Goal: Transaction & Acquisition: Subscribe to service/newsletter

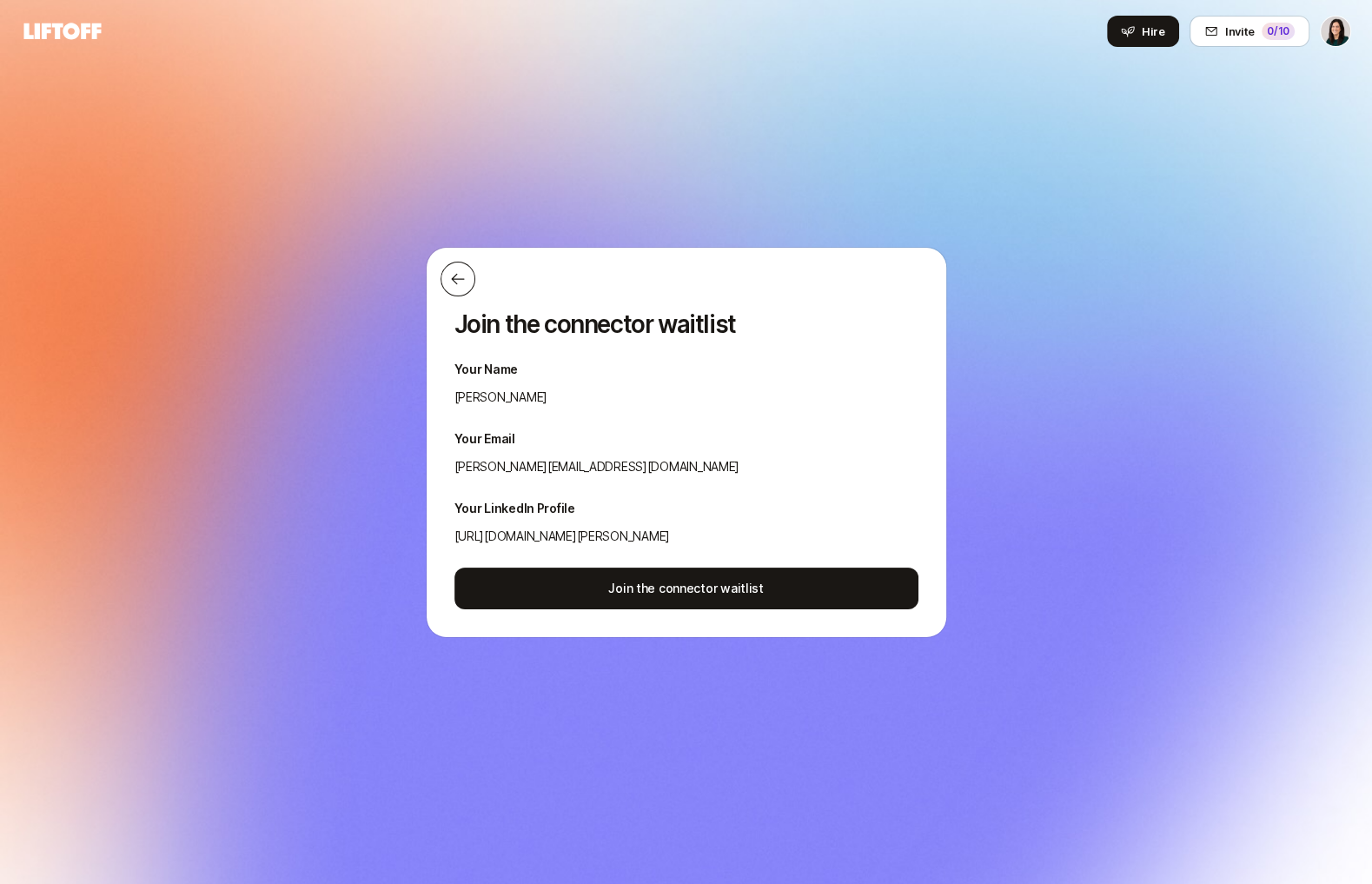
click at [453, 274] on icon at bounding box center [458, 278] width 17 height 17
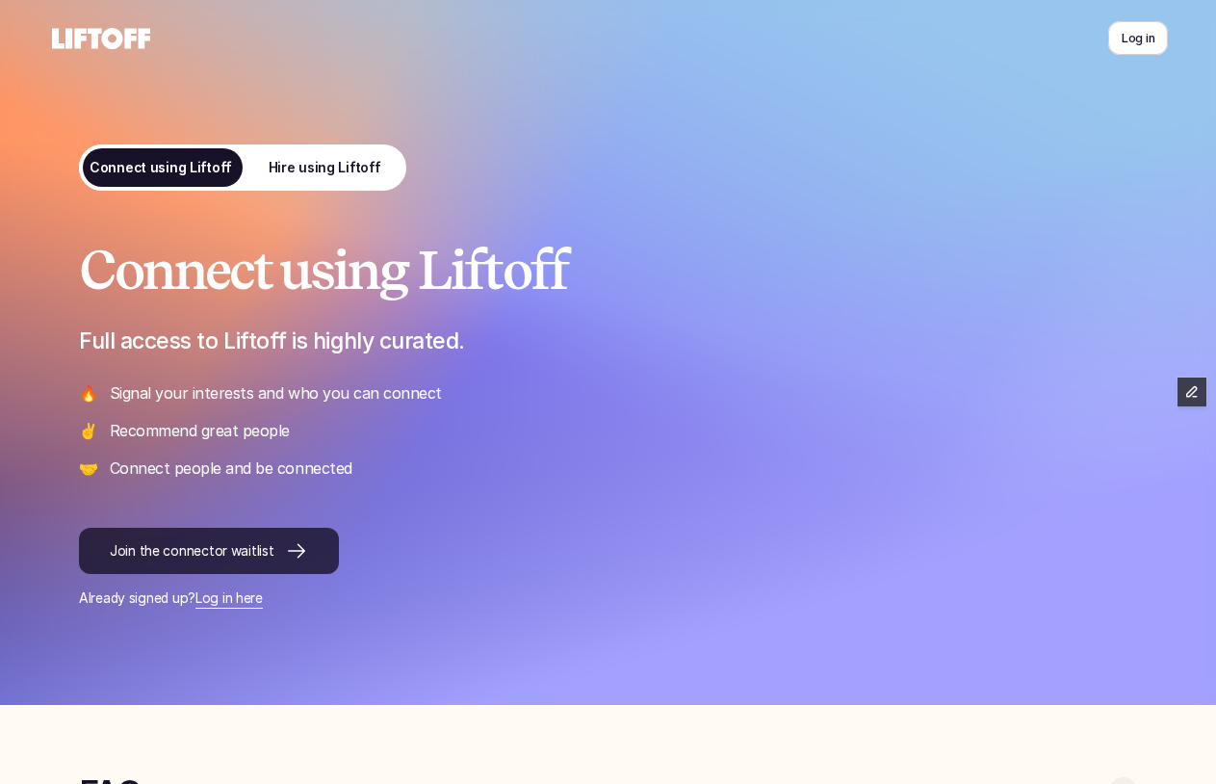
click at [178, 558] on p "Join the connector waitlist" at bounding box center [192, 551] width 164 height 20
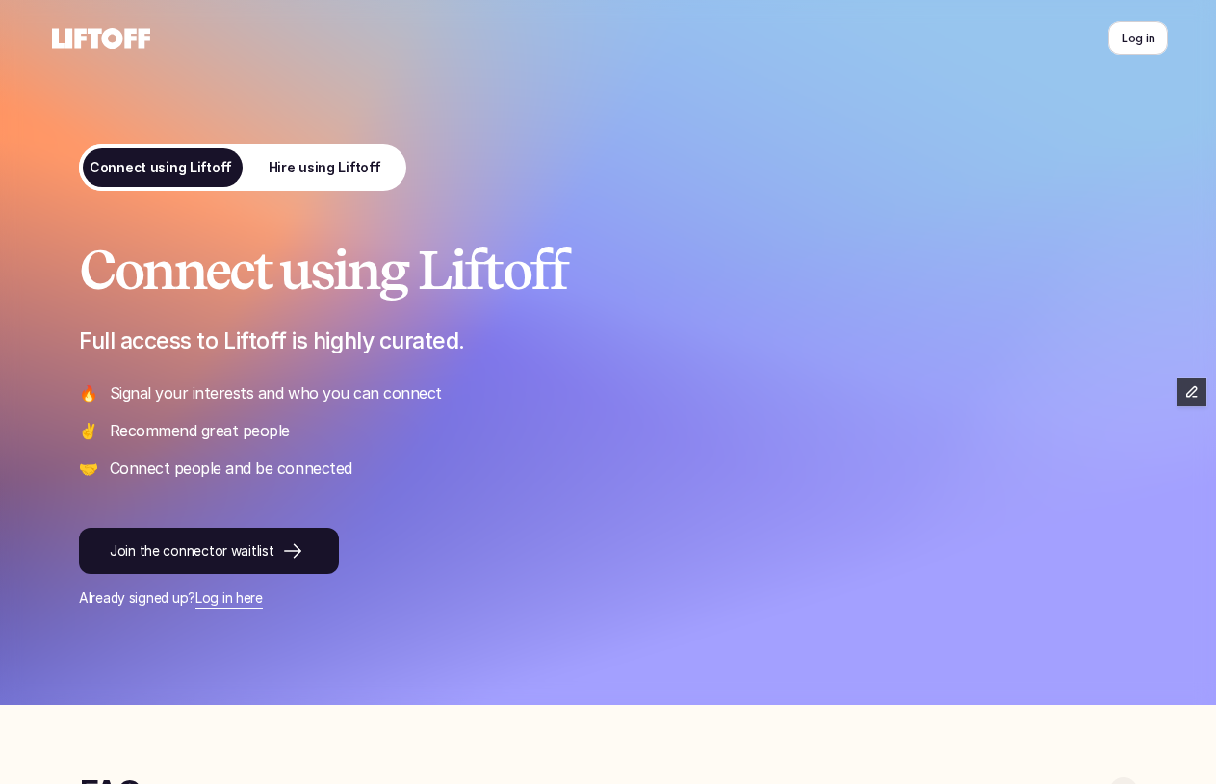
click at [345, 151] on link "Hire using Liftoff" at bounding box center [325, 167] width 164 height 46
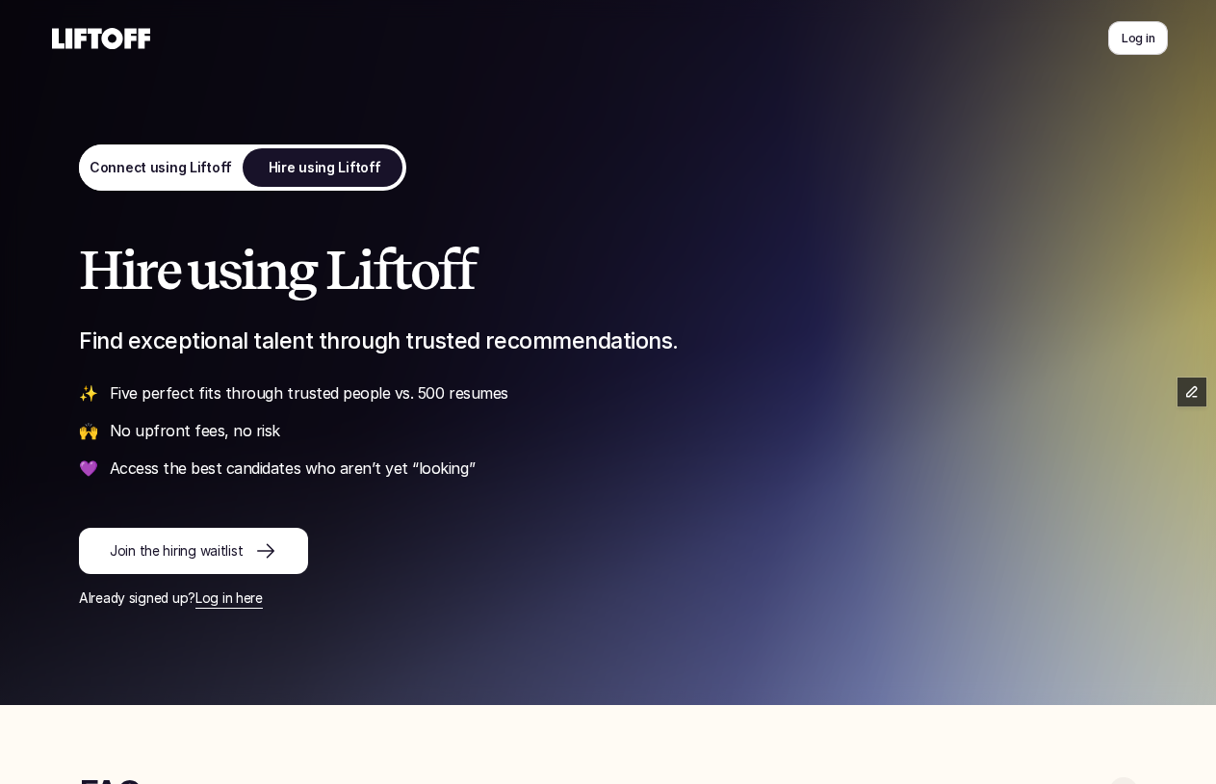
click at [177, 569] on link "Join the hiring waitlist" at bounding box center [193, 551] width 229 height 46
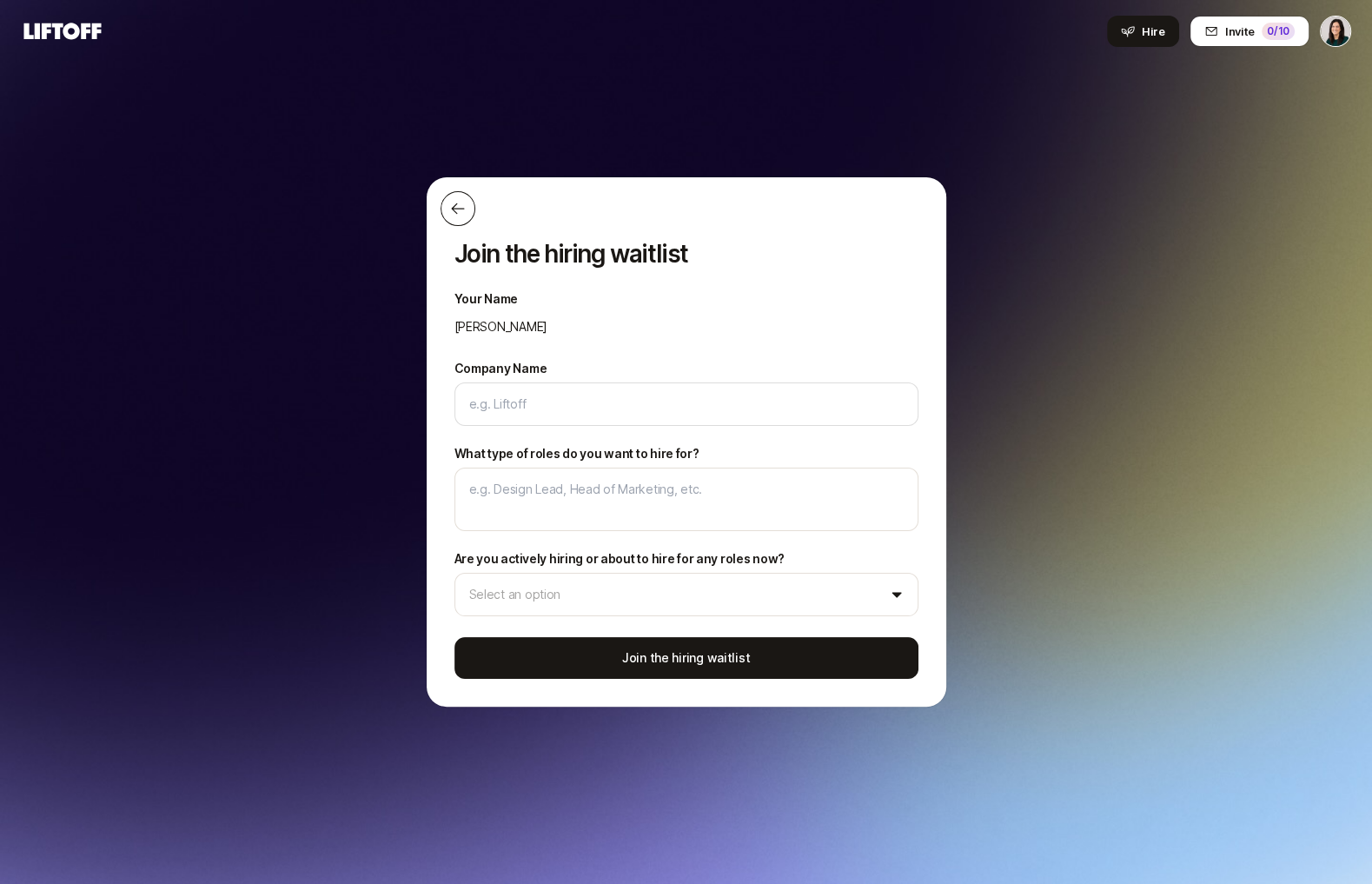
click at [460, 207] on icon at bounding box center [458, 208] width 17 height 17
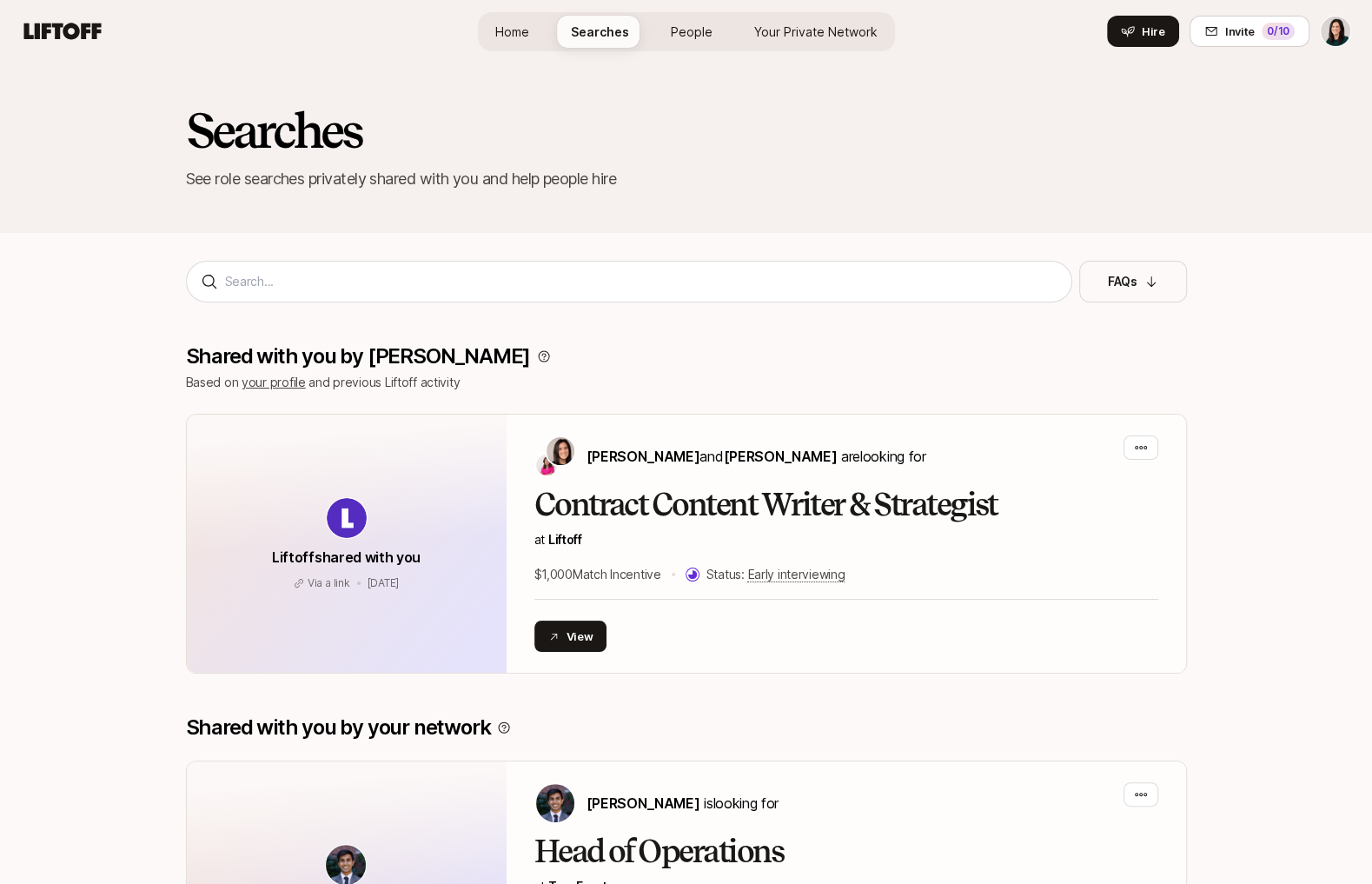
click at [688, 37] on span "People" at bounding box center [691, 32] width 42 height 18
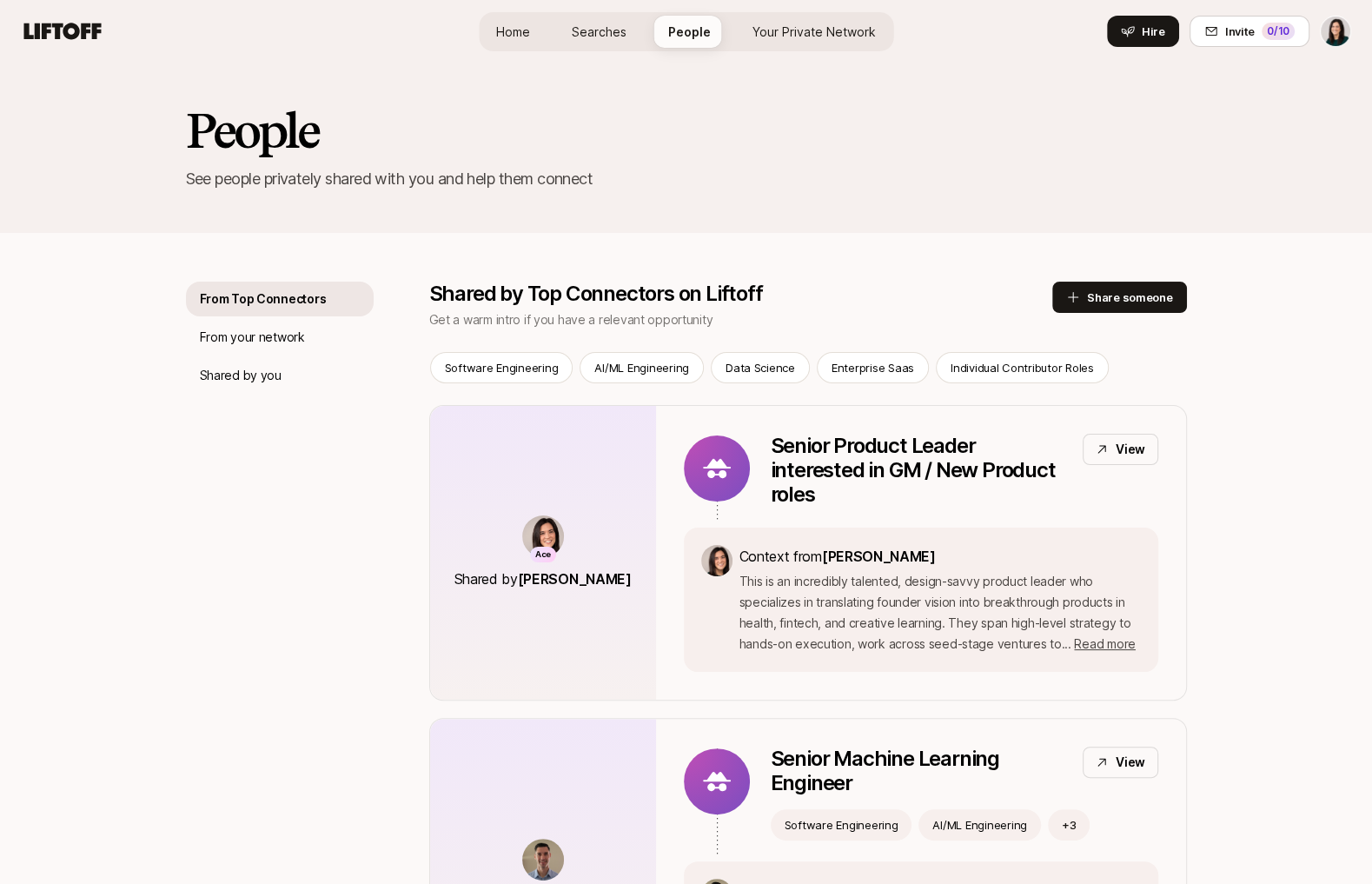
click at [800, 38] on span "Your Private Network" at bounding box center [814, 32] width 124 height 18
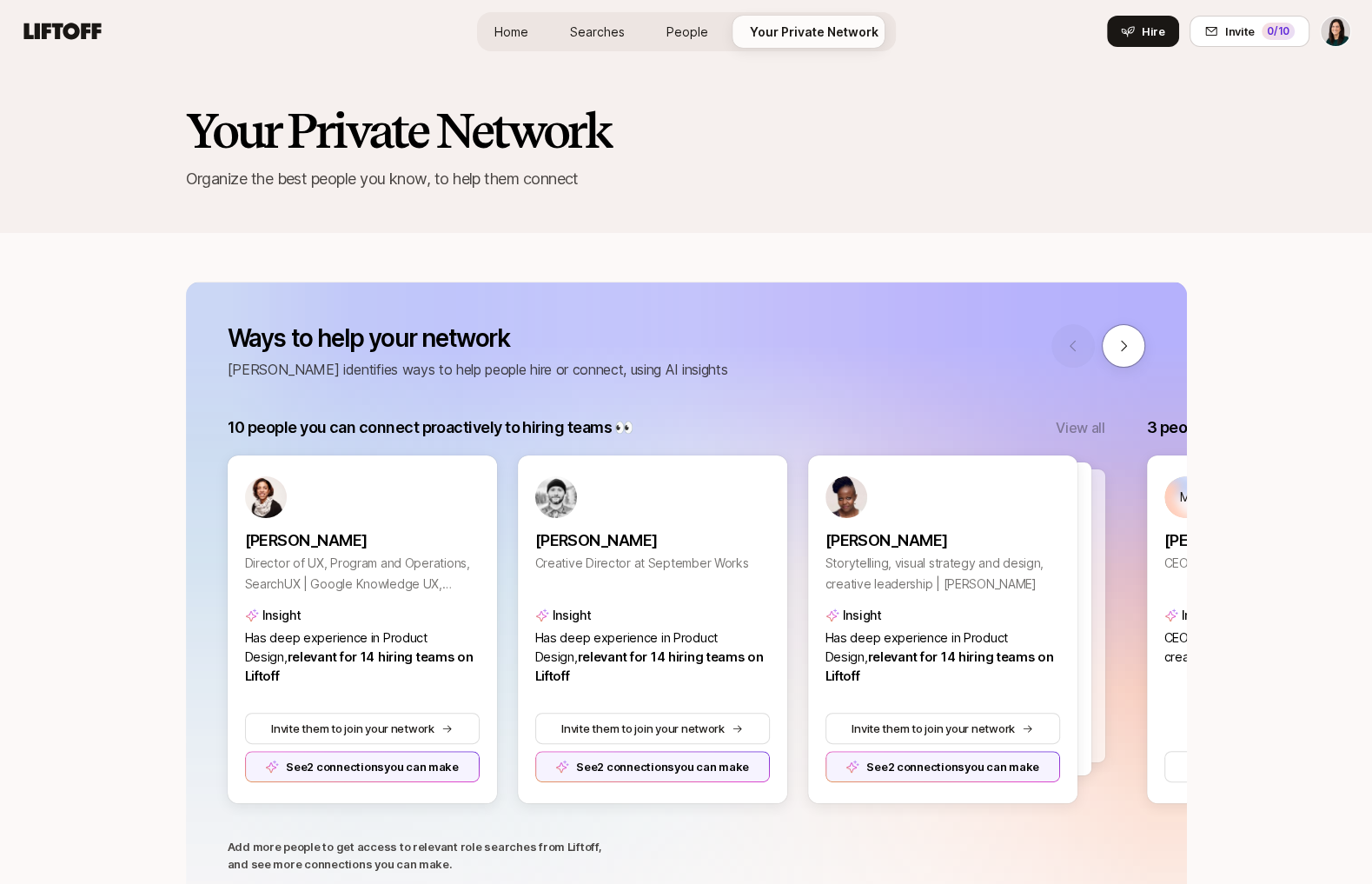
click at [534, 30] on link "Home" at bounding box center [511, 32] width 61 height 33
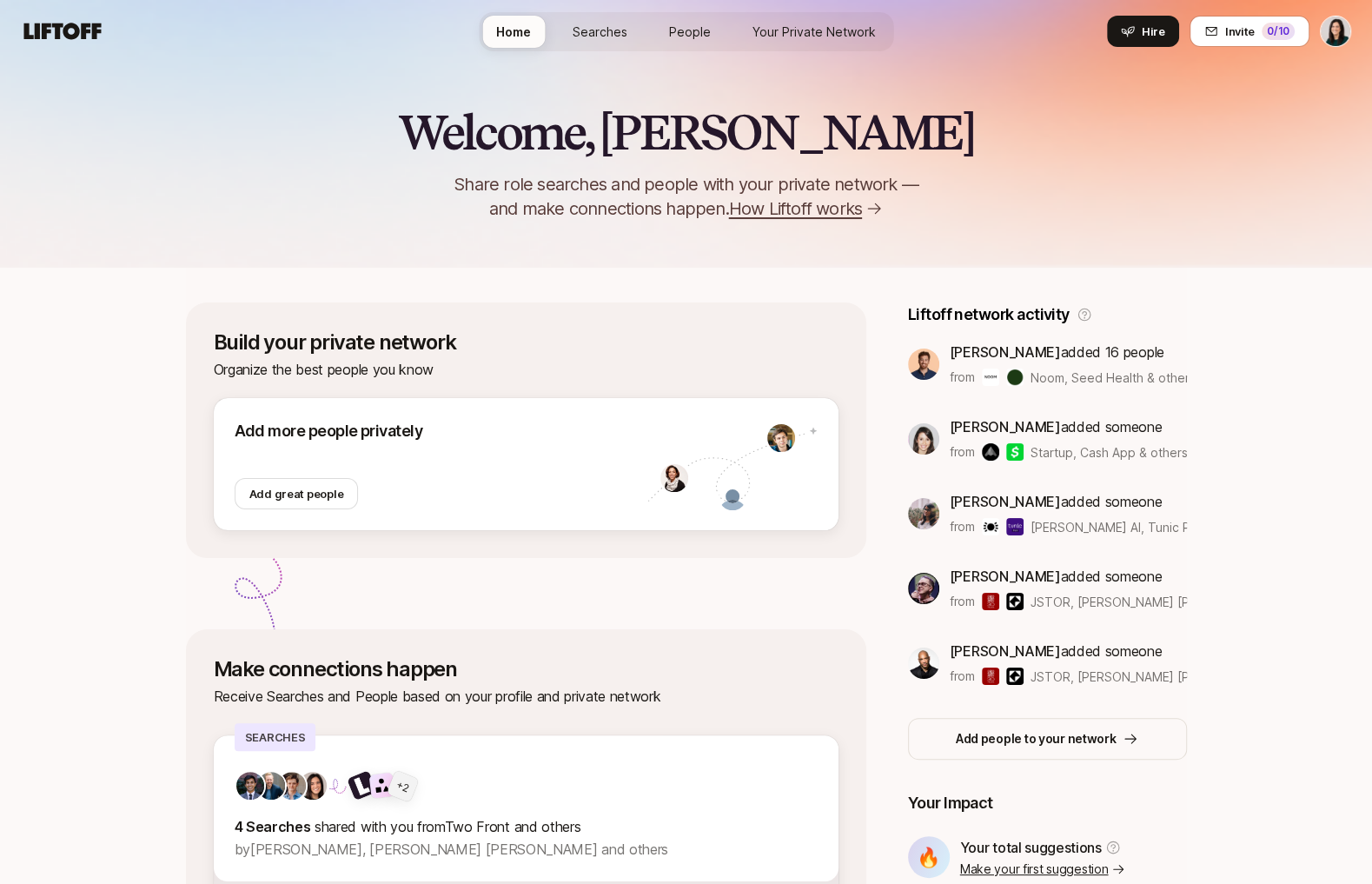
click at [600, 33] on span "Searches" at bounding box center [600, 32] width 55 height 18
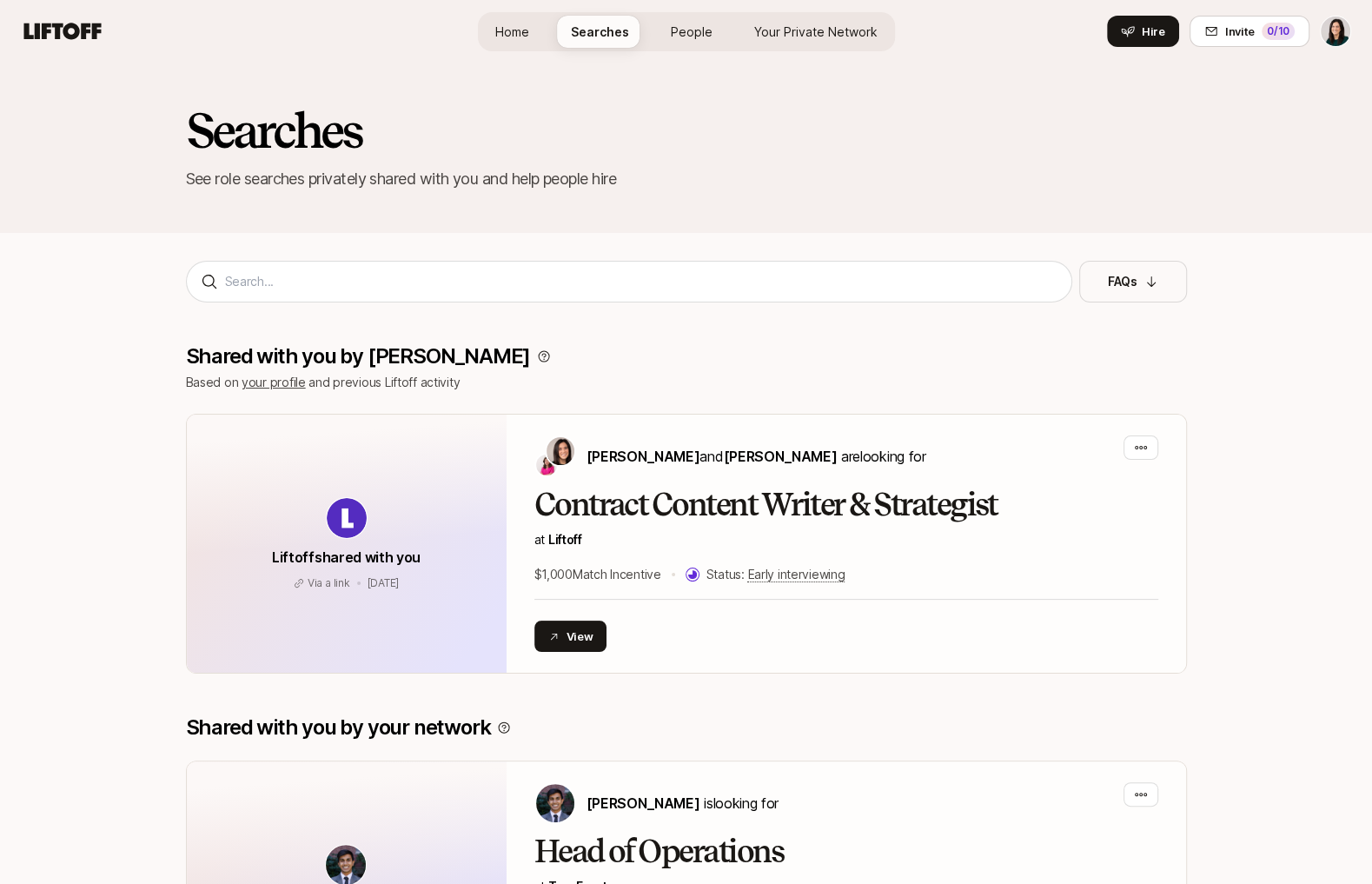
click at [731, 27] on div "Home Searches People Your Private Network Hire" at bounding box center [687, 31] width 417 height 39
click at [823, 27] on span "Your Private Network" at bounding box center [816, 32] width 124 height 18
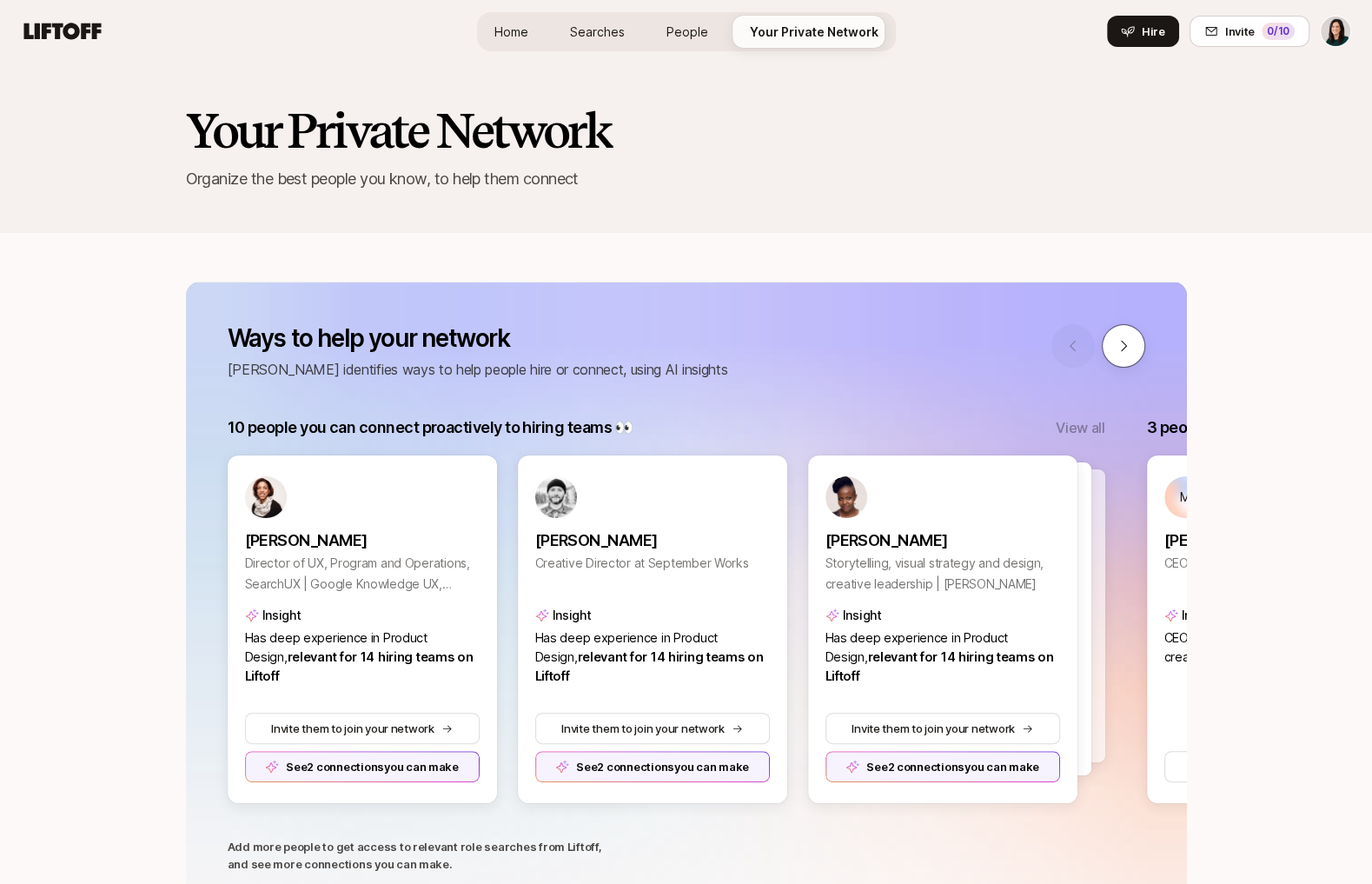
click at [1130, 362] on button at bounding box center [1124, 346] width 43 height 43
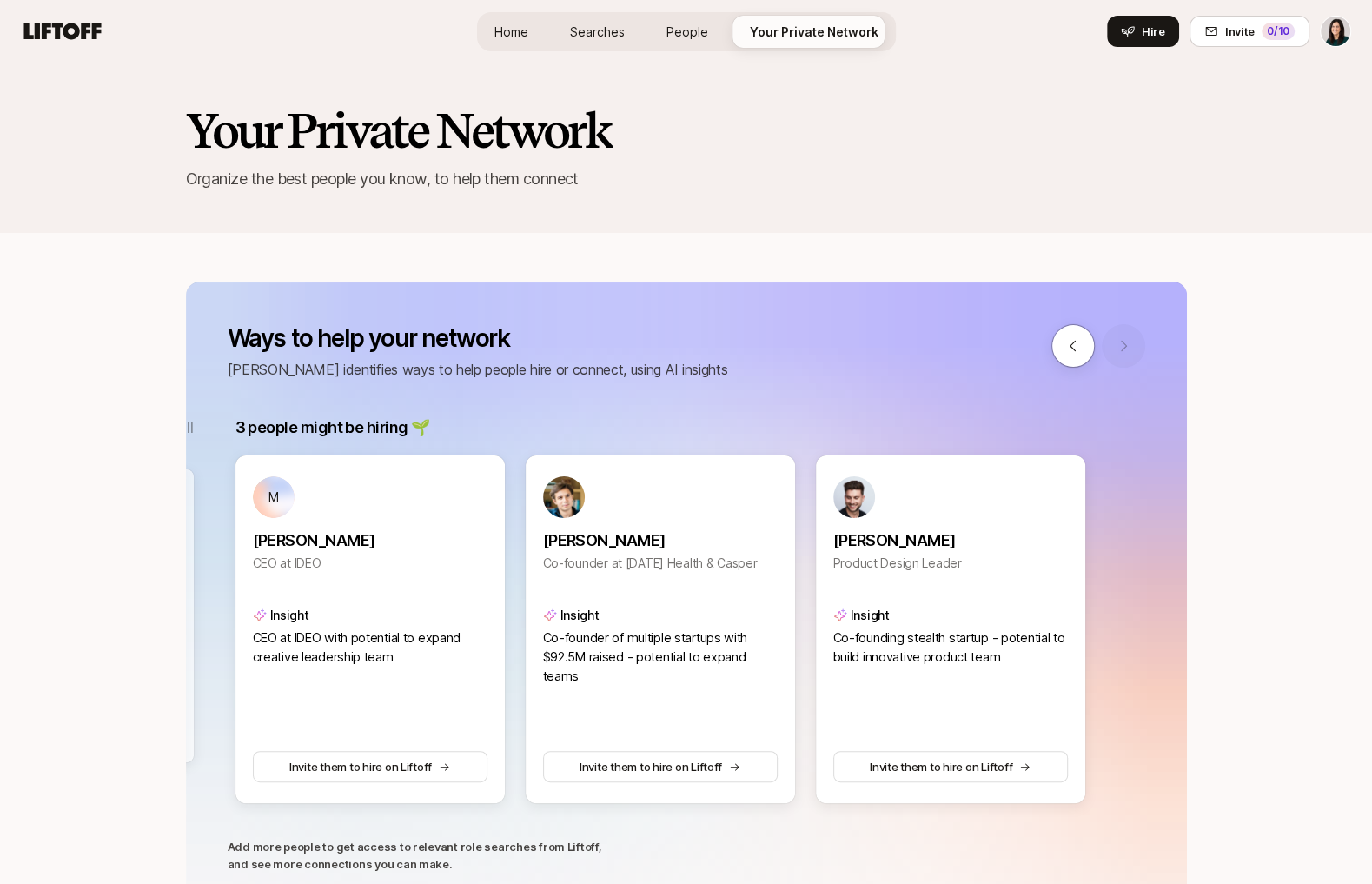
scroll to position [0, 919]
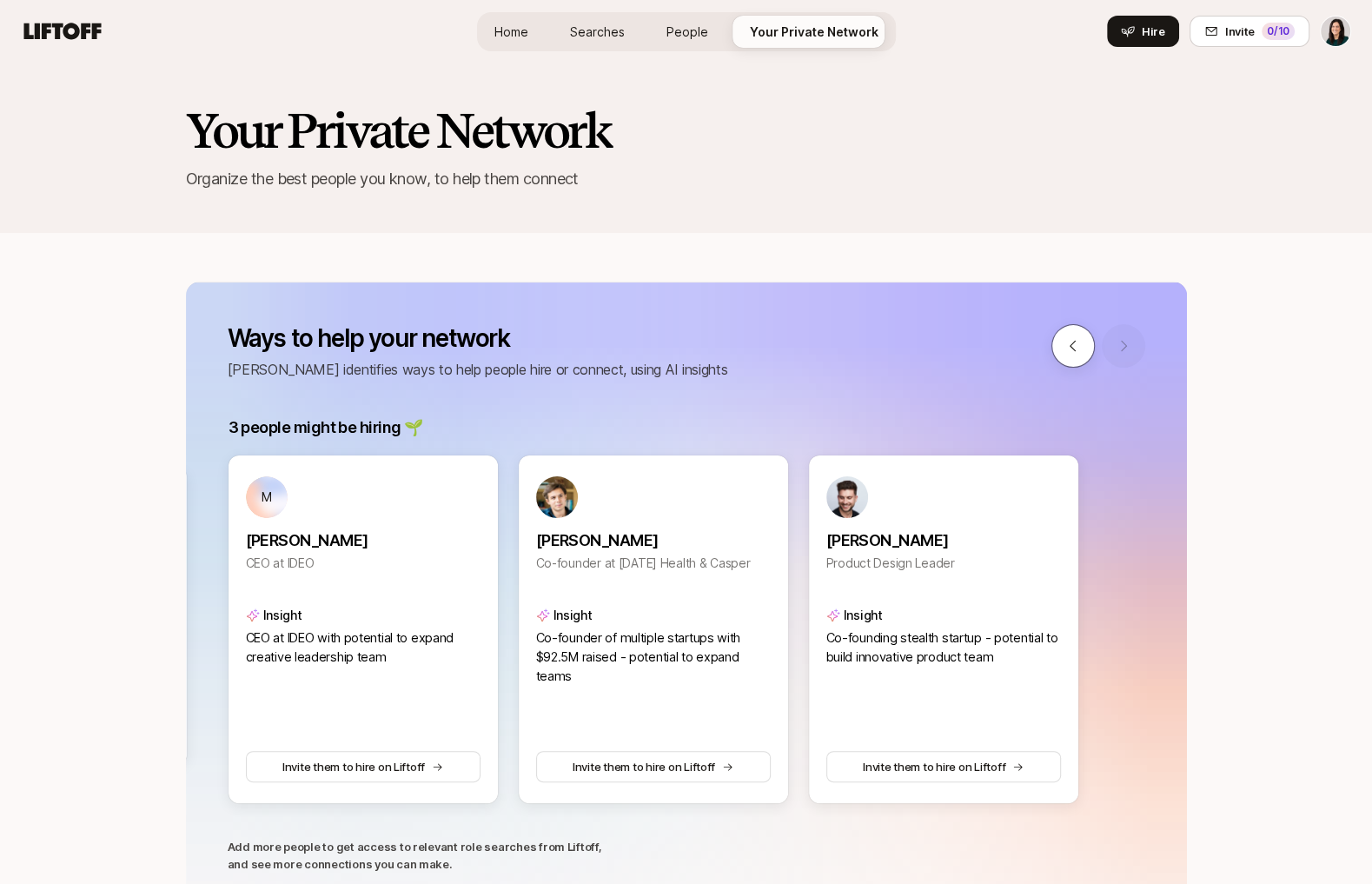
click at [1066, 345] on icon at bounding box center [1072, 346] width 15 height 15
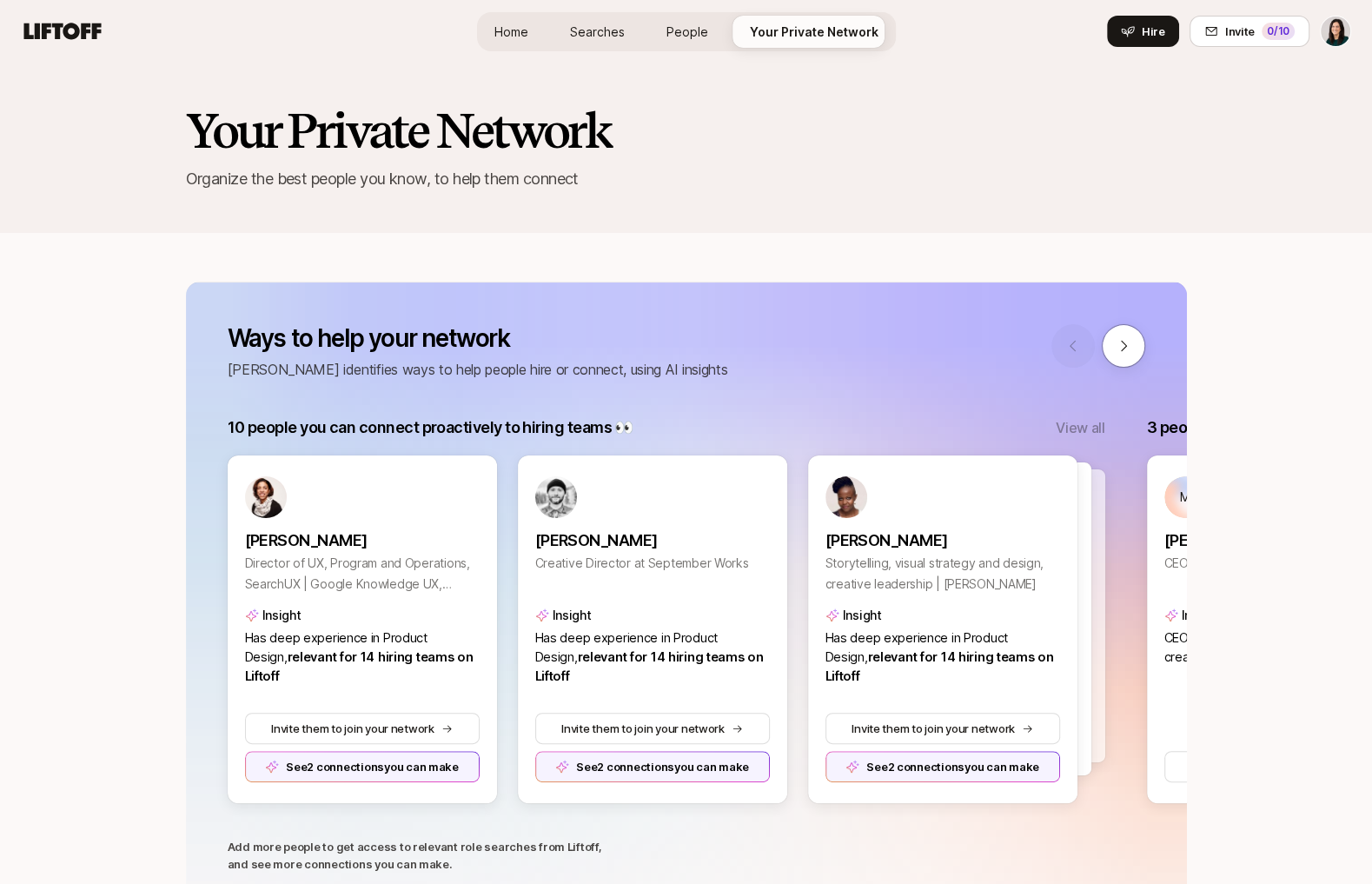
scroll to position [0, 0]
click at [1072, 430] on p "View all" at bounding box center [1080, 427] width 49 height 23
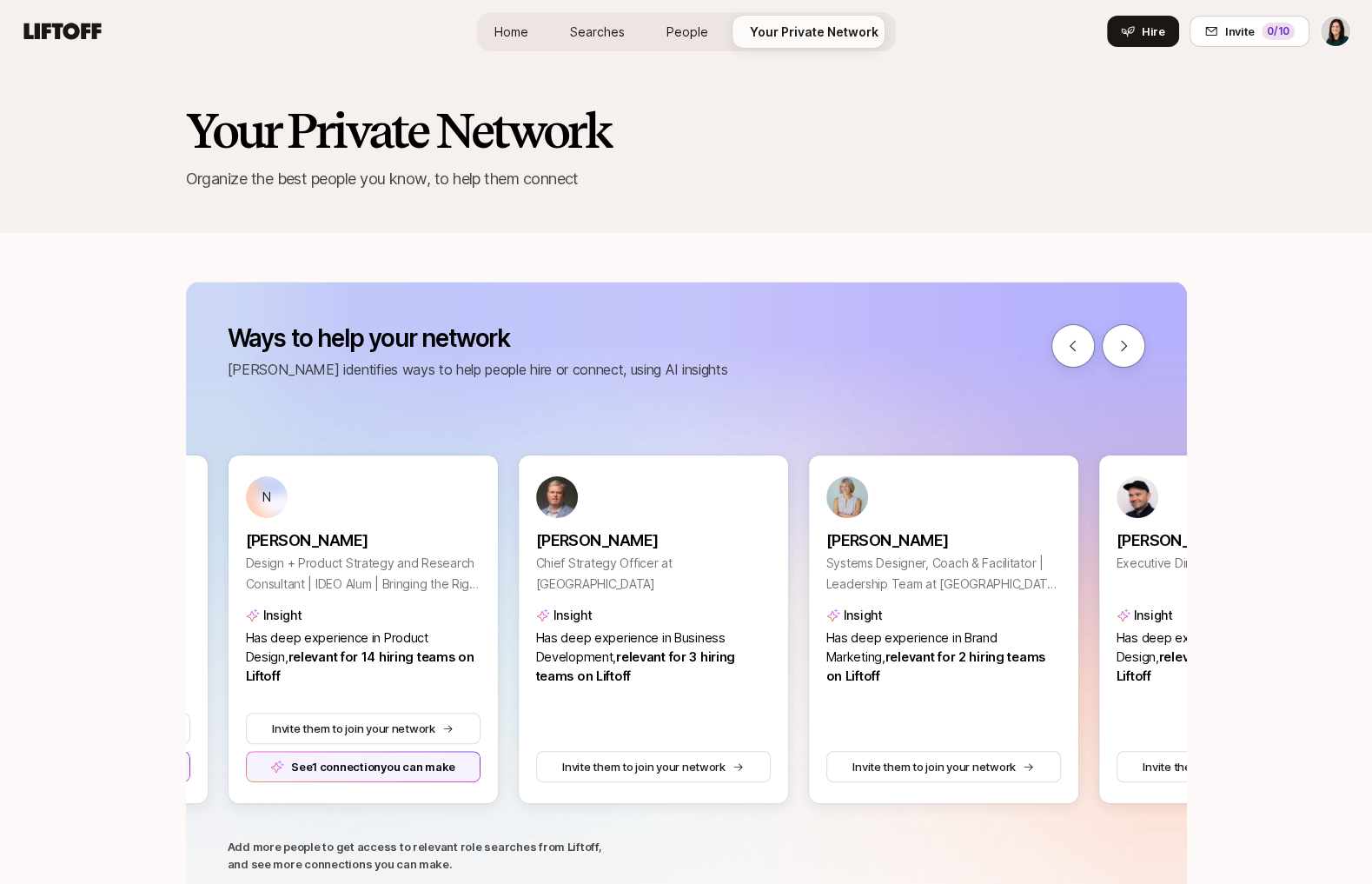
click at [1119, 368] on div "Ways to help your network Liftoff identifies ways to help people hire or connec…" at bounding box center [686, 352] width 918 height 57
click at [1119, 343] on icon at bounding box center [1123, 346] width 15 height 15
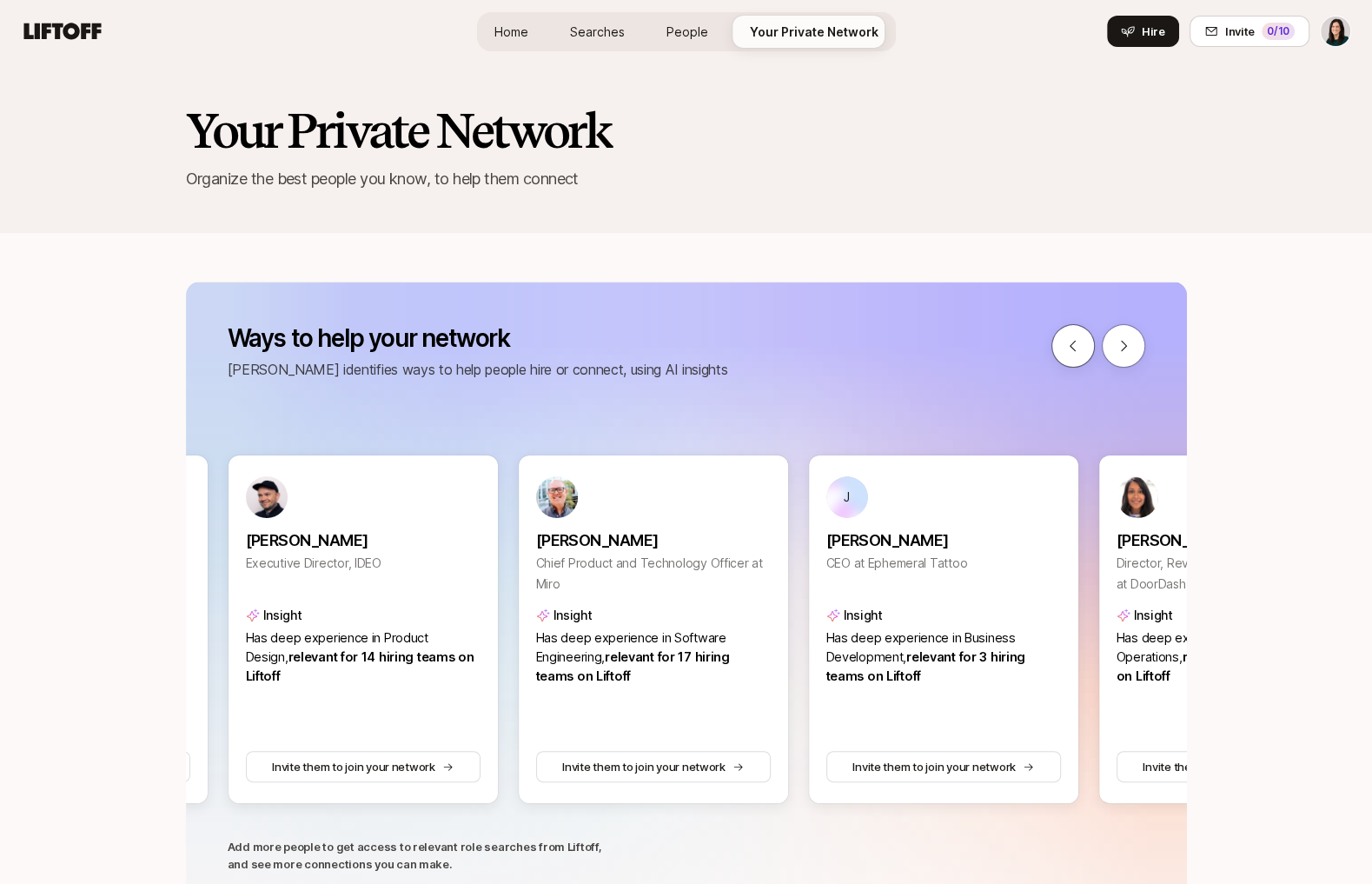
click at [1089, 345] on button at bounding box center [1073, 346] width 43 height 43
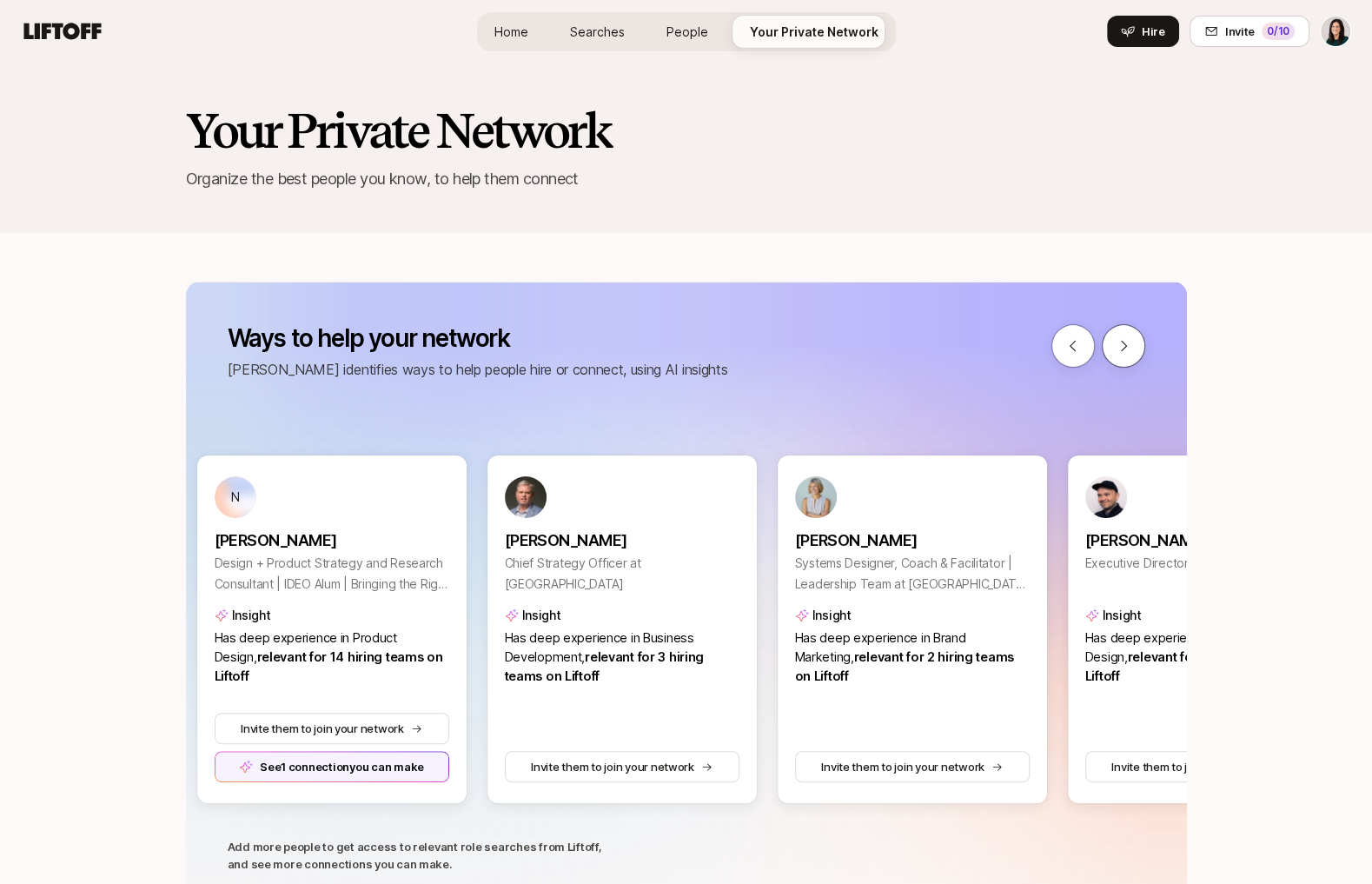
click at [1126, 347] on icon at bounding box center [1123, 346] width 15 height 15
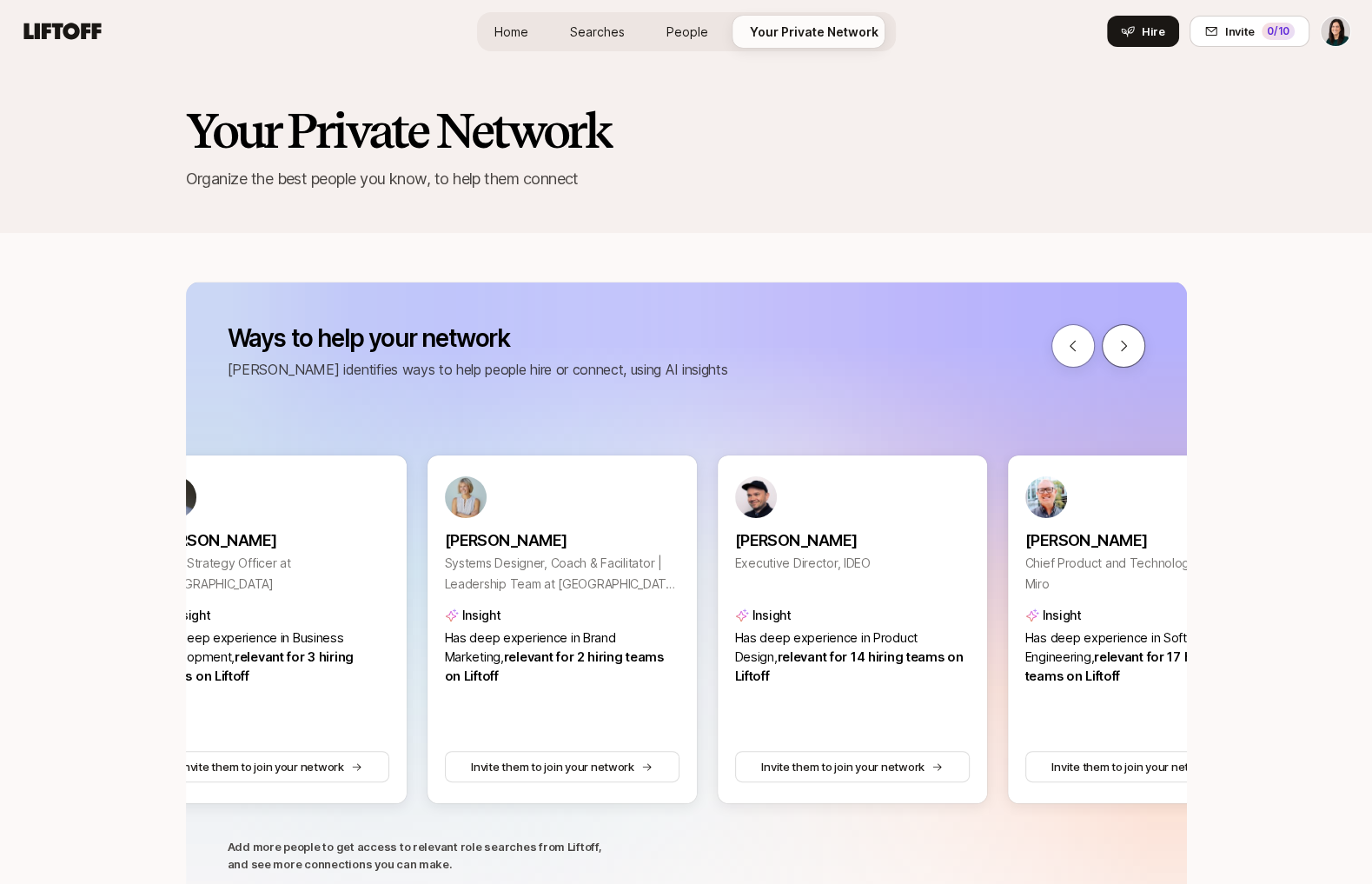
click at [1126, 347] on icon at bounding box center [1123, 346] width 15 height 15
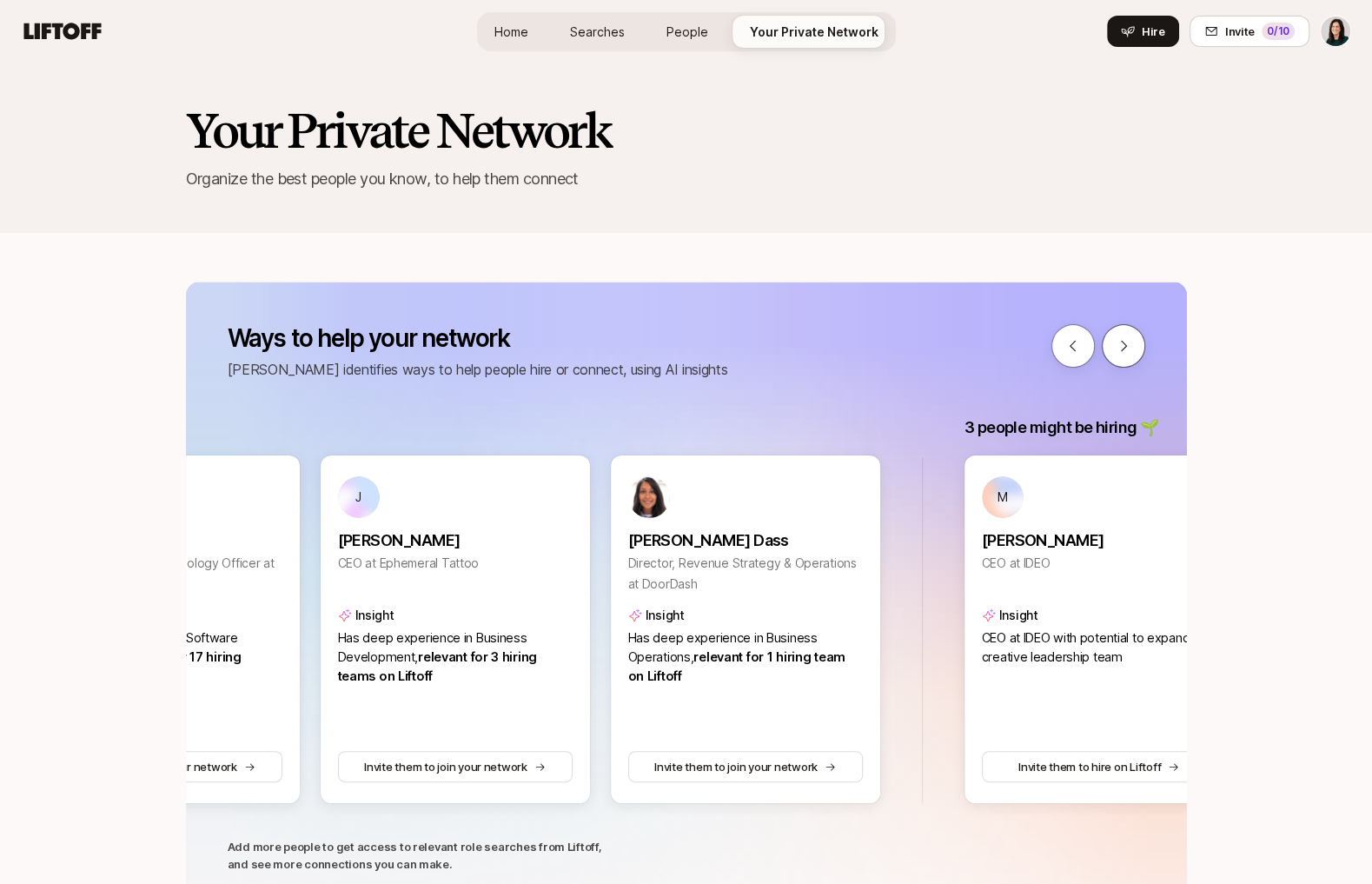
click at [1126, 347] on icon at bounding box center [1123, 346] width 15 height 15
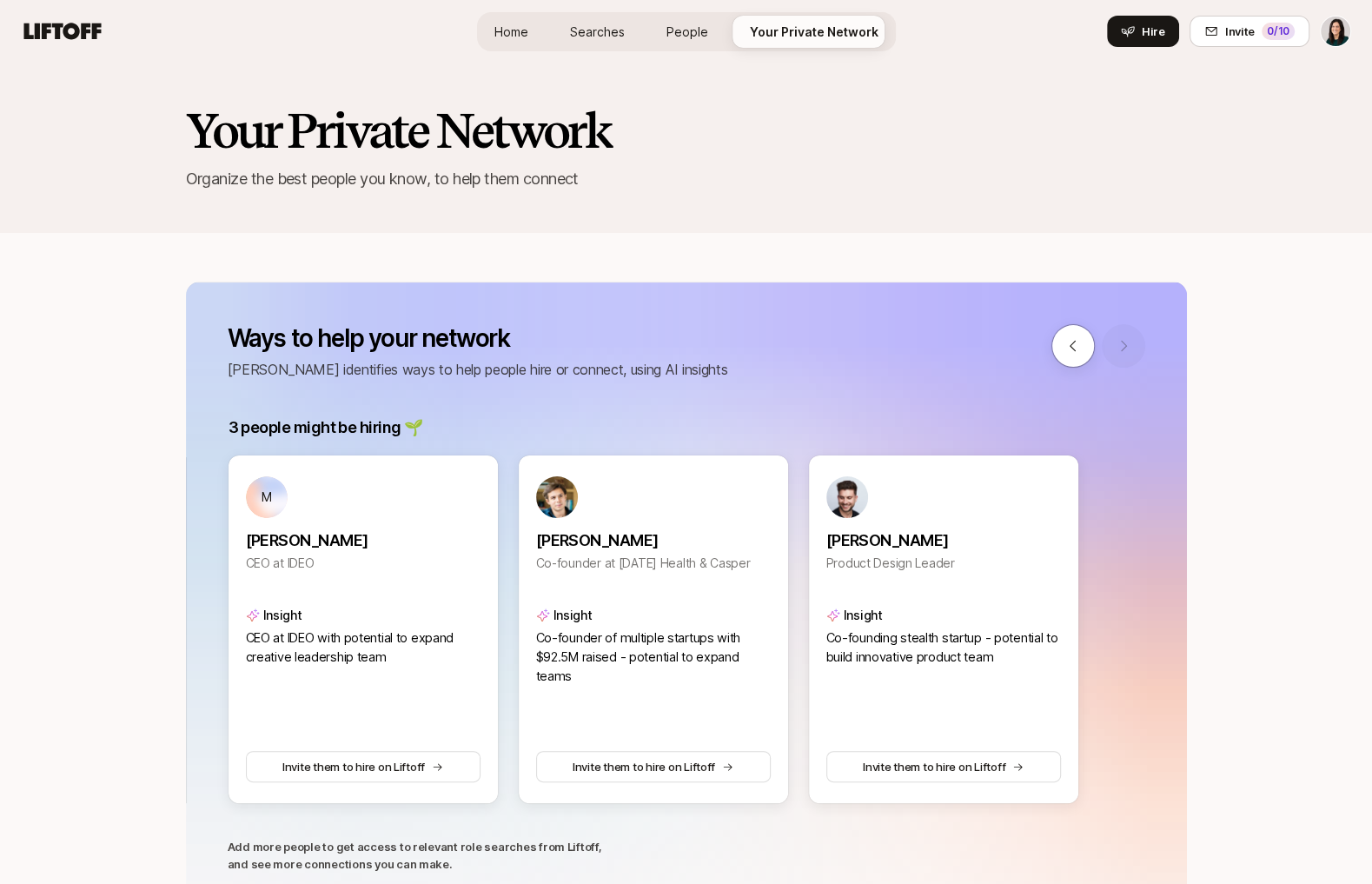
click at [1126, 347] on div at bounding box center [1099, 346] width 94 height 43
click at [1080, 348] on button at bounding box center [1073, 346] width 43 height 43
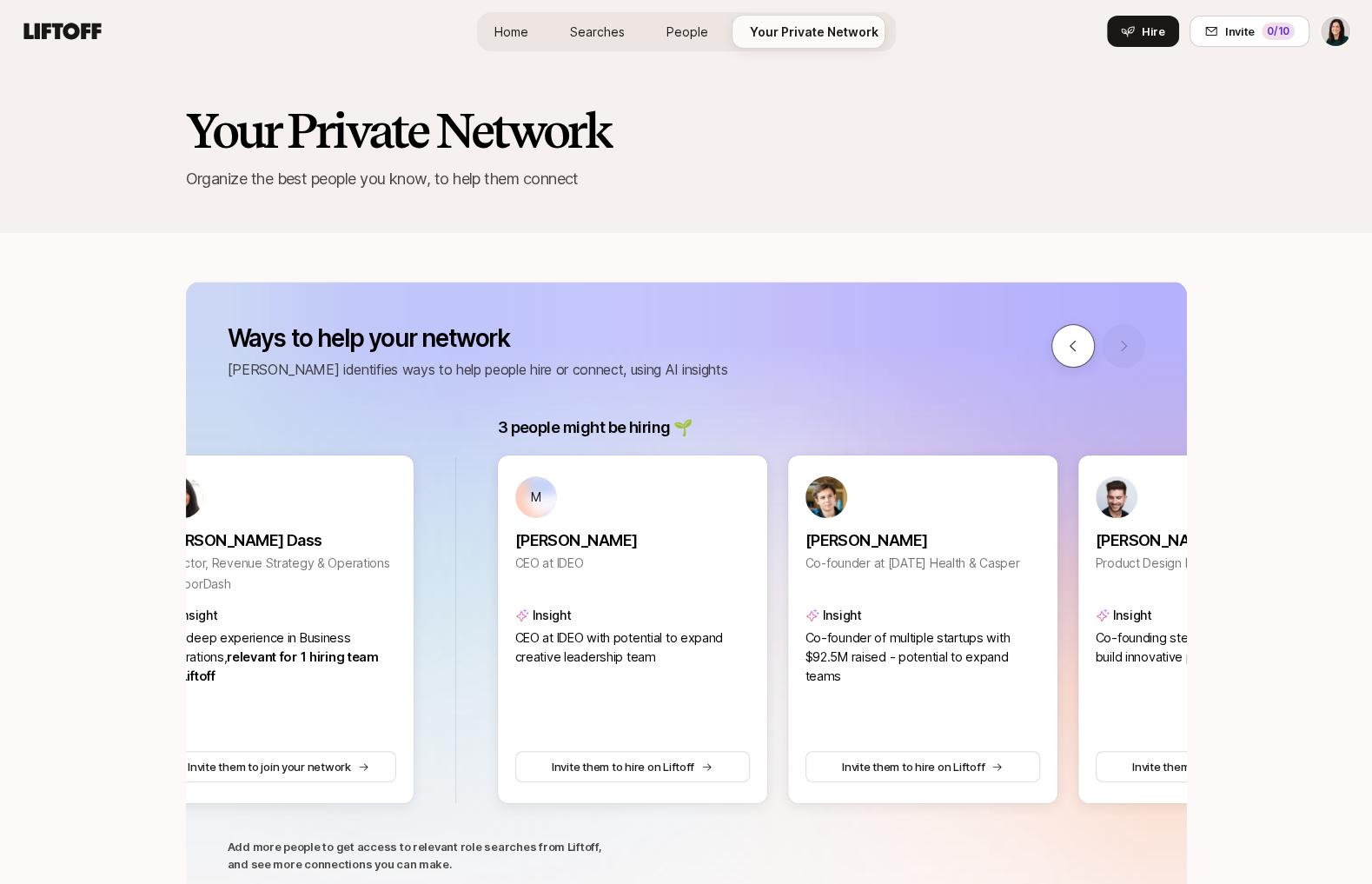
click at [1080, 348] on button at bounding box center [1073, 346] width 43 height 43
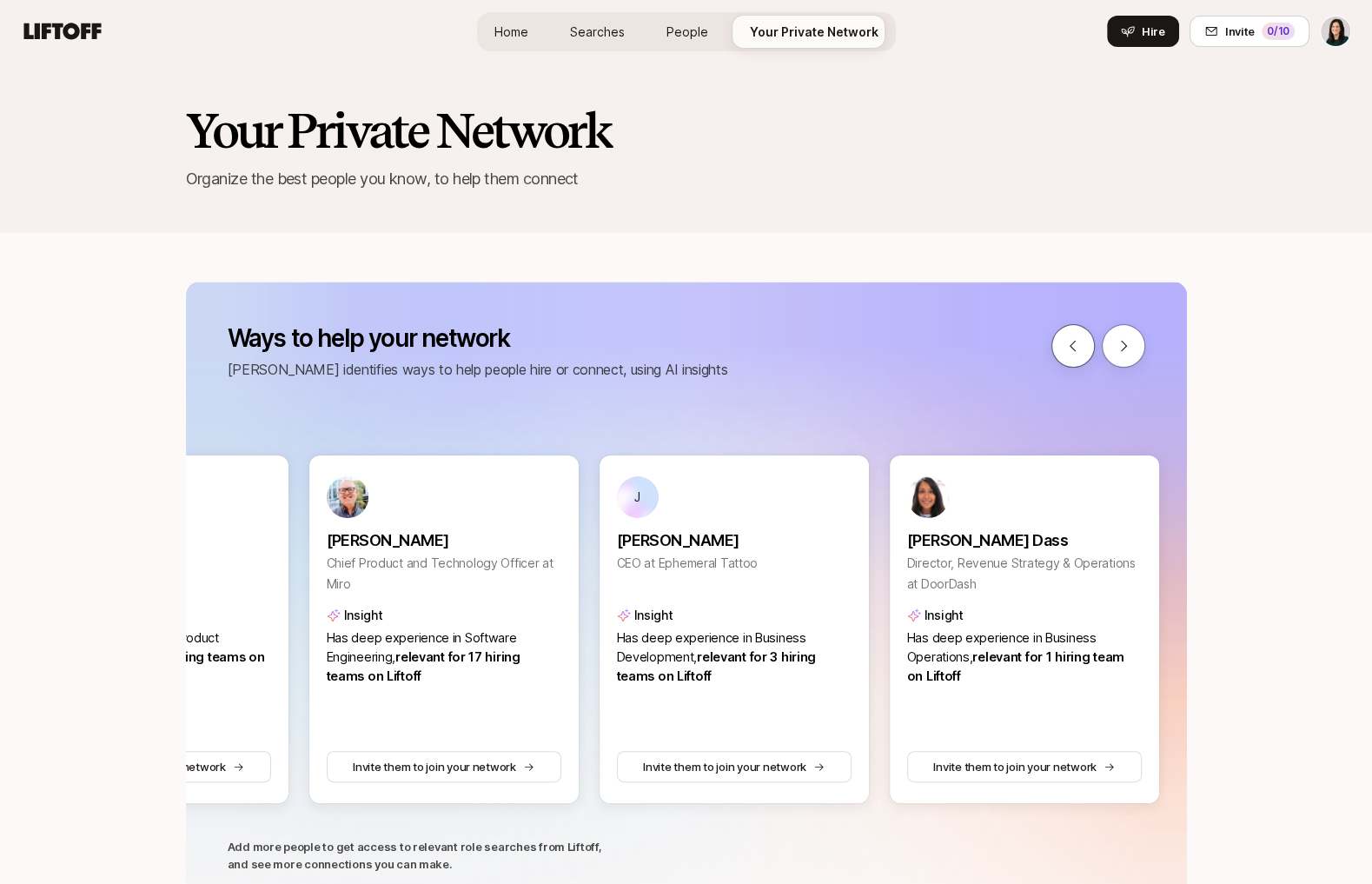
click at [1080, 348] on button at bounding box center [1073, 346] width 43 height 43
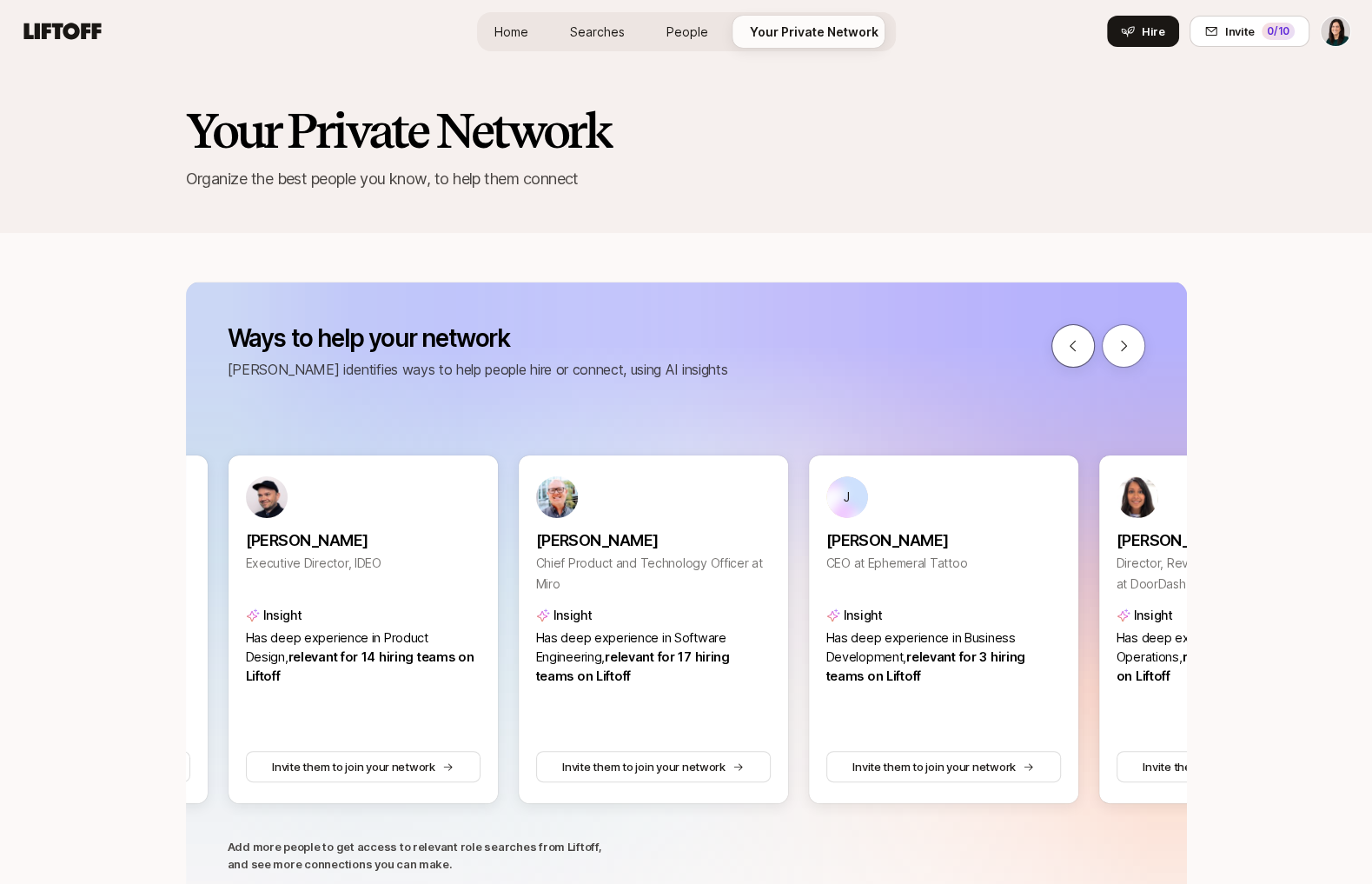
click at [1080, 348] on button at bounding box center [1073, 346] width 43 height 43
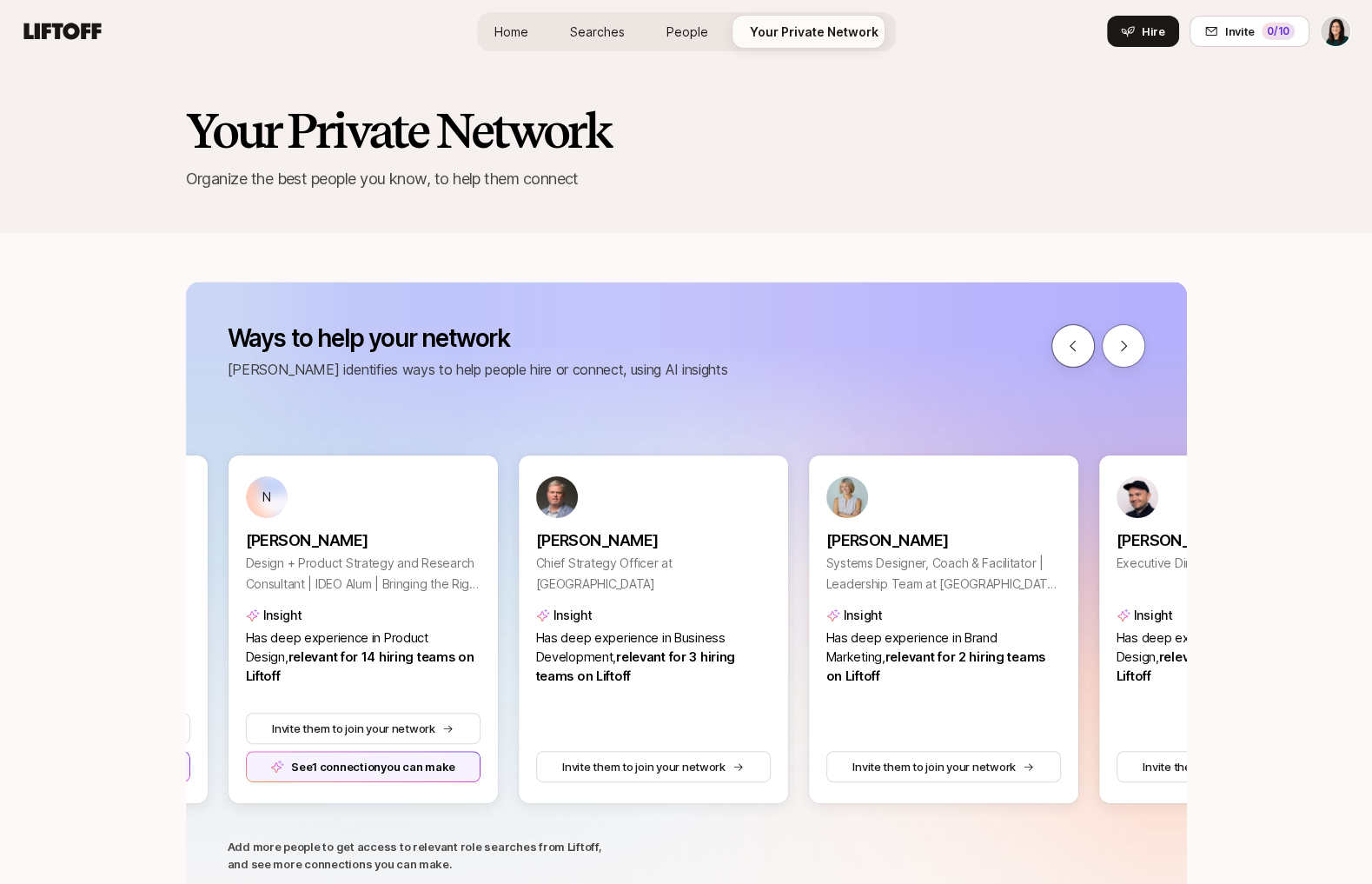
click at [1080, 348] on button at bounding box center [1073, 346] width 43 height 43
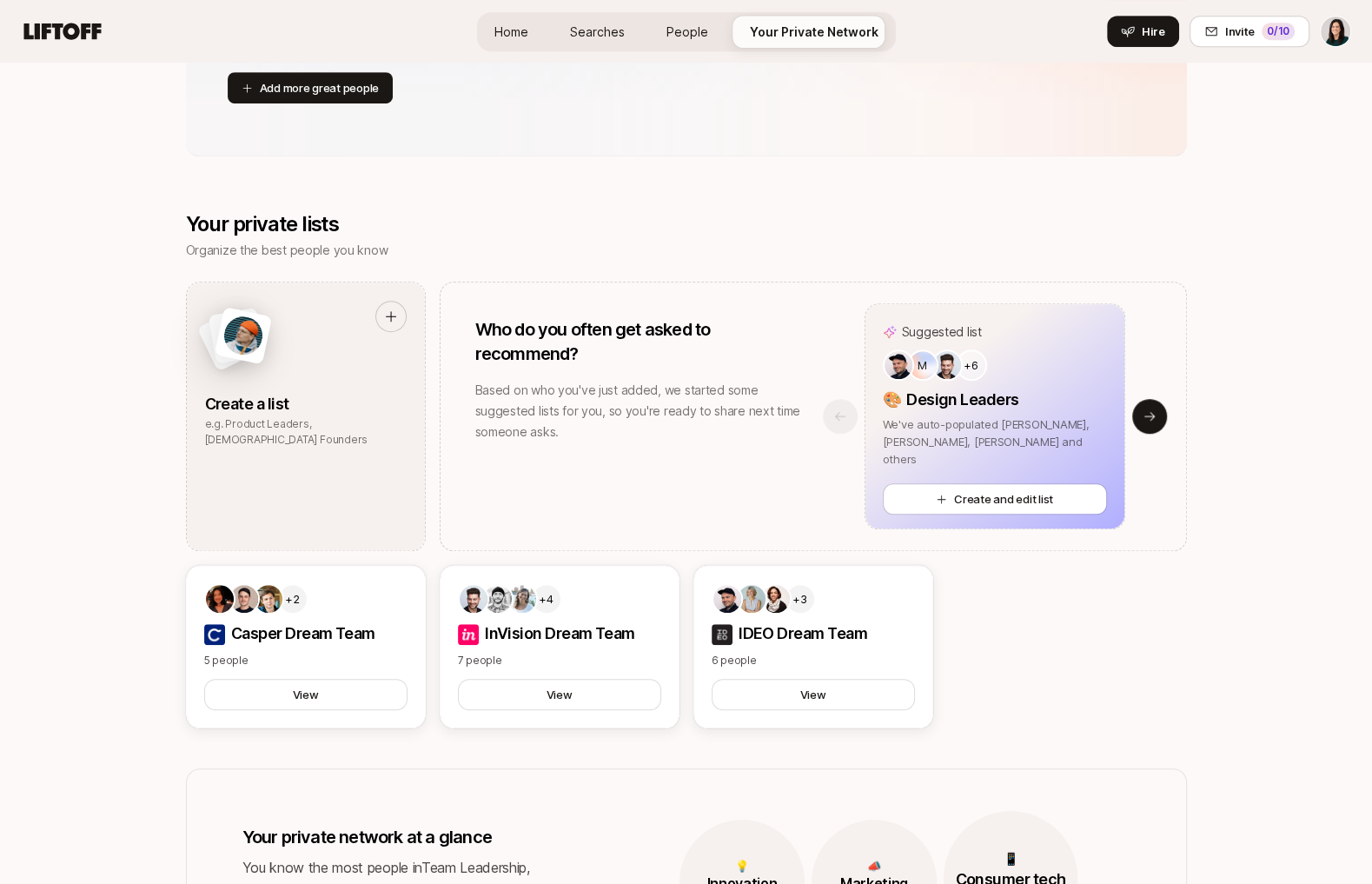
scroll to position [996, 0]
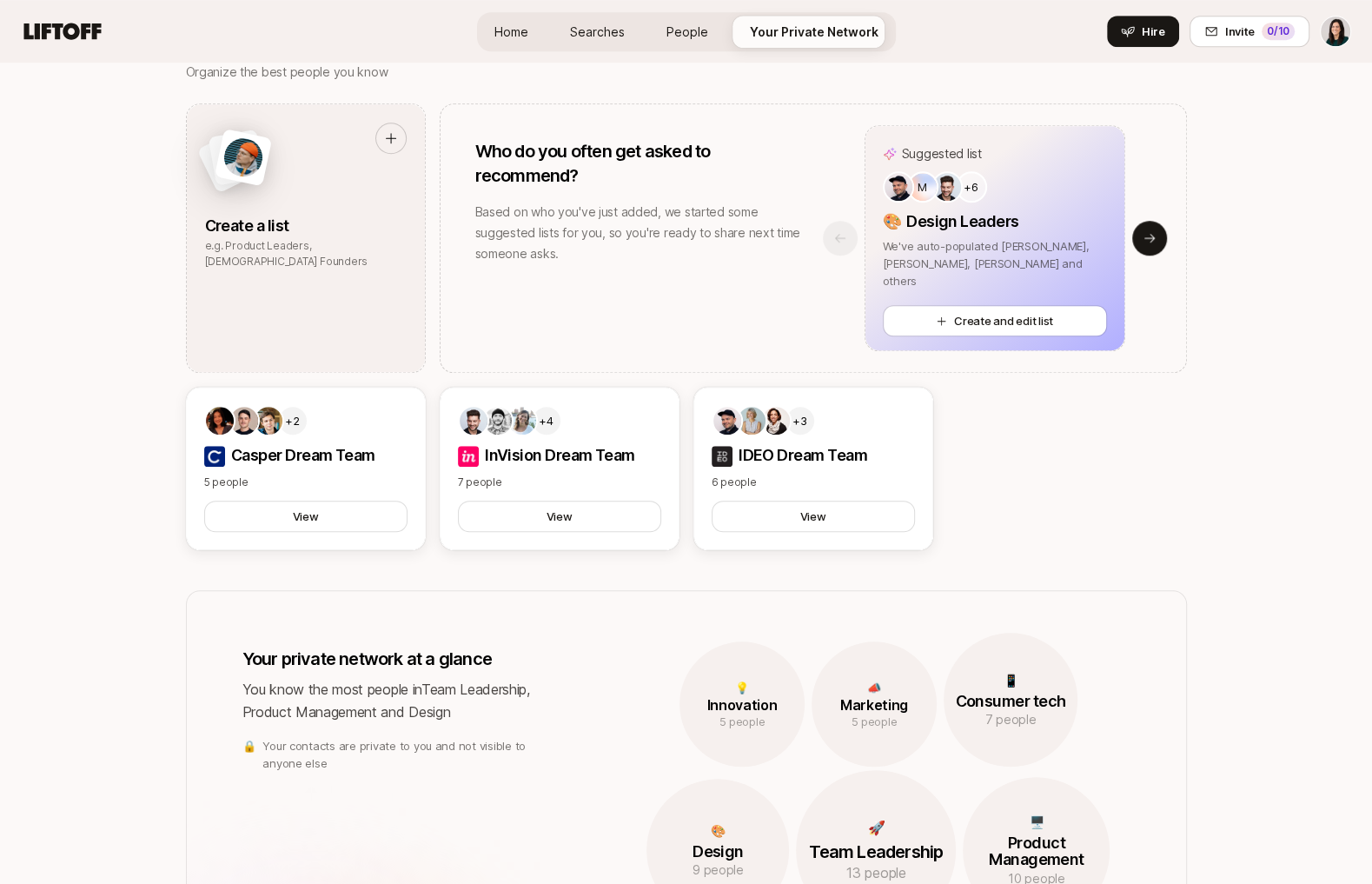
click at [1163, 225] on div "Suggested list M +6 🎨 Design Leaders We've auto-populated Alex, Michael, Andrew…" at bounding box center [996, 238] width 383 height 226
click at [1160, 228] on button "Next slide" at bounding box center [1150, 238] width 35 height 35
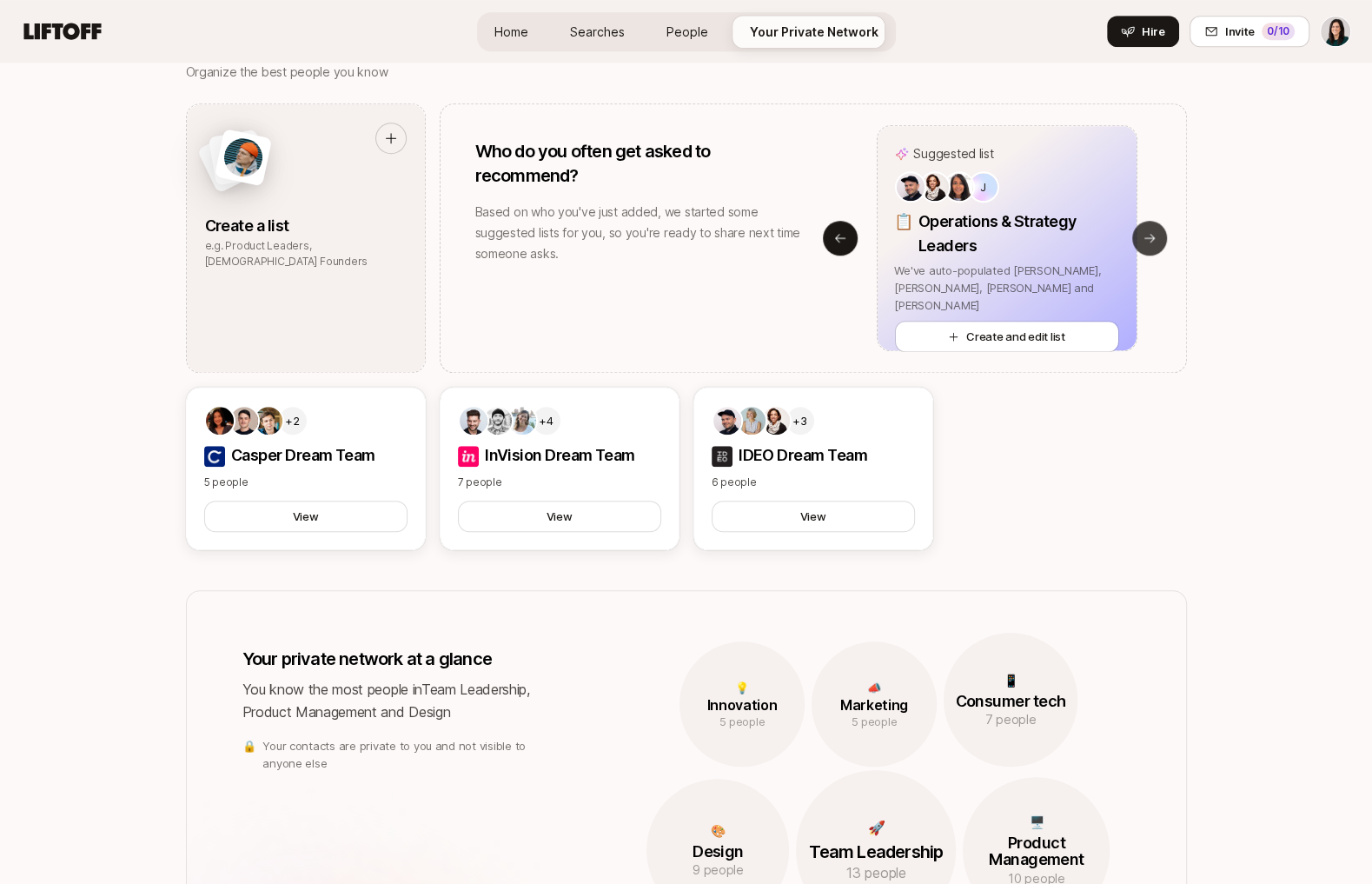
click at [1152, 238] on icon at bounding box center [1149, 237] width 14 height 14
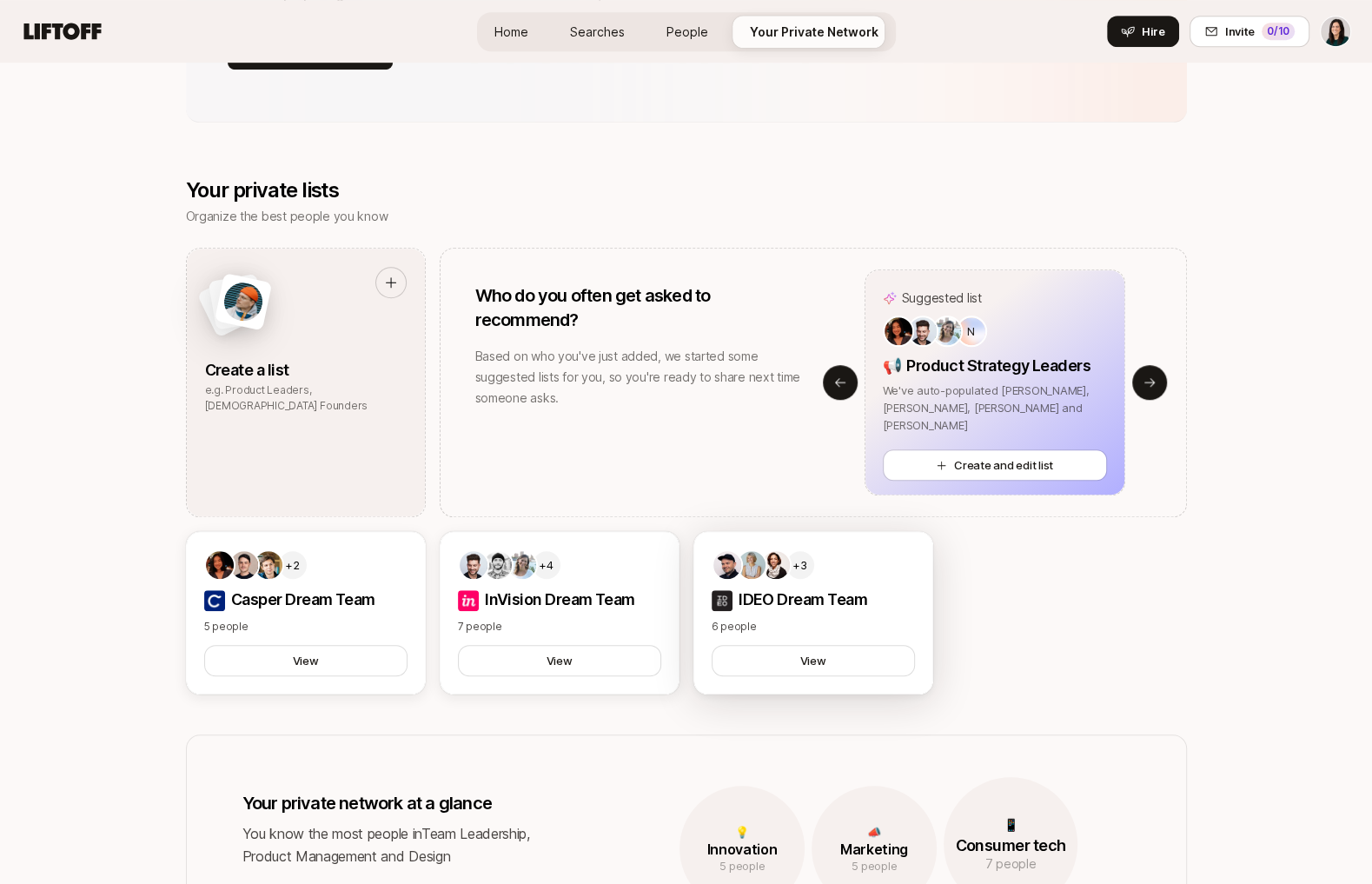
scroll to position [802, 0]
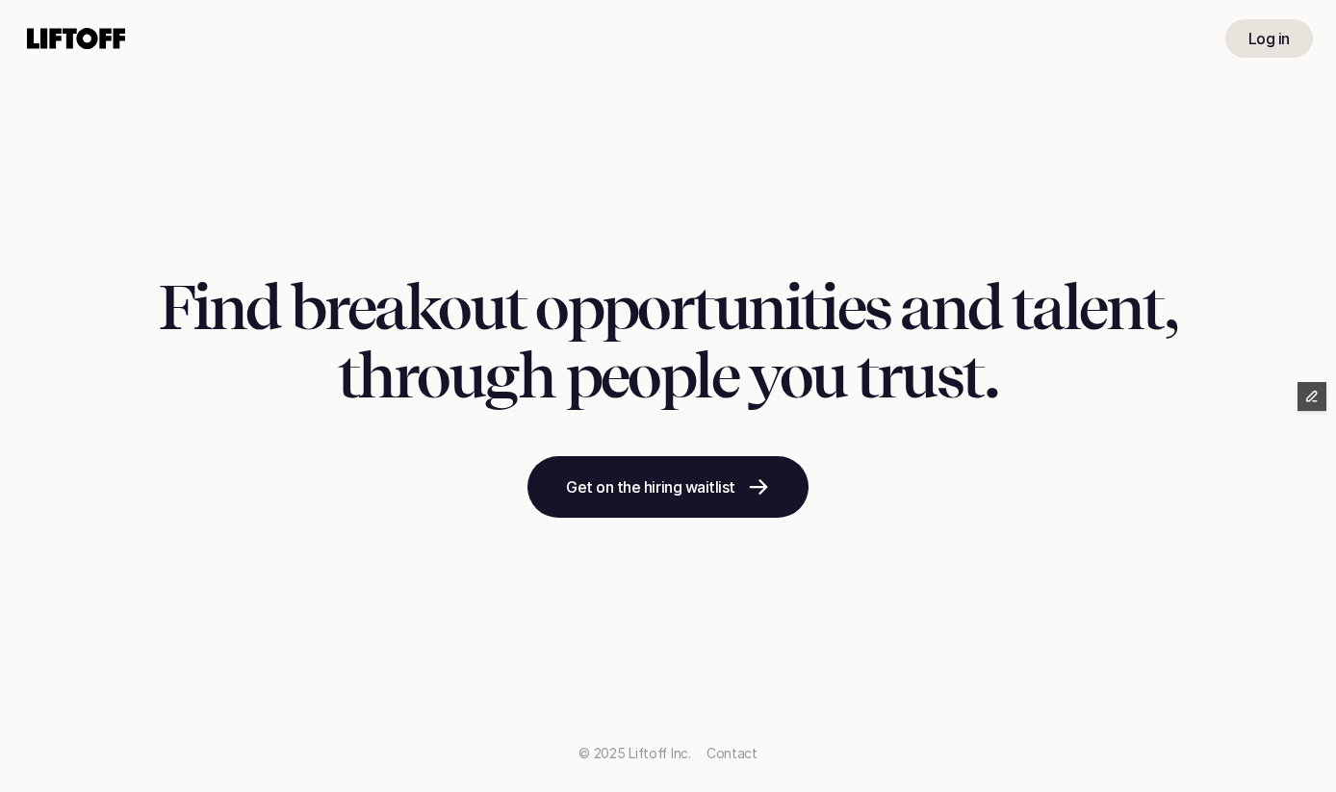
click at [102, 23] on icon at bounding box center [76, 38] width 106 height 31
click at [99, 43] on icon at bounding box center [76, 38] width 106 height 31
click at [470, 3] on div "Log in" at bounding box center [668, 38] width 1336 height 77
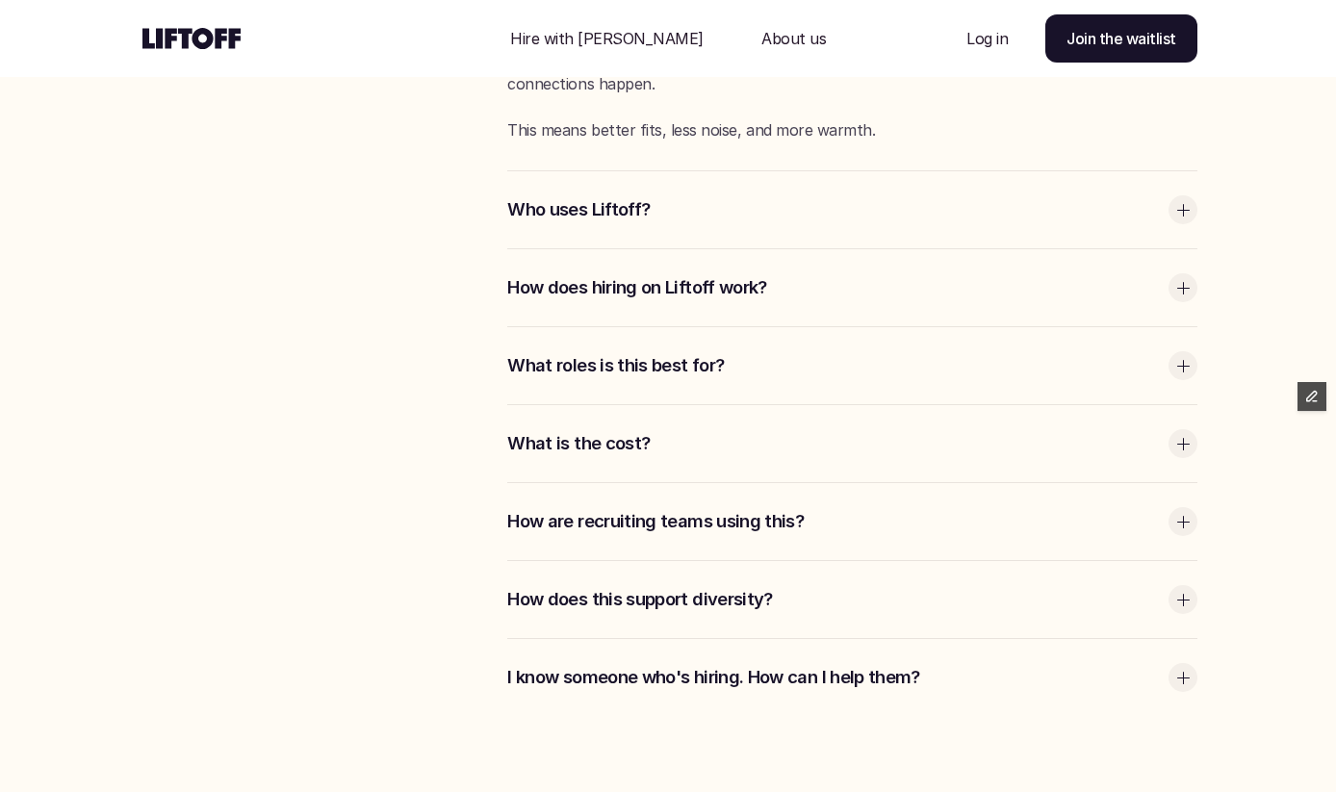
scroll to position [4061, 0]
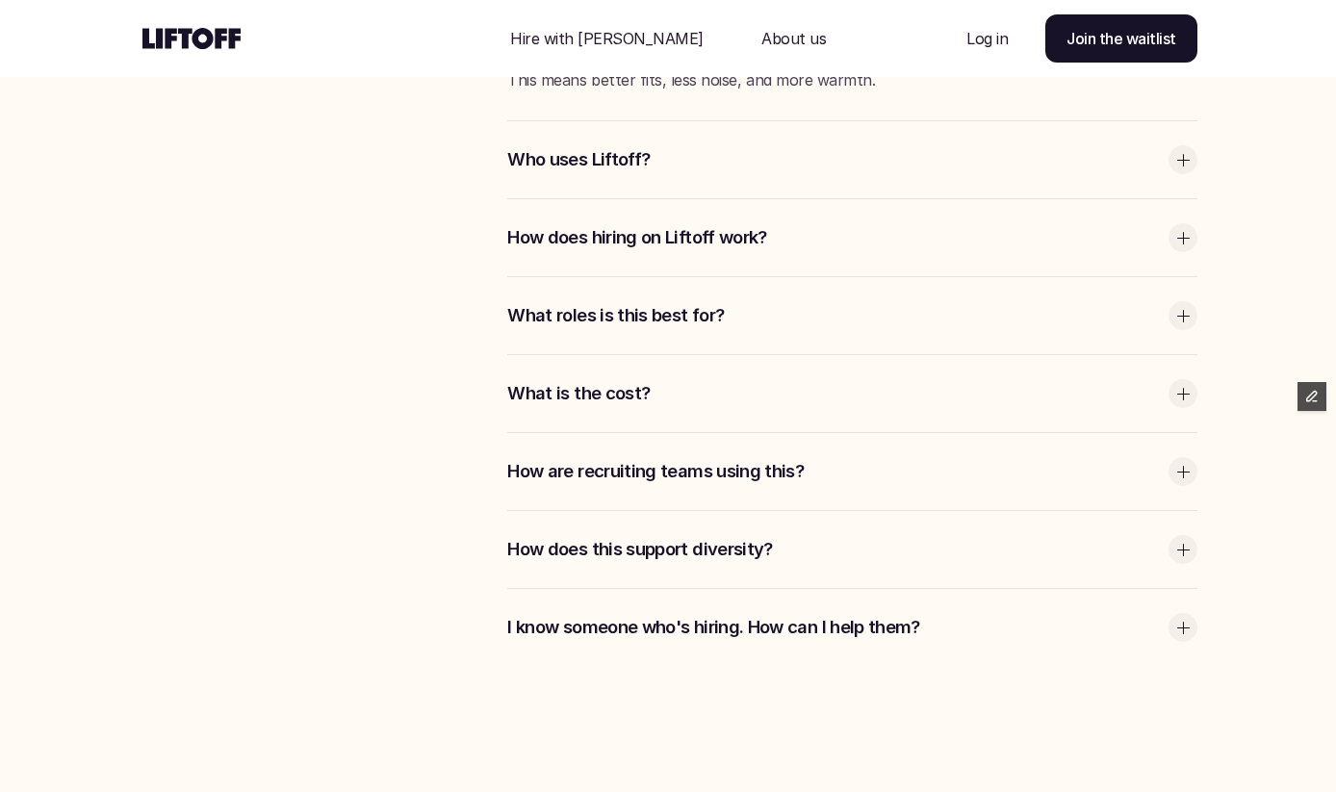
click at [575, 534] on div "How does this support diversity?" at bounding box center [852, 549] width 690 height 77
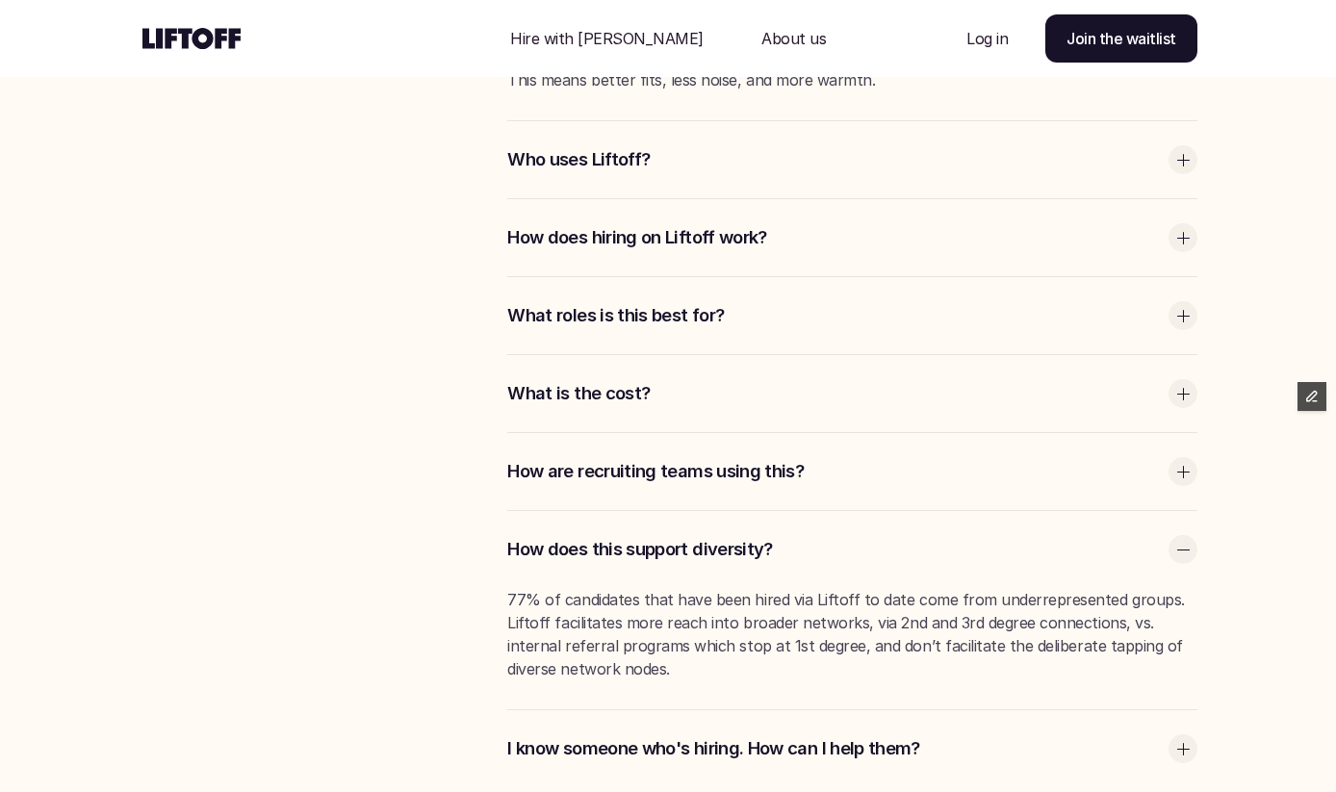
click at [586, 489] on div "How are recruiting teams using this?" at bounding box center [852, 471] width 690 height 77
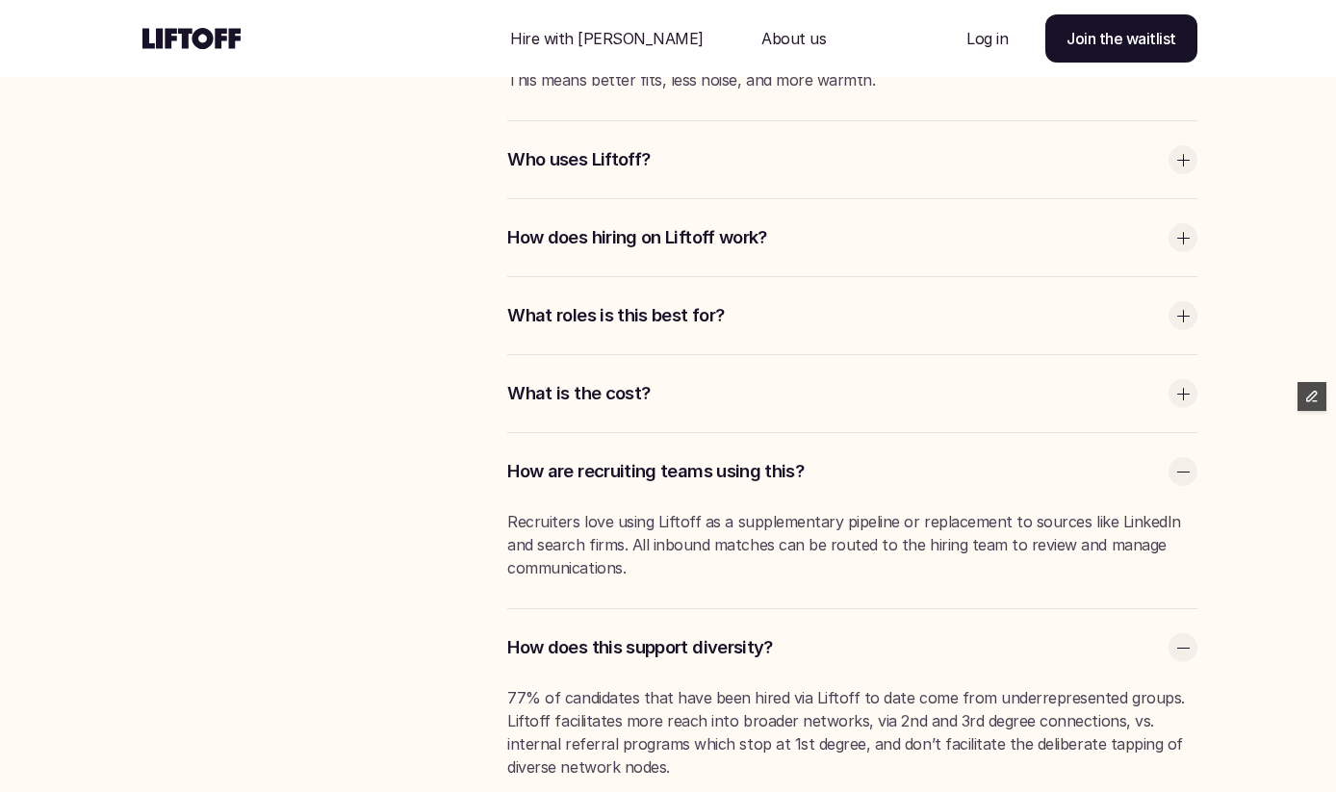
click at [608, 407] on div "What is the cost?" at bounding box center [852, 393] width 690 height 77
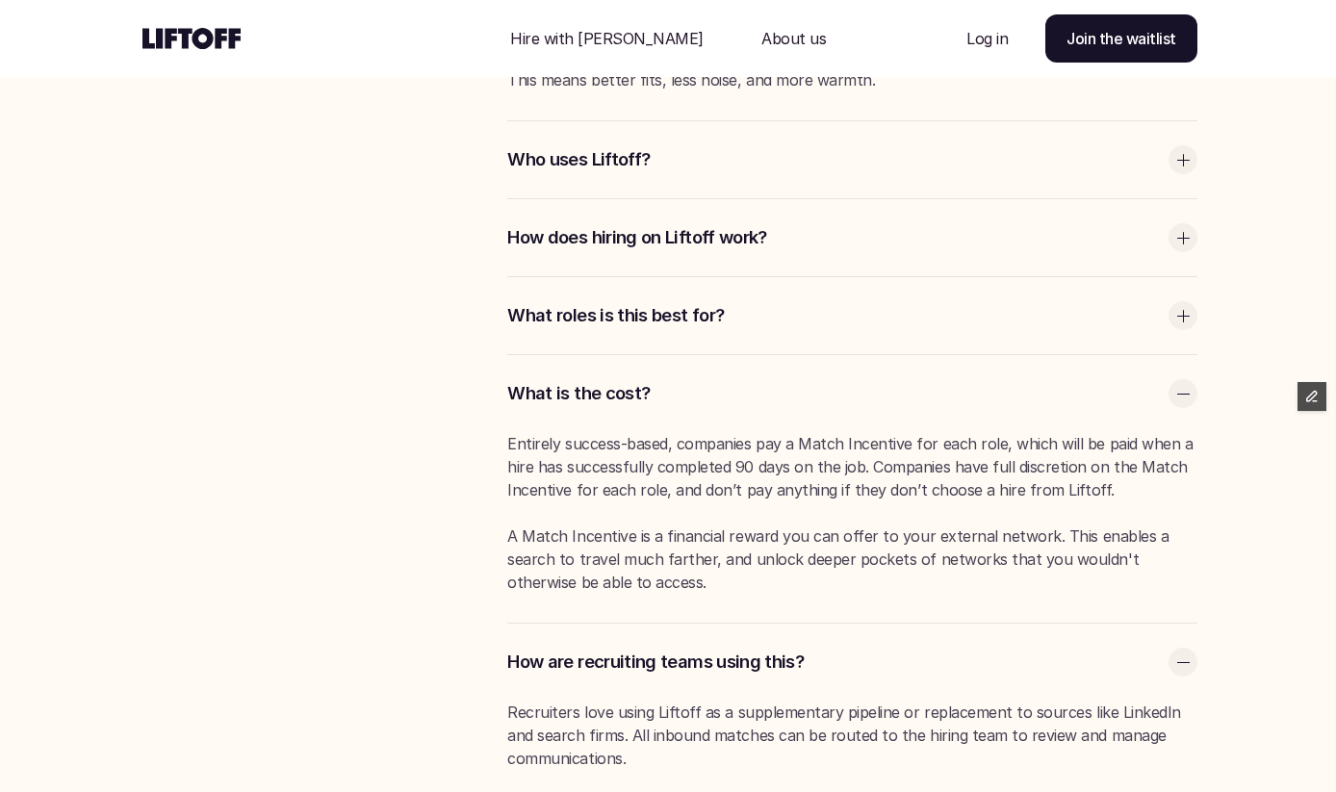
click at [635, 338] on div "What roles is this best for?" at bounding box center [852, 315] width 690 height 77
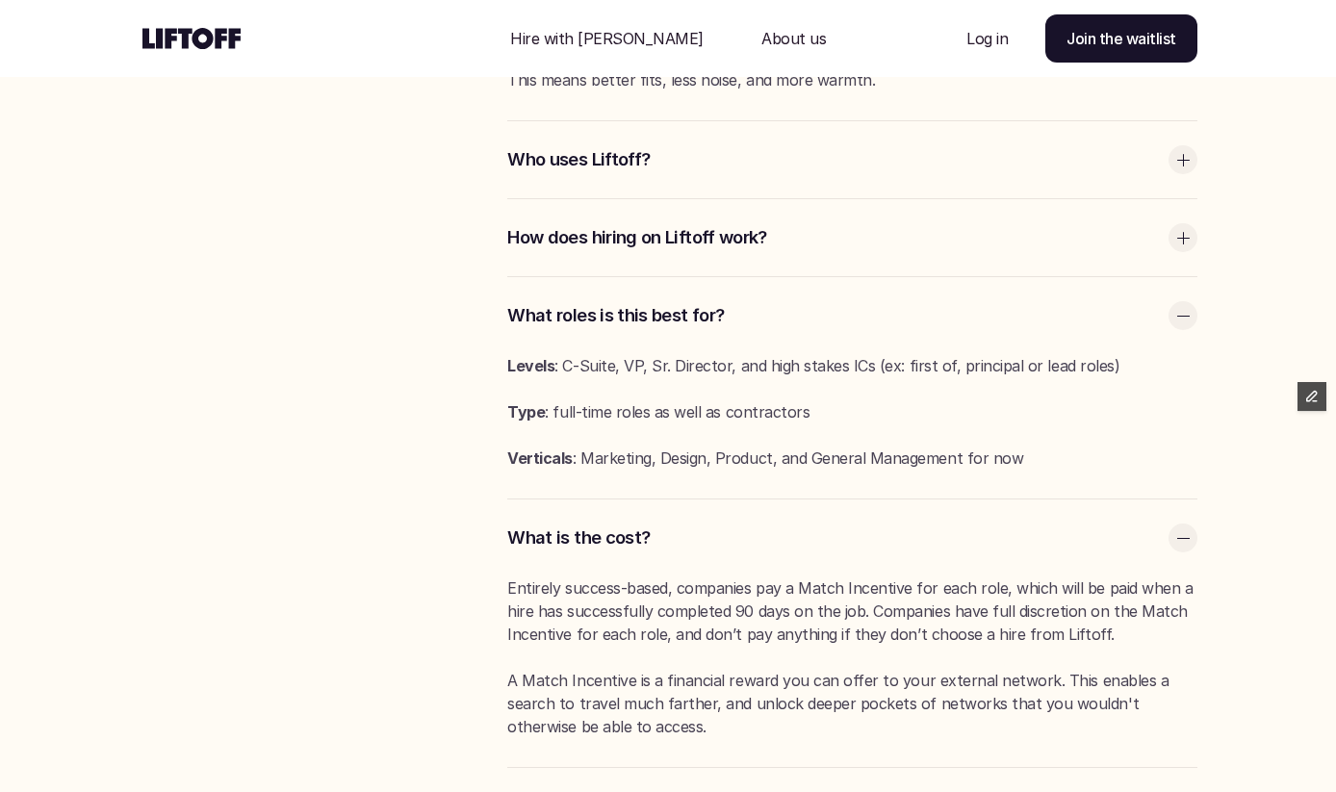
click at [783, 246] on p "How does hiring on Liftoff work?" at bounding box center [833, 237] width 652 height 25
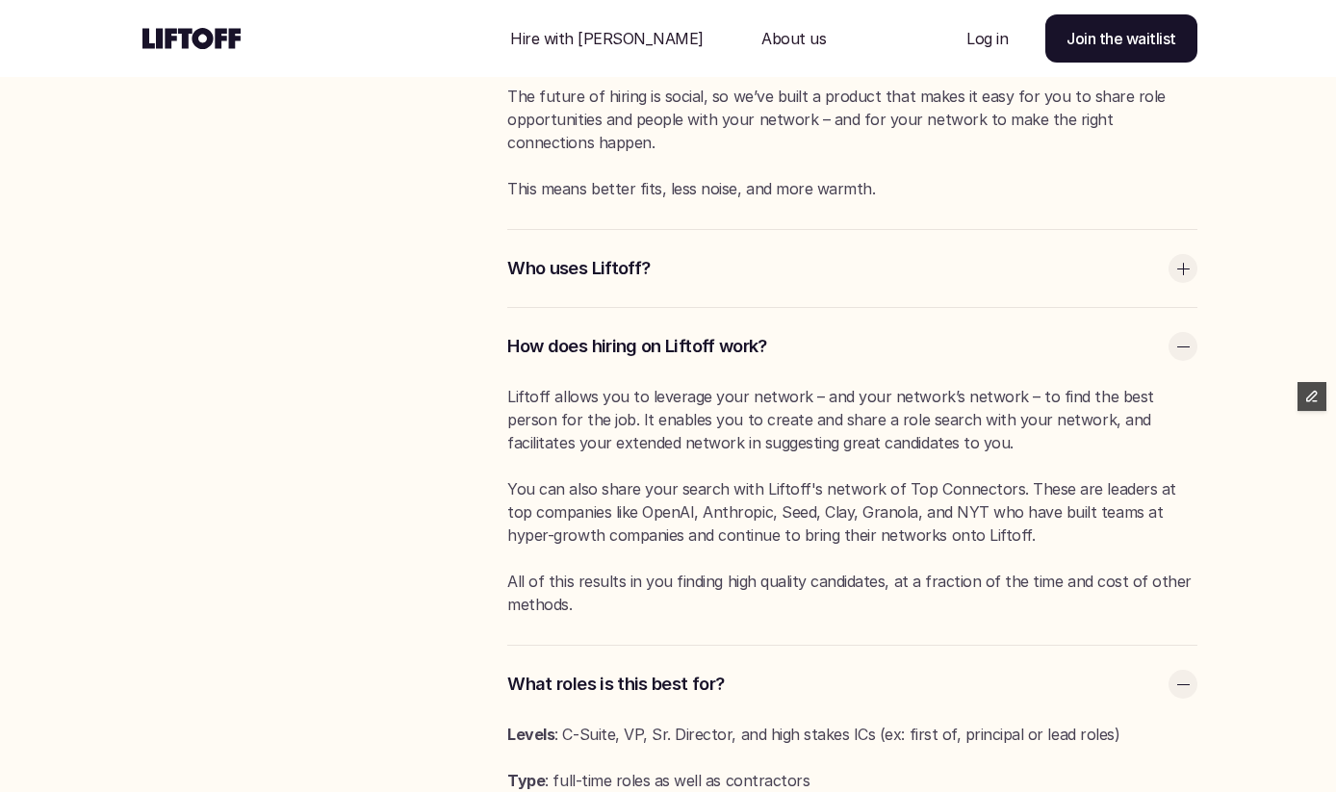
scroll to position [3720, 0]
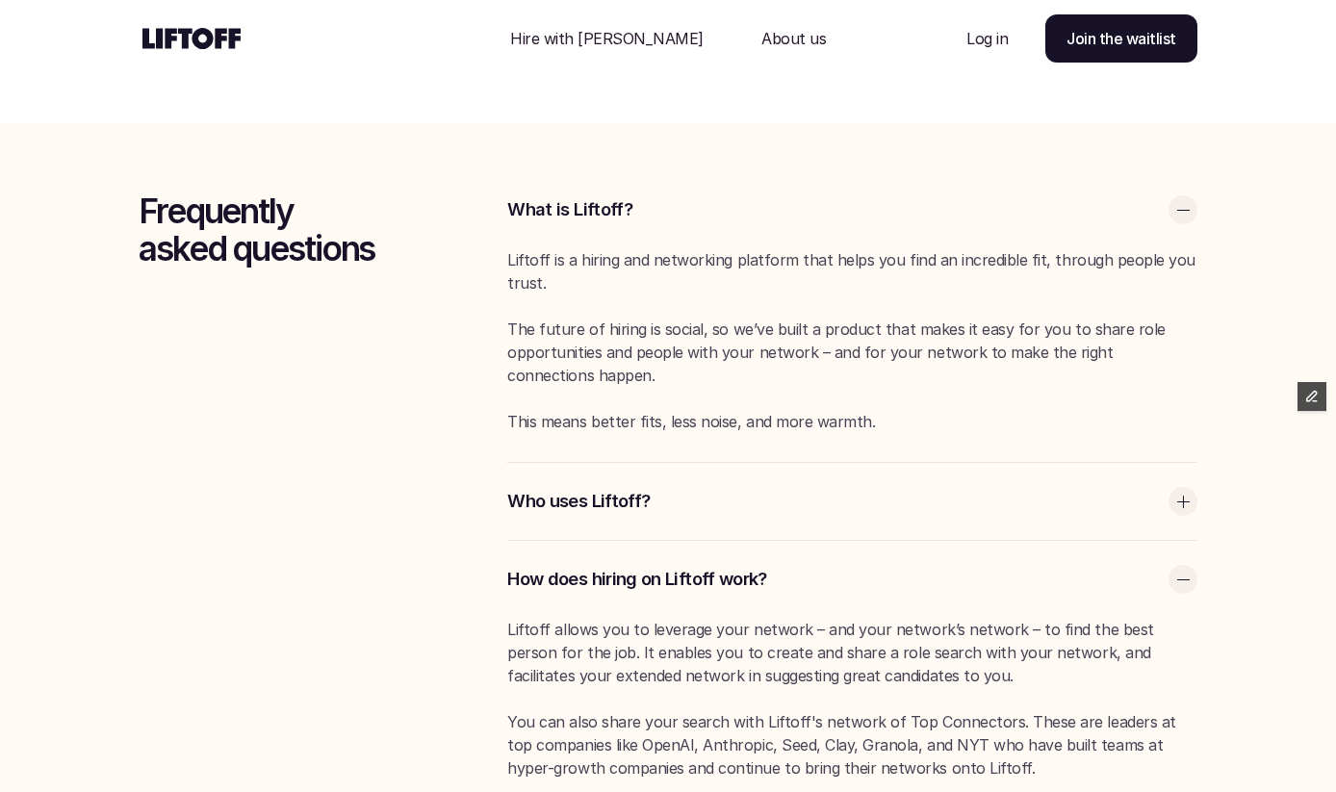
click at [785, 507] on p "Who uses Liftoff?" at bounding box center [833, 501] width 652 height 25
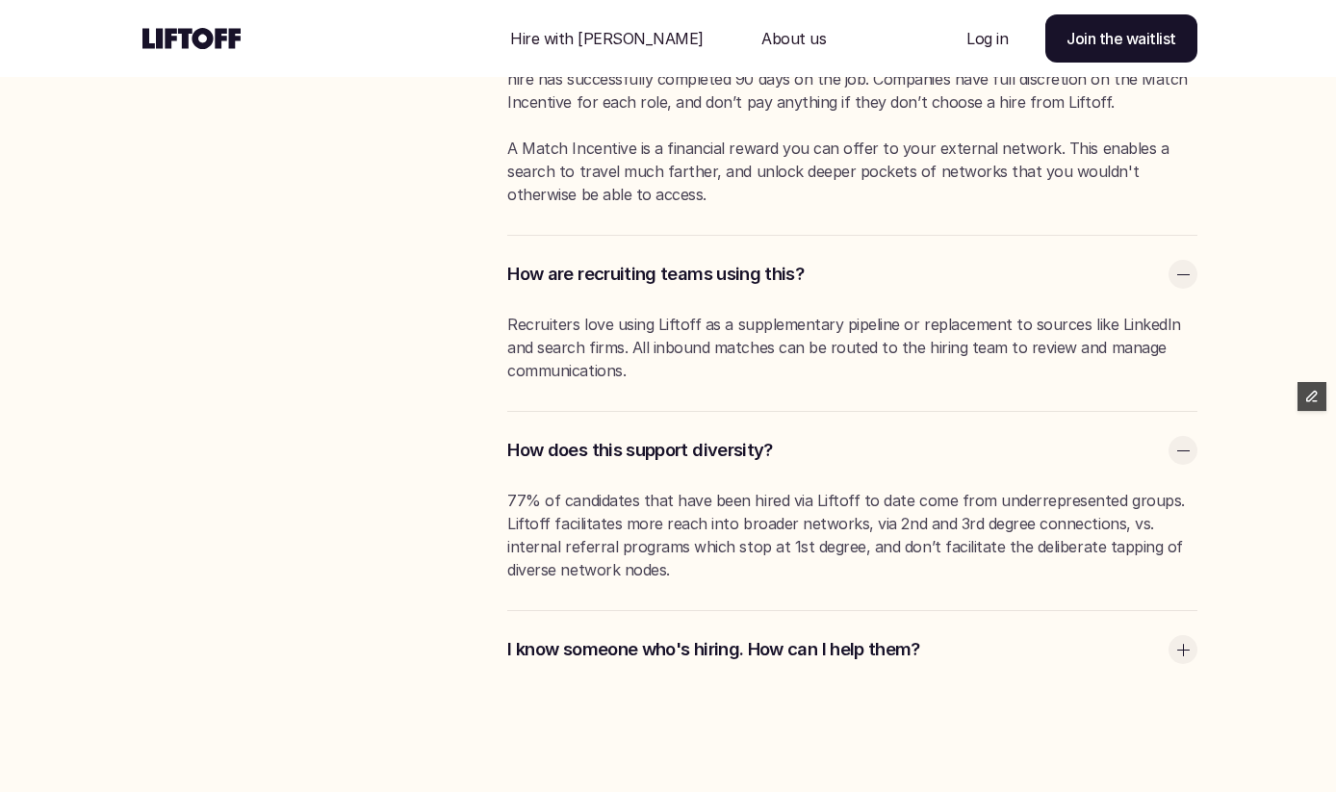
scroll to position [5069, 0]
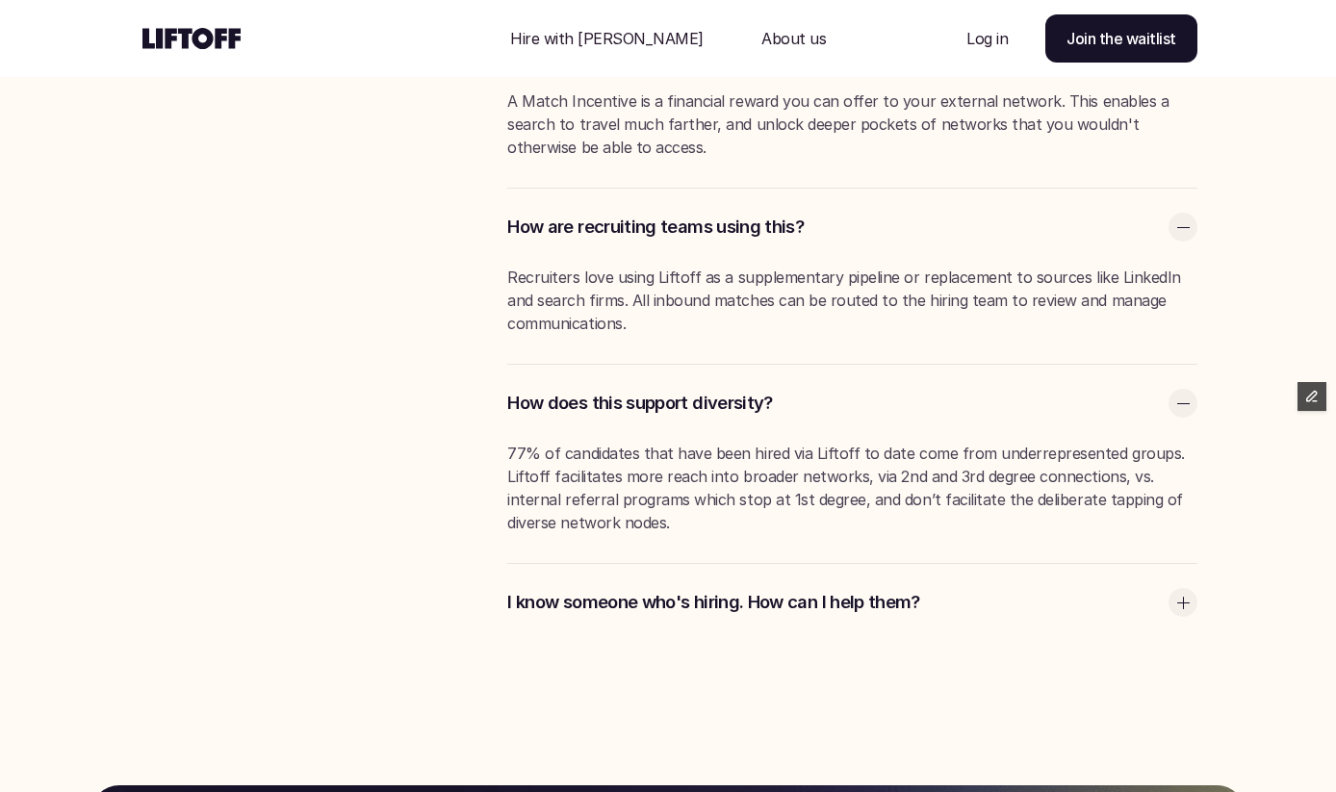
click at [1177, 604] on div at bounding box center [1183, 602] width 29 height 29
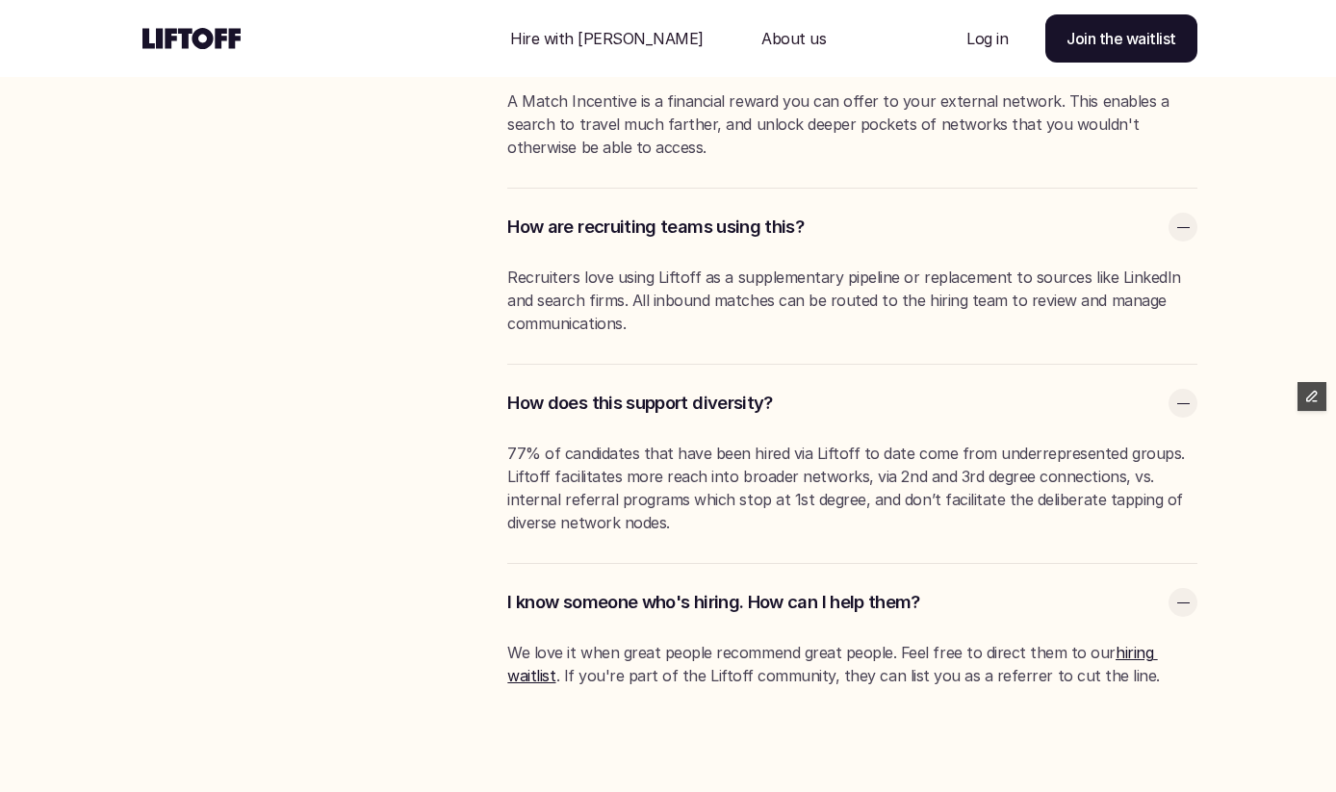
click at [1177, 604] on div at bounding box center [1183, 602] width 29 height 29
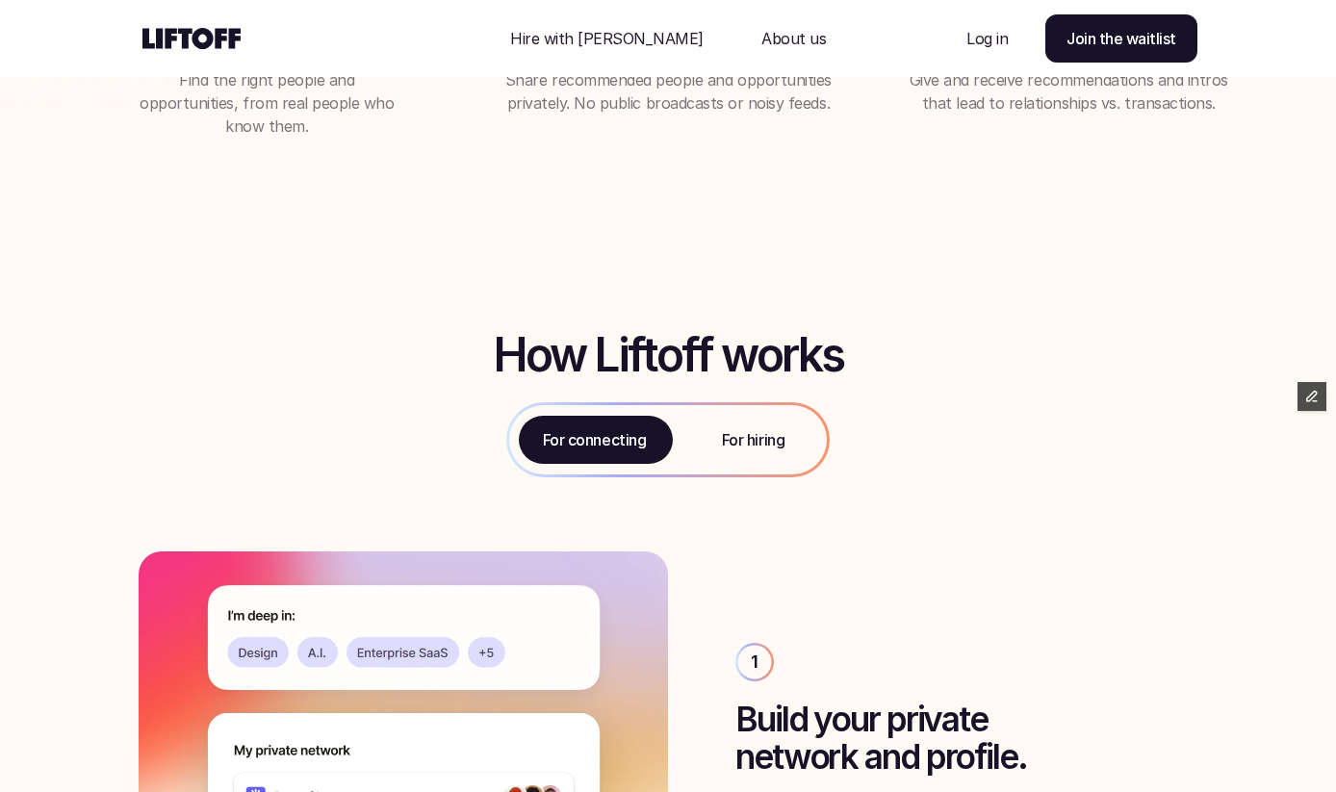
scroll to position [0, 0]
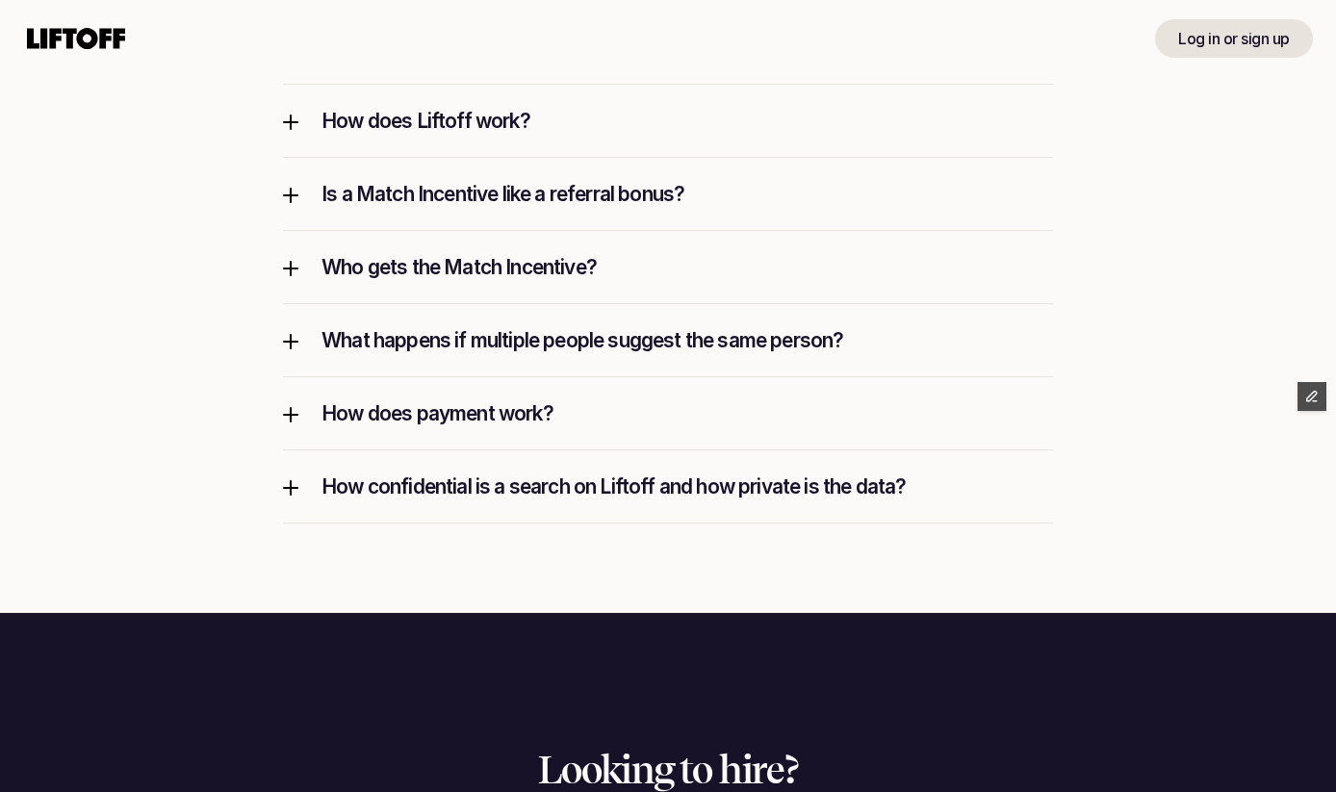
scroll to position [2690, 0]
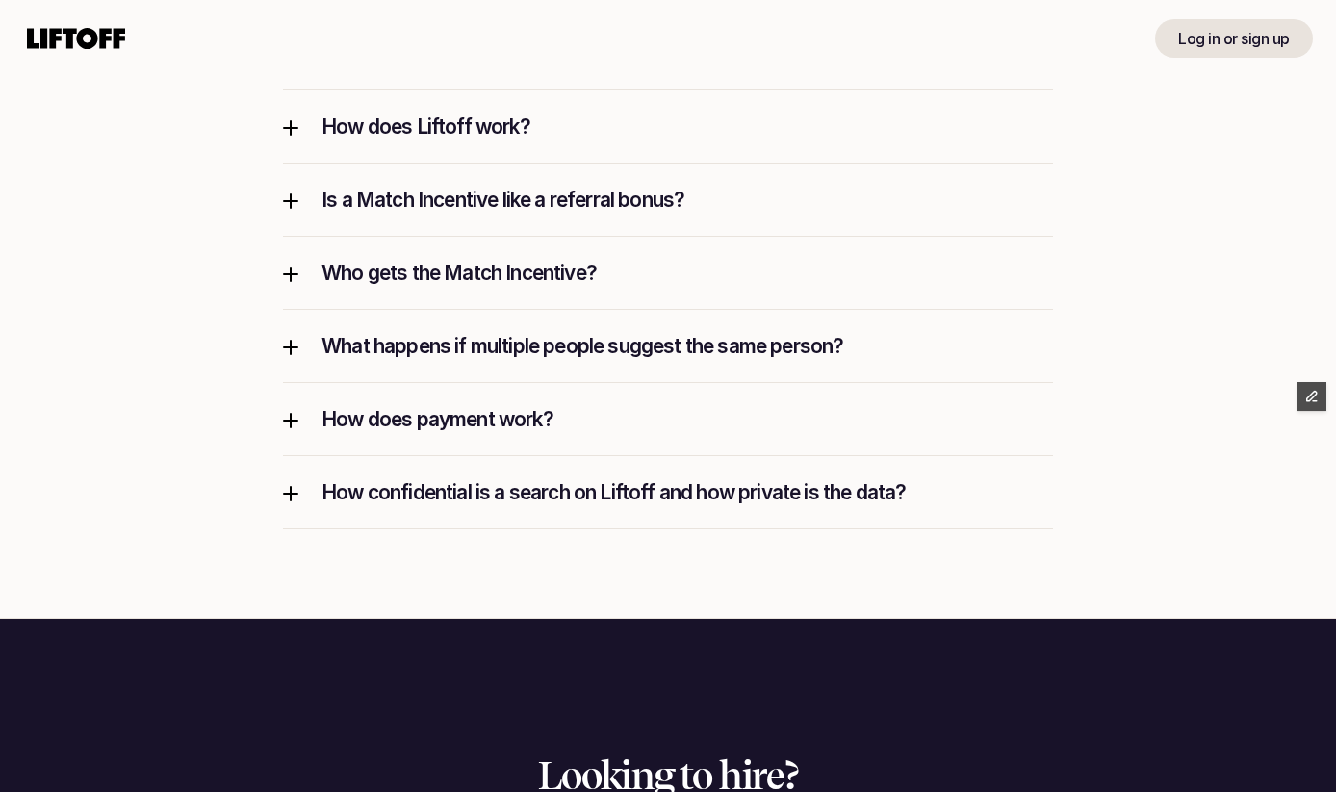
click at [615, 406] on p "How does payment work?" at bounding box center [688, 419] width 732 height 26
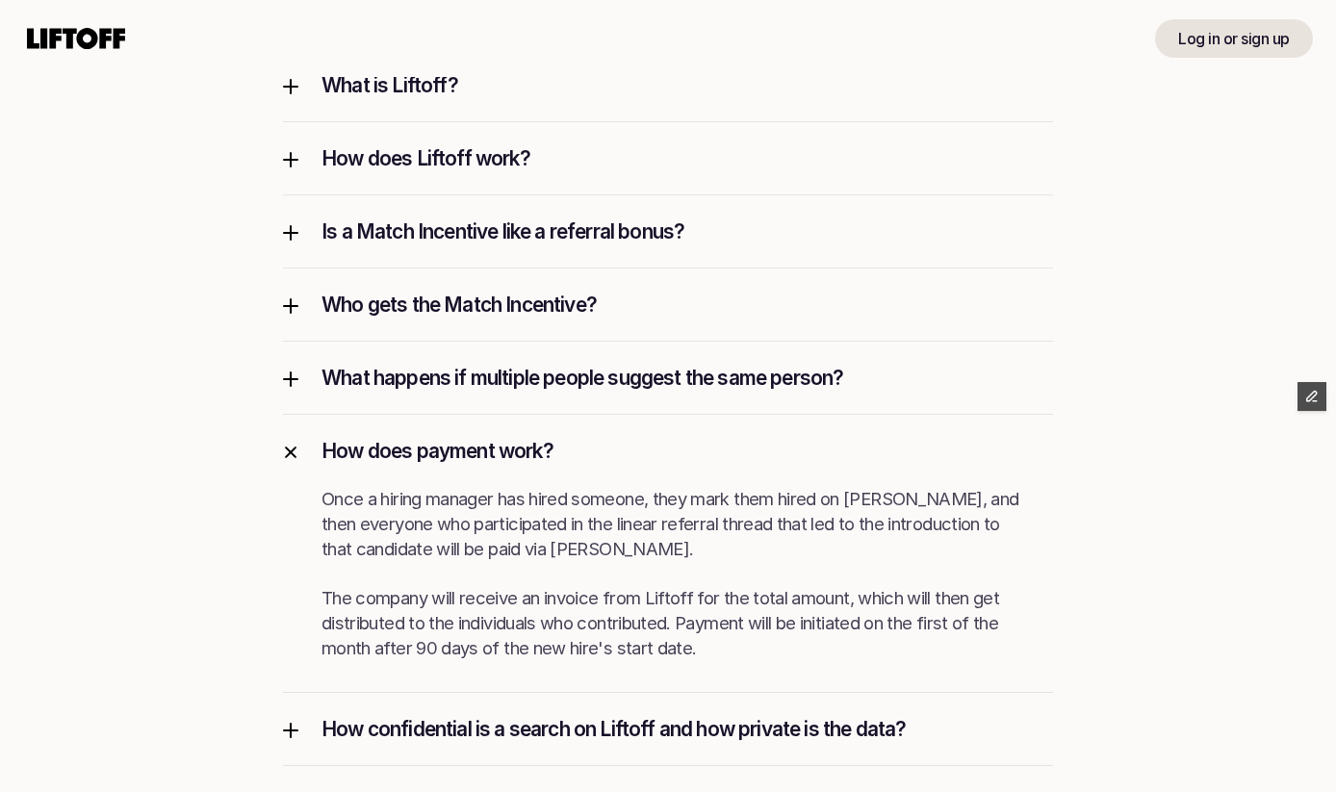
scroll to position [2660, 0]
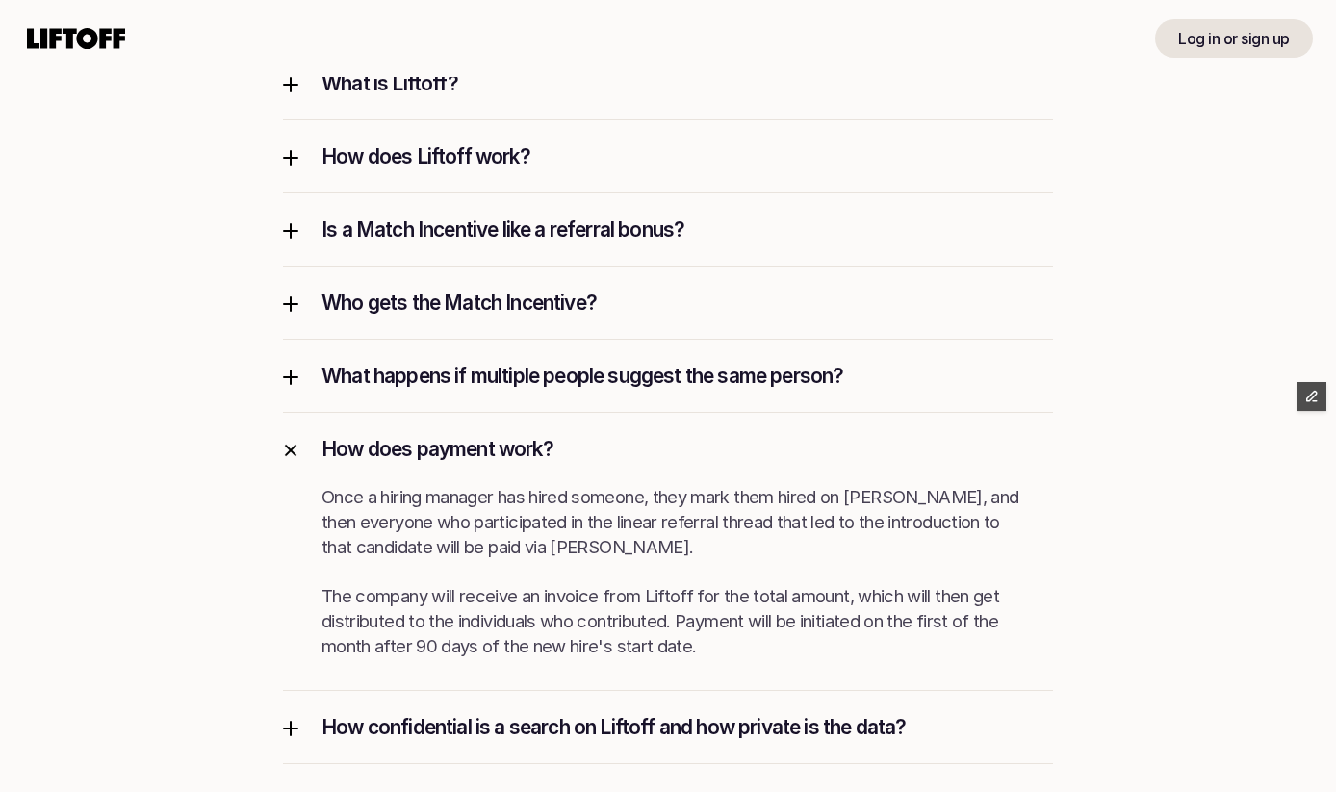
click at [636, 306] on p "Who gets the Match Incentive?" at bounding box center [688, 303] width 732 height 26
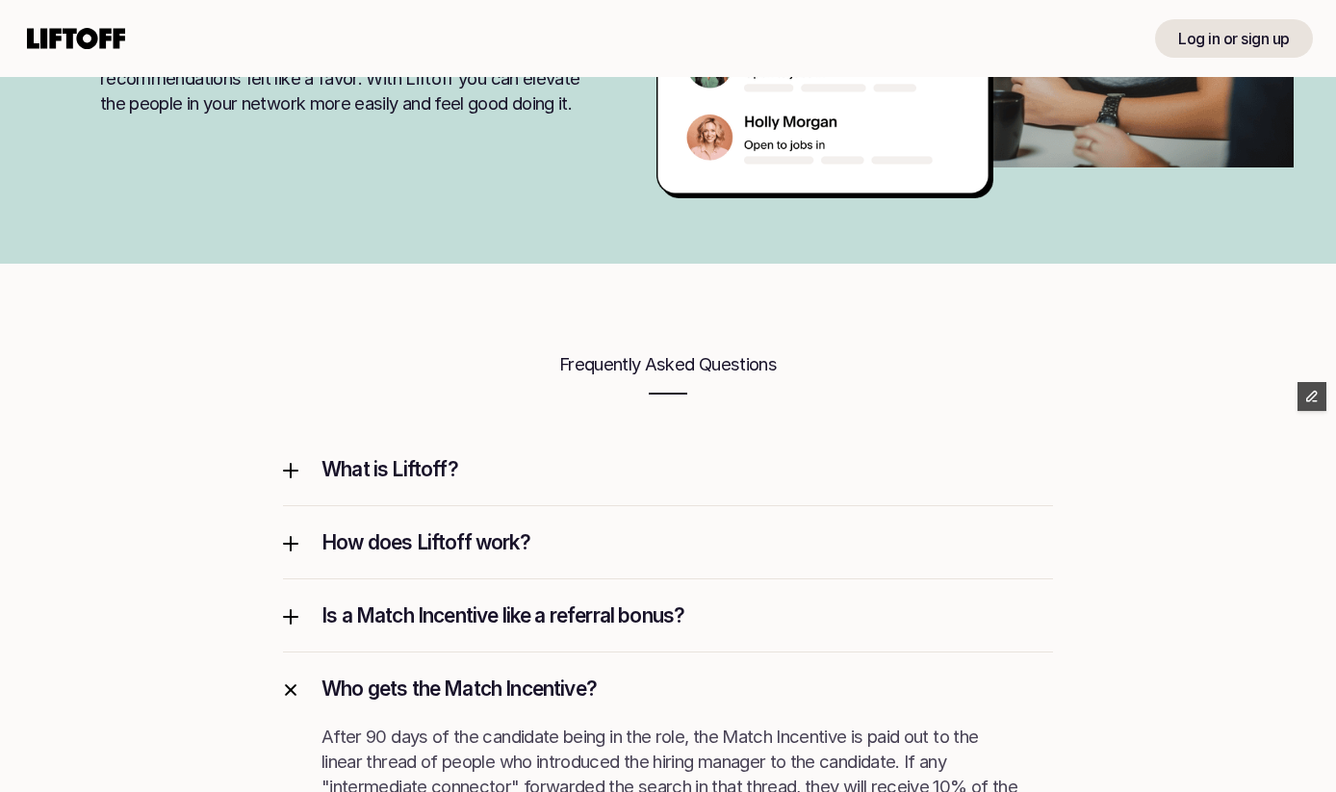
scroll to position [2710, 0]
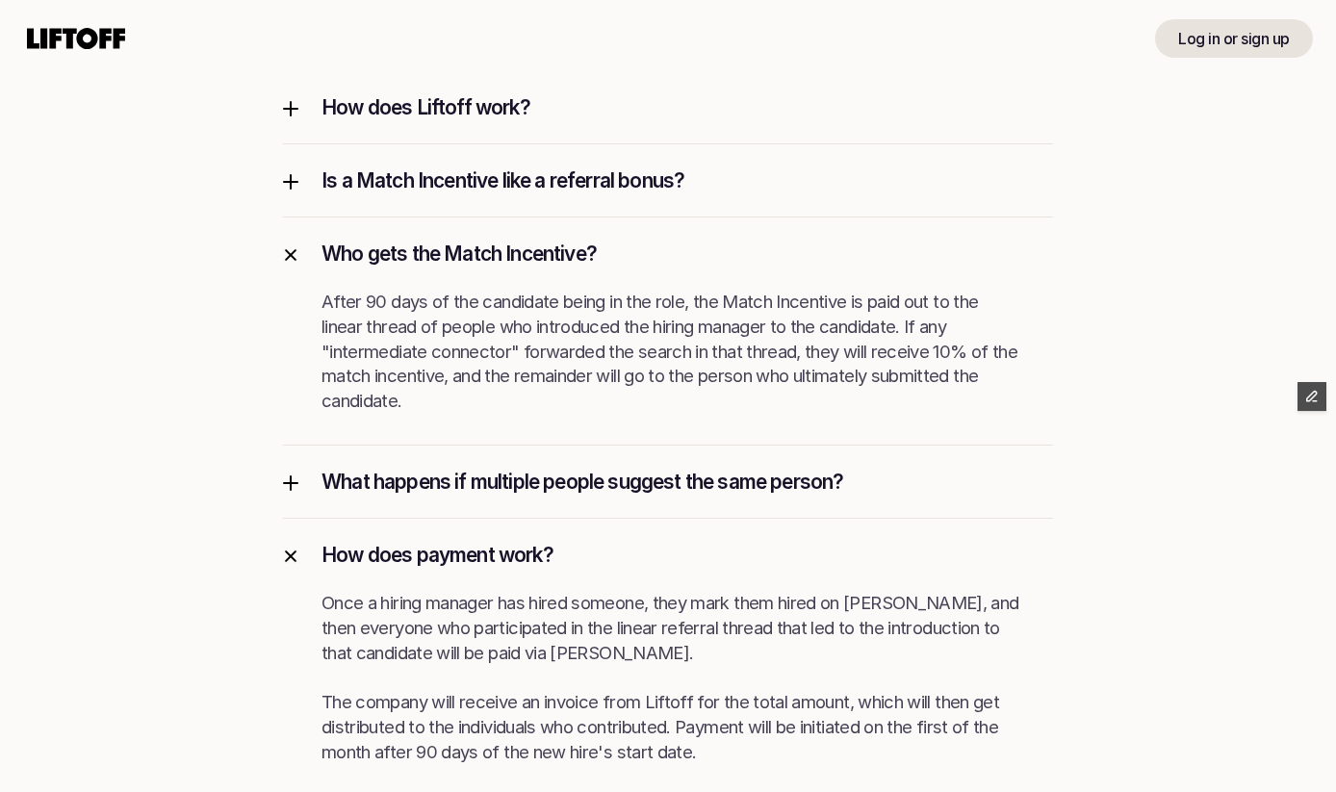
click at [290, 561] on div at bounding box center [291, 557] width 22 height 22
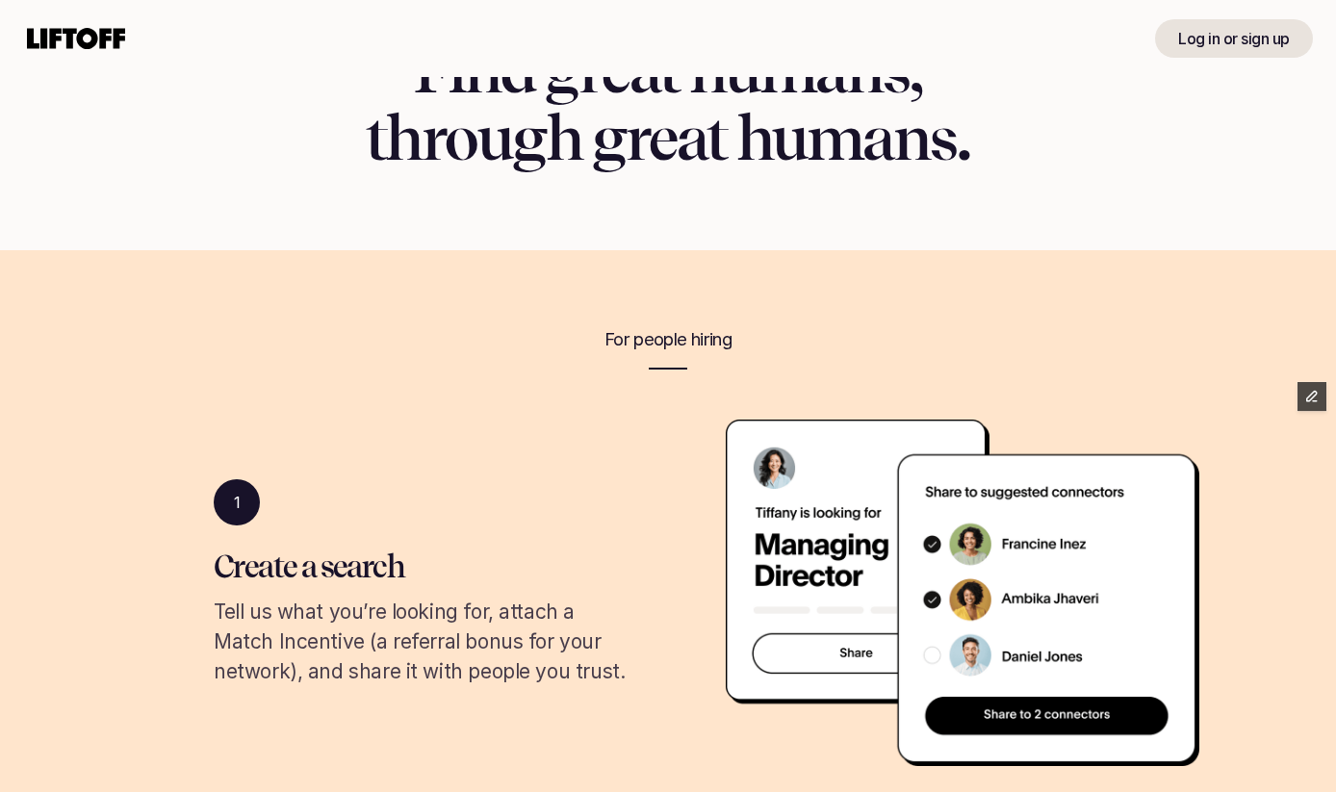
scroll to position [0, 0]
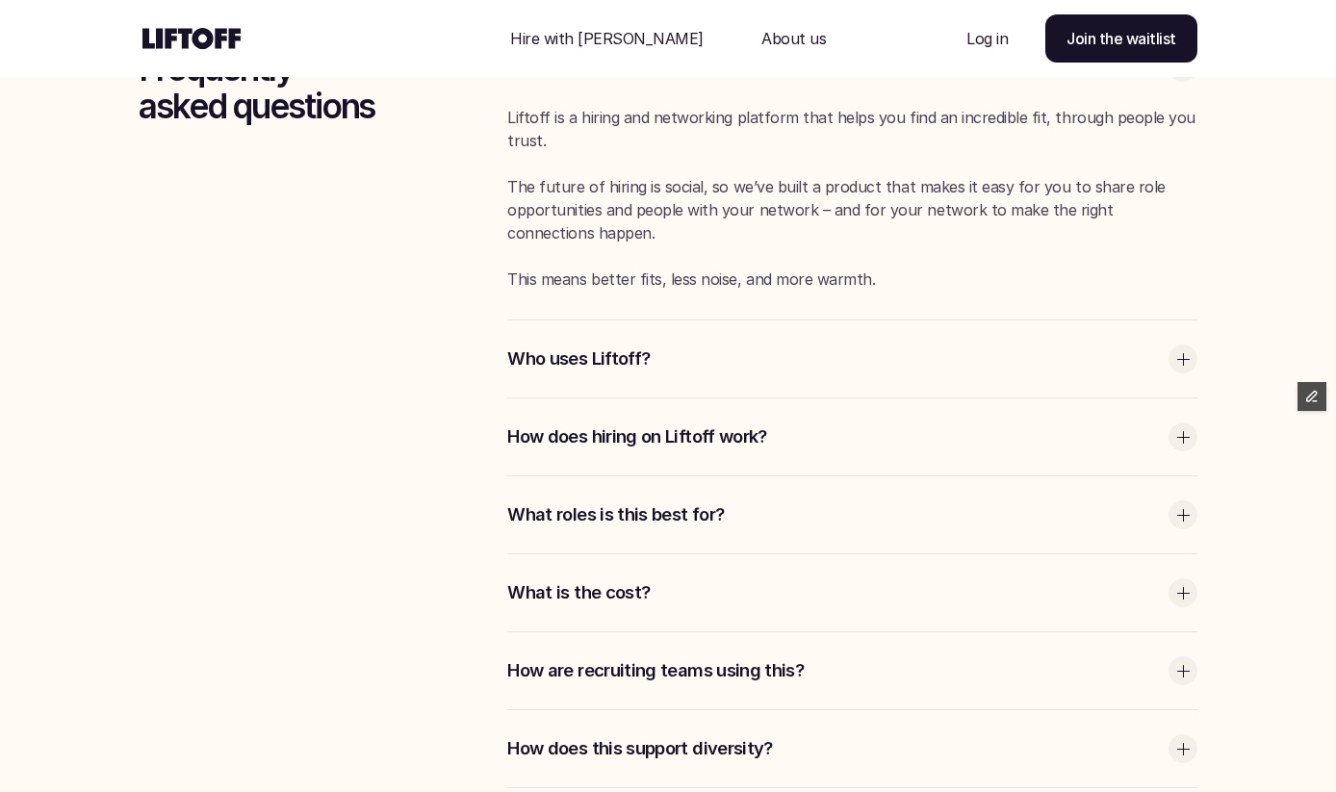
scroll to position [4010, 0]
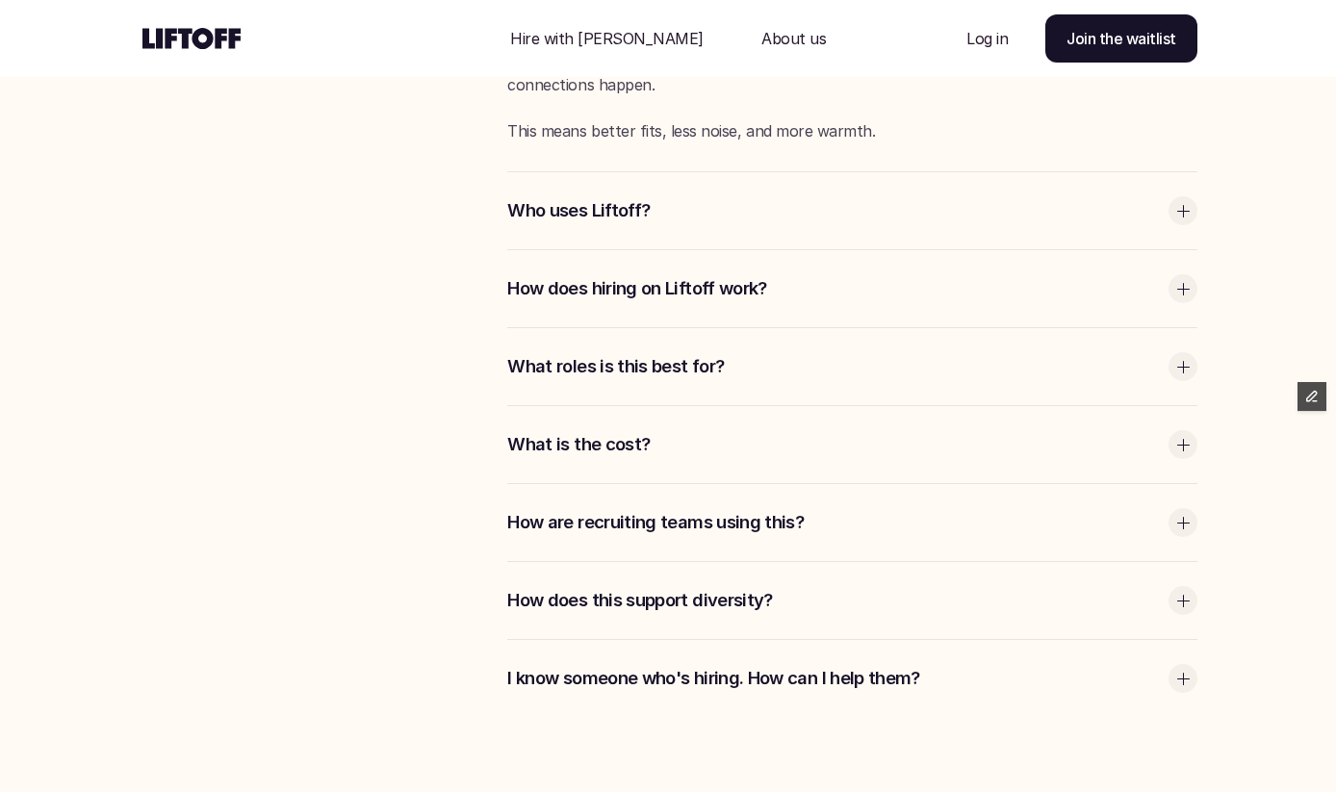
click at [673, 353] on div "What roles is this best for?" at bounding box center [852, 366] width 690 height 77
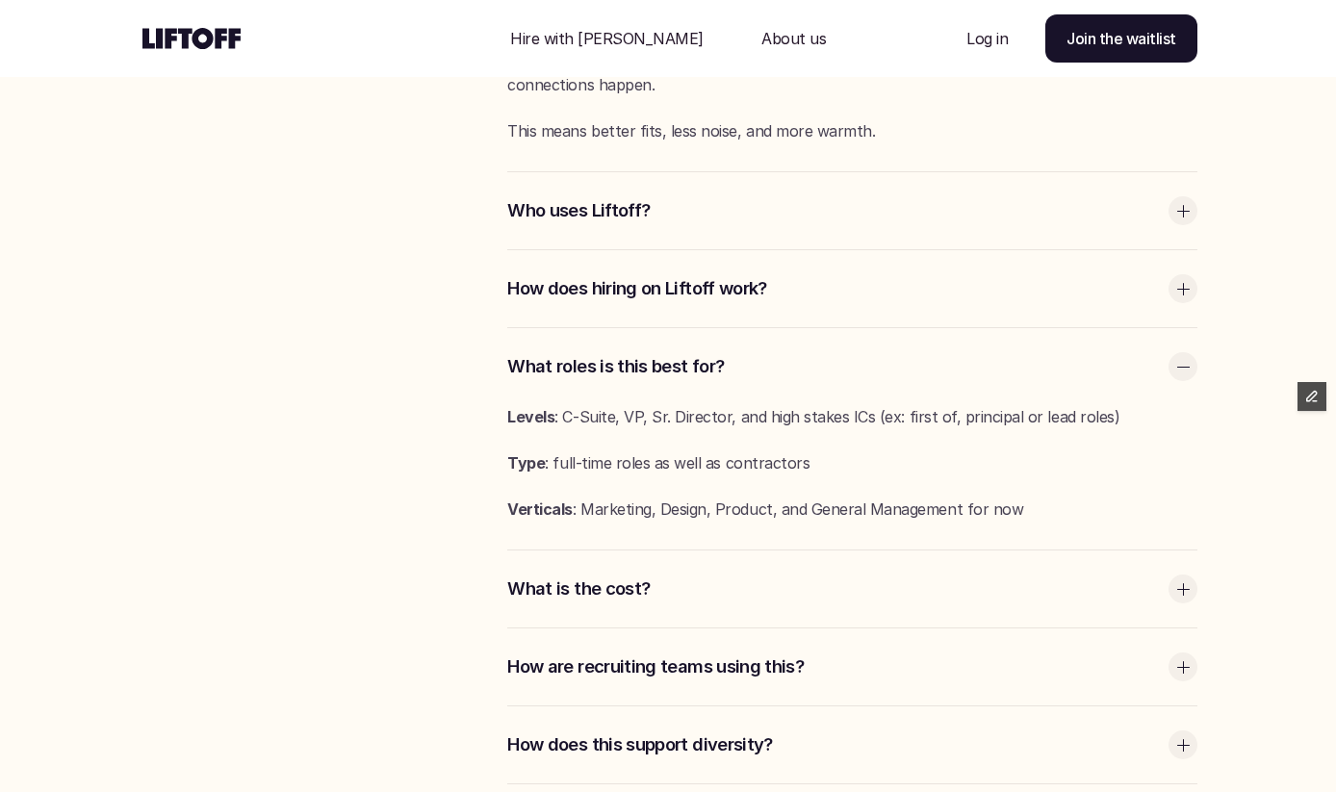
click at [684, 287] on p "How does hiring on Liftoff work?" at bounding box center [833, 288] width 652 height 25
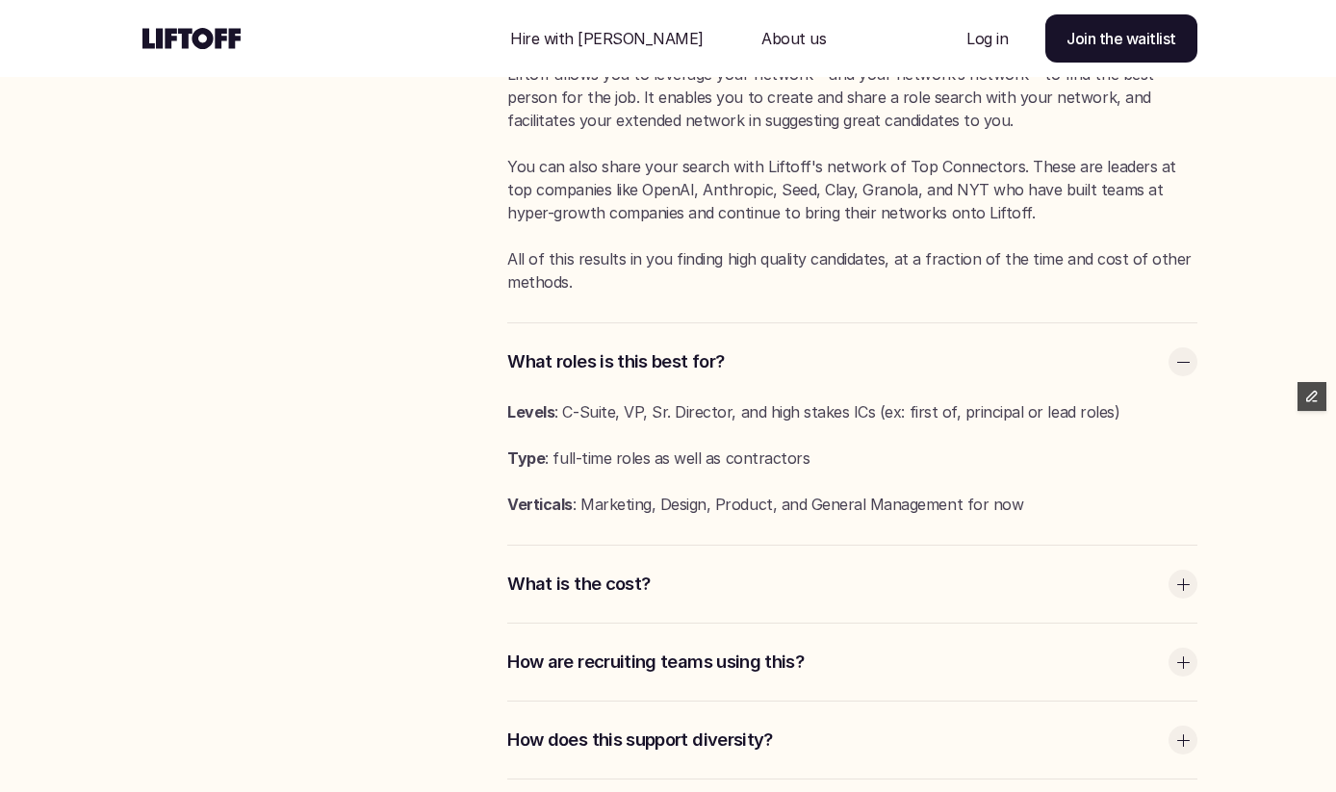
scroll to position [4491, 0]
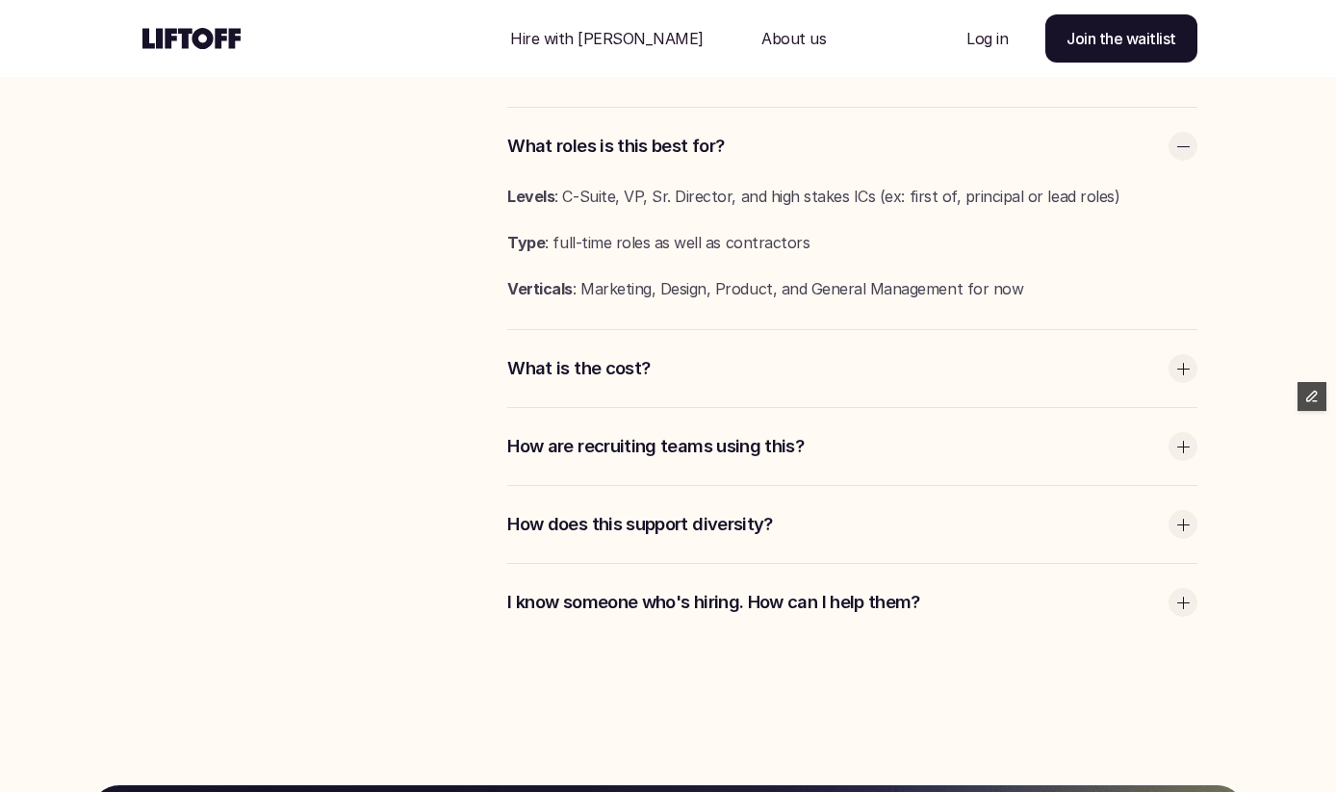
click at [610, 489] on div "How does this support diversity?" at bounding box center [852, 524] width 690 height 77
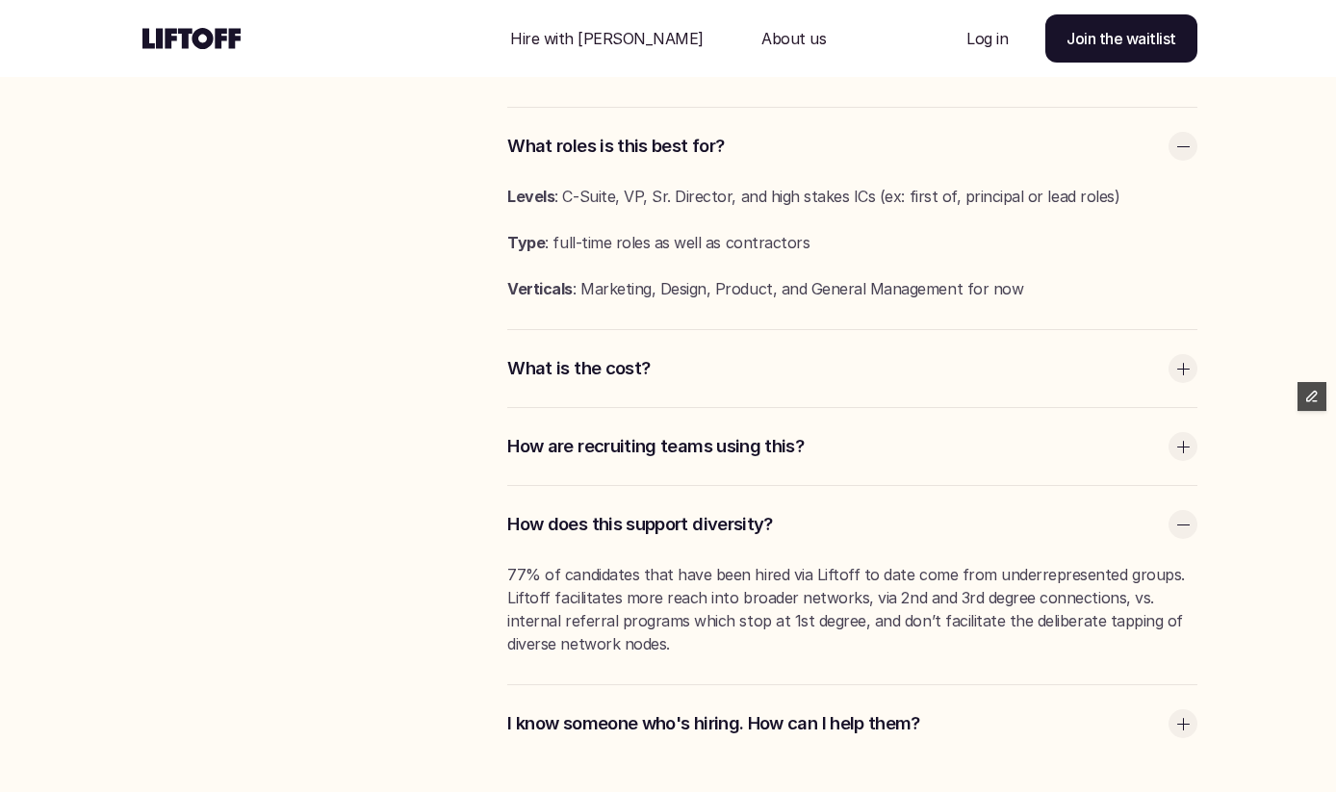
click at [617, 442] on p "How are recruiting teams using this?" at bounding box center [833, 446] width 652 height 25
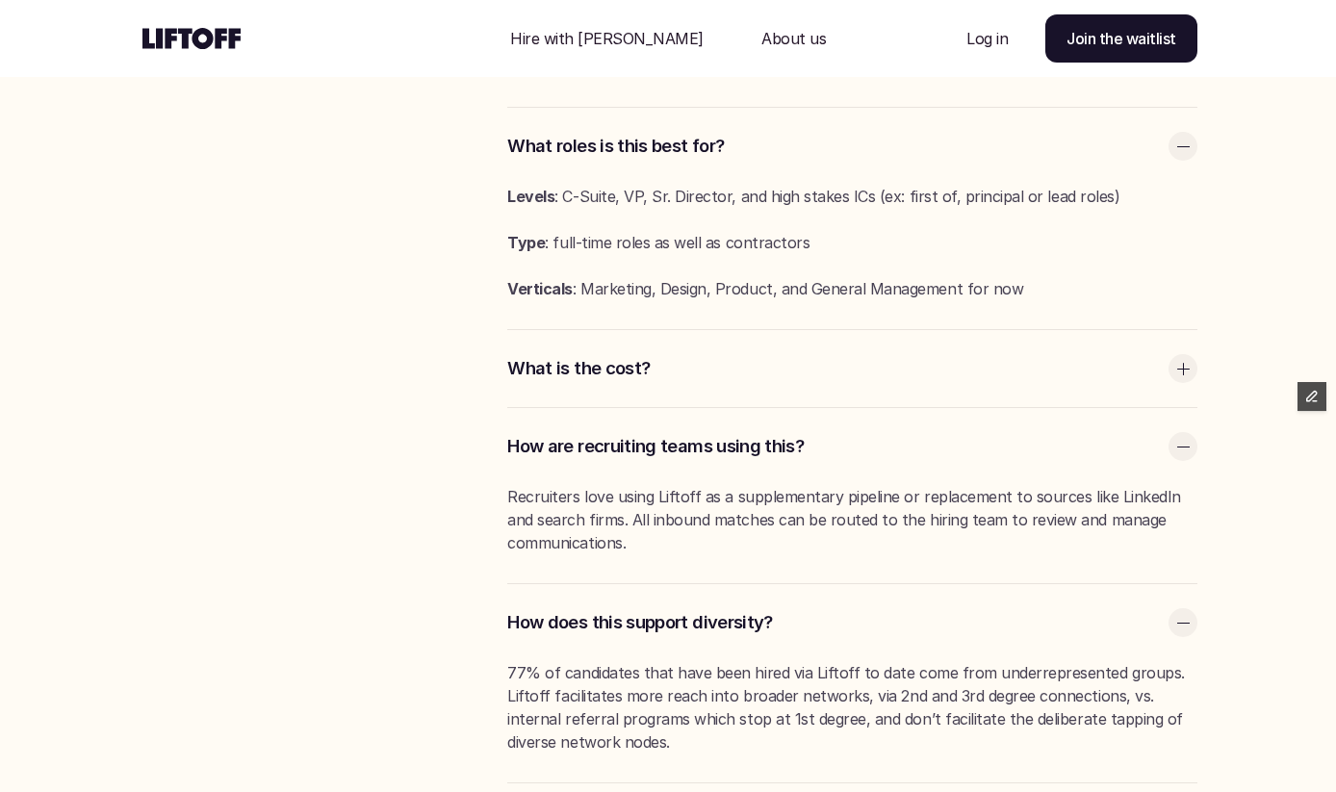
click at [621, 388] on div "What is the cost?" at bounding box center [852, 368] width 690 height 77
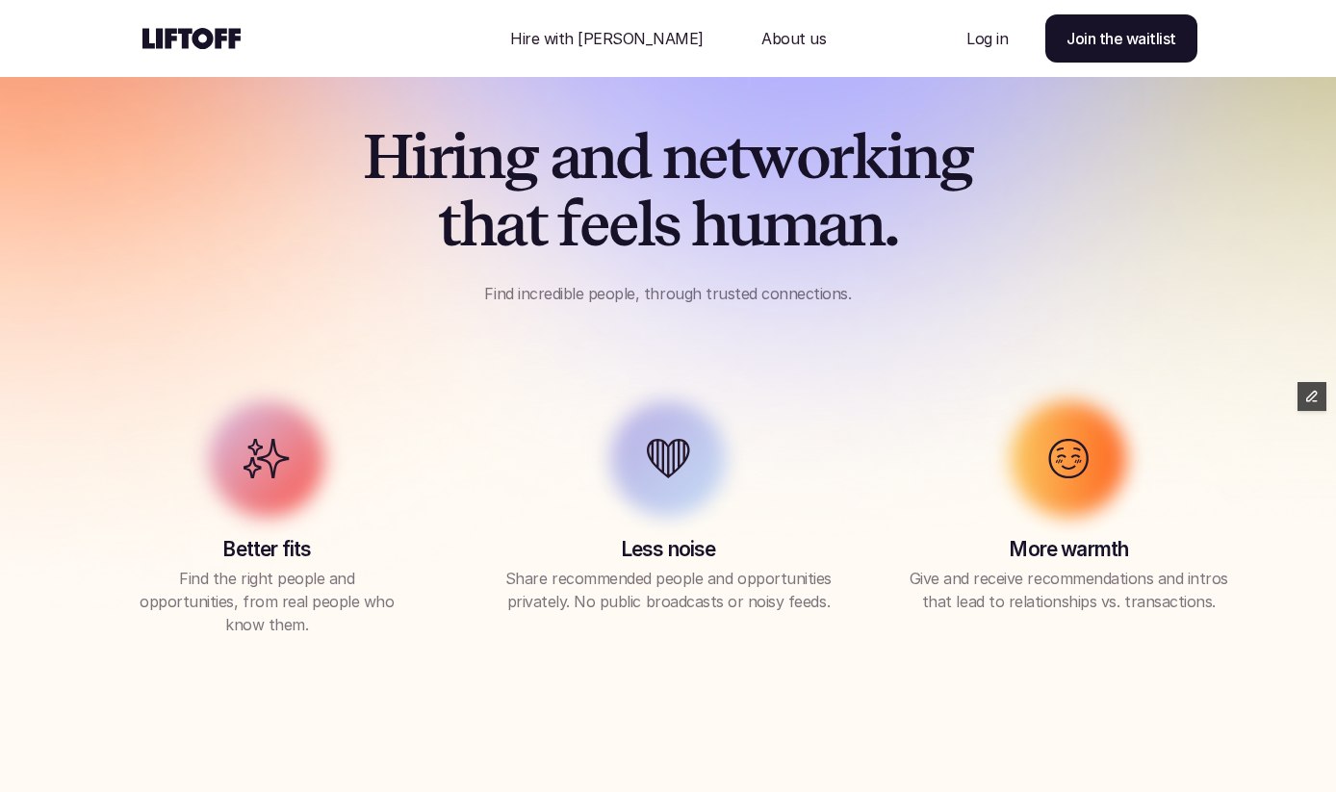
scroll to position [0, 0]
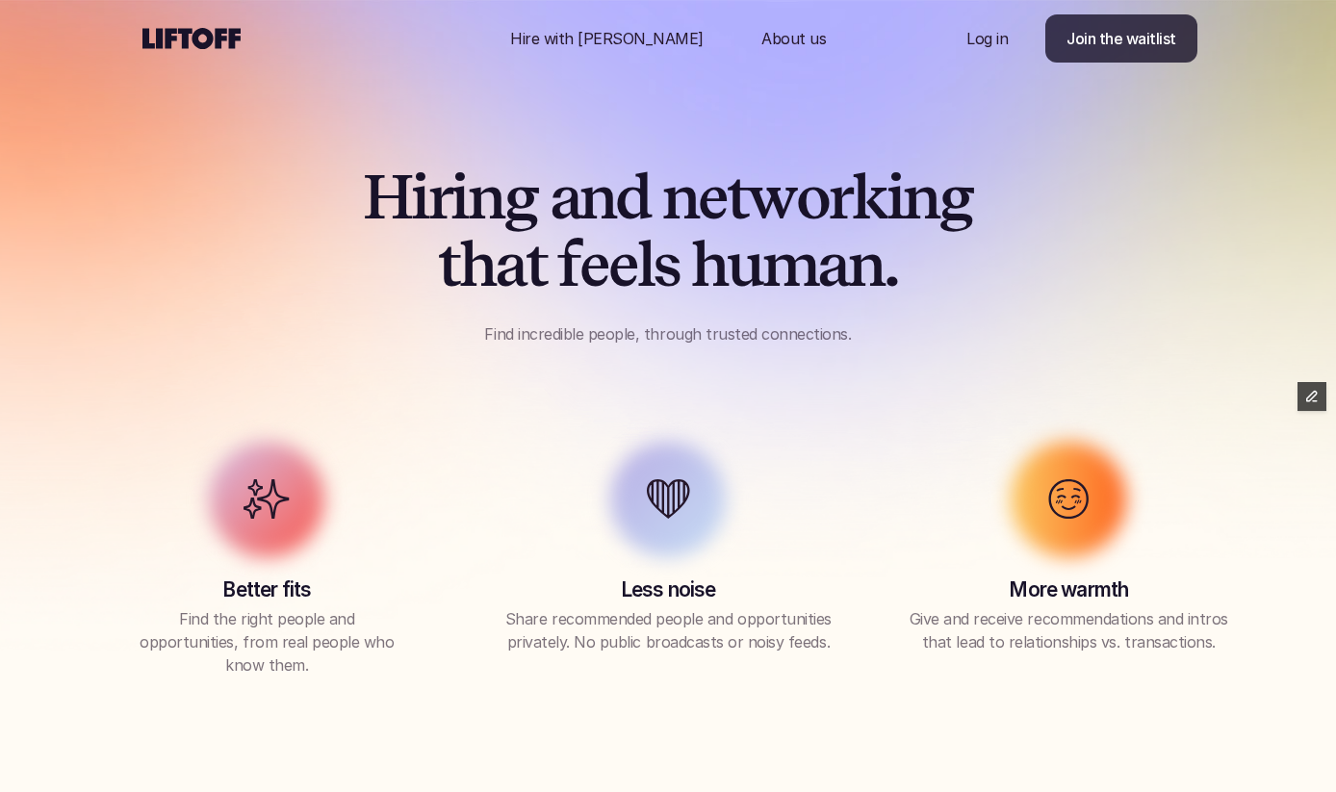
click at [1103, 39] on p "Join the waitlist" at bounding box center [1122, 38] width 110 height 23
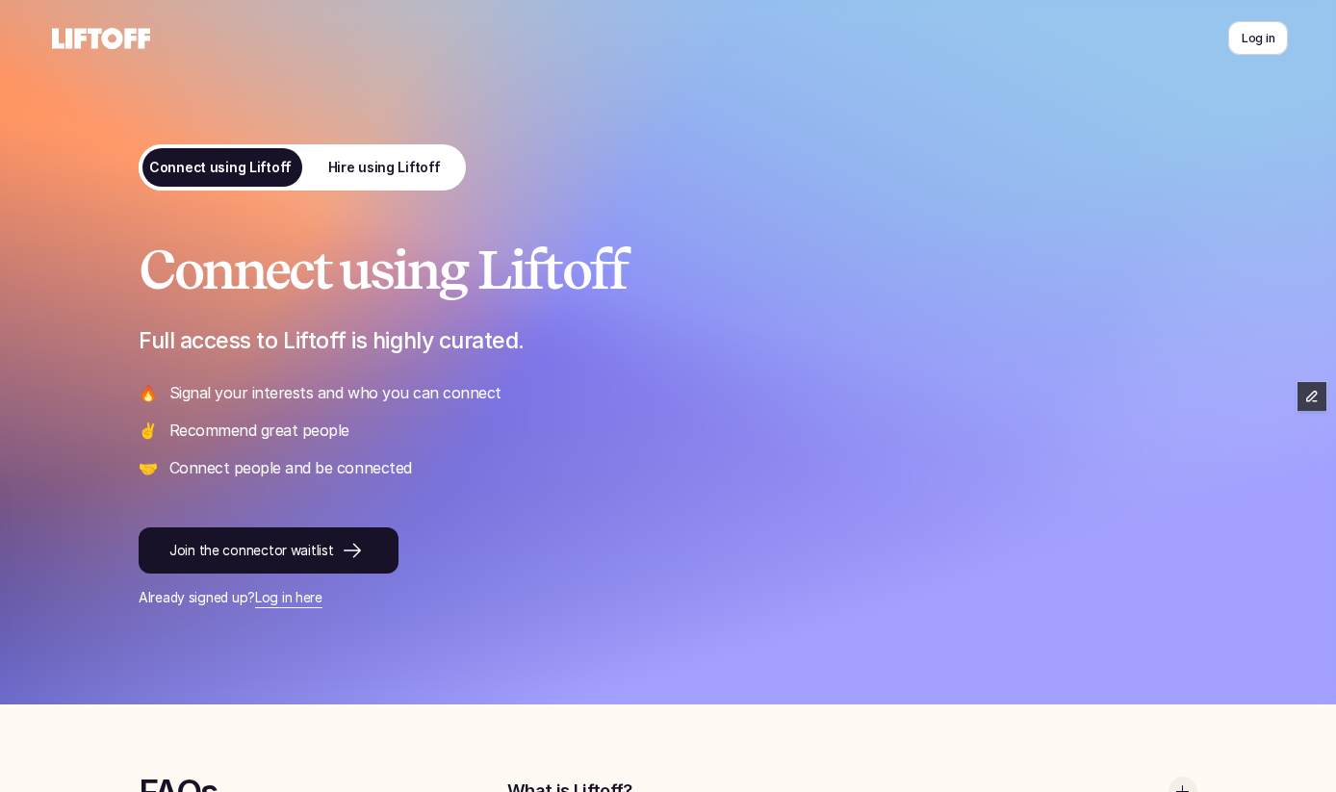
click at [107, 37] on icon at bounding box center [101, 38] width 106 height 31
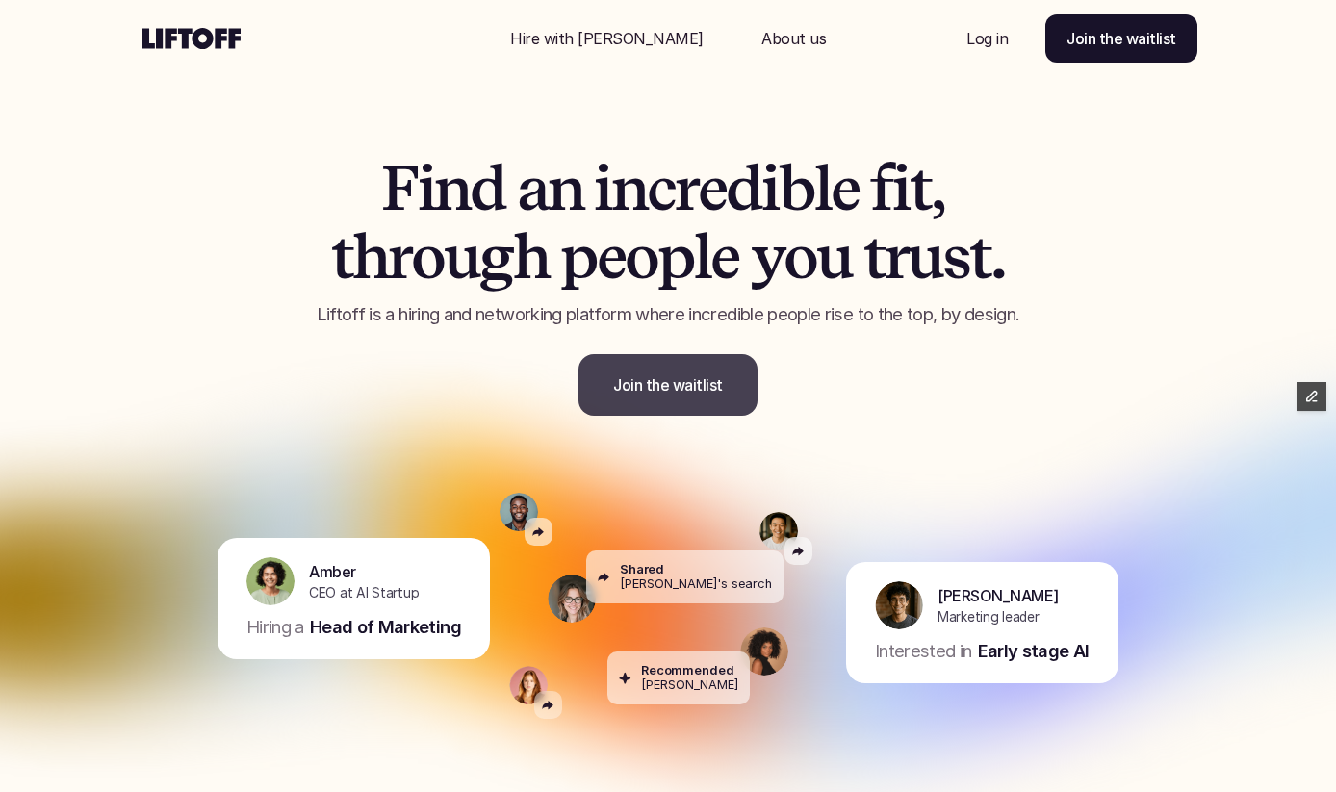
click at [648, 354] on link "Join the waitlist" at bounding box center [668, 385] width 179 height 62
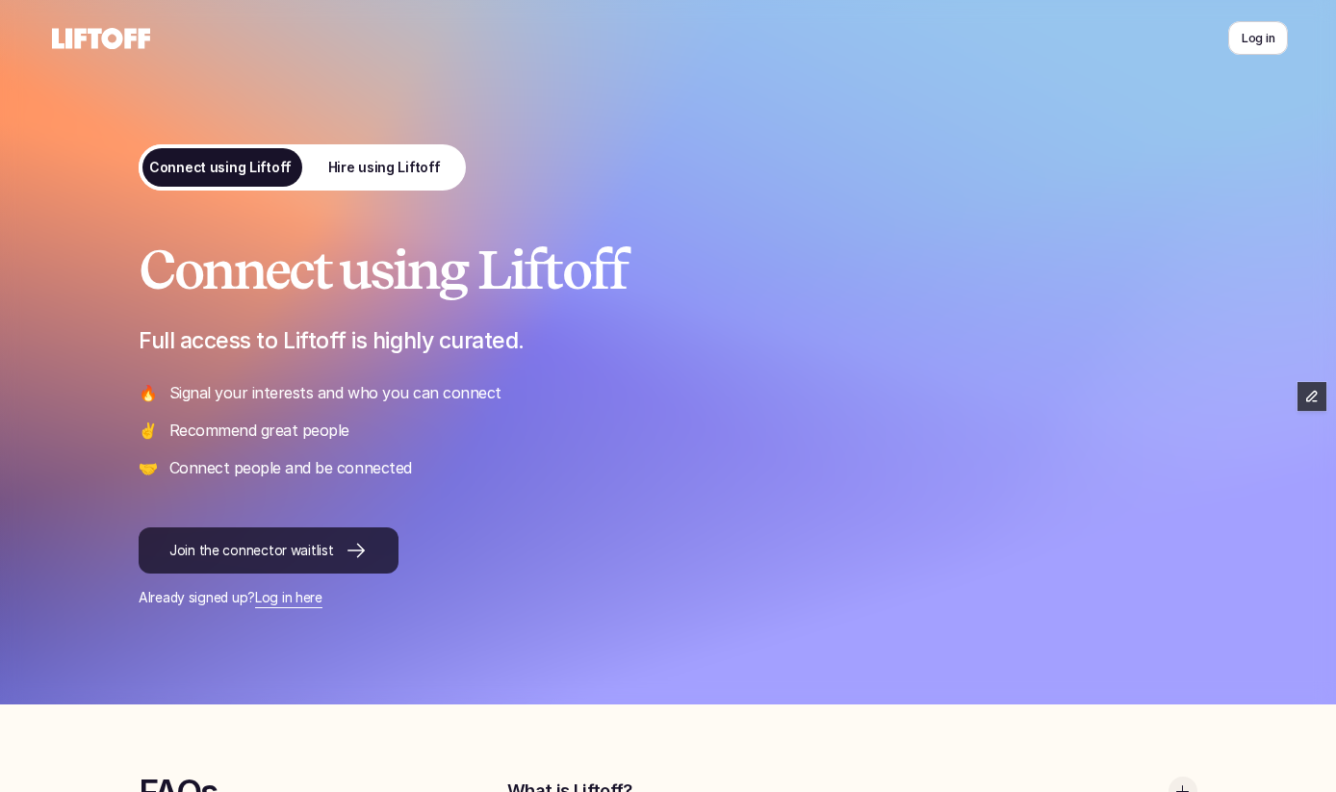
click at [240, 564] on link "Join the connector waitlist" at bounding box center [269, 551] width 260 height 46
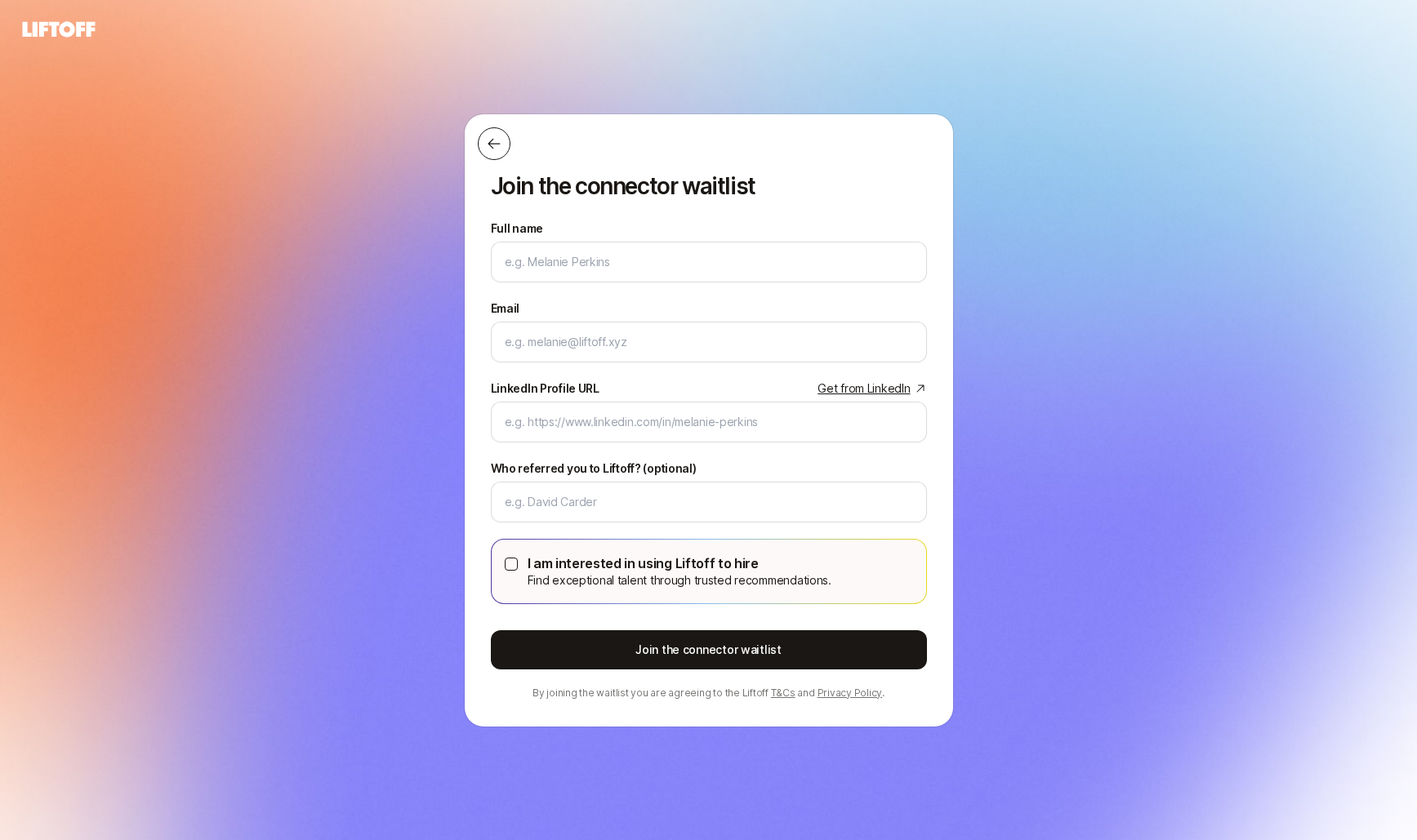
click at [495, 147] on icon at bounding box center [494, 143] width 16 height 16
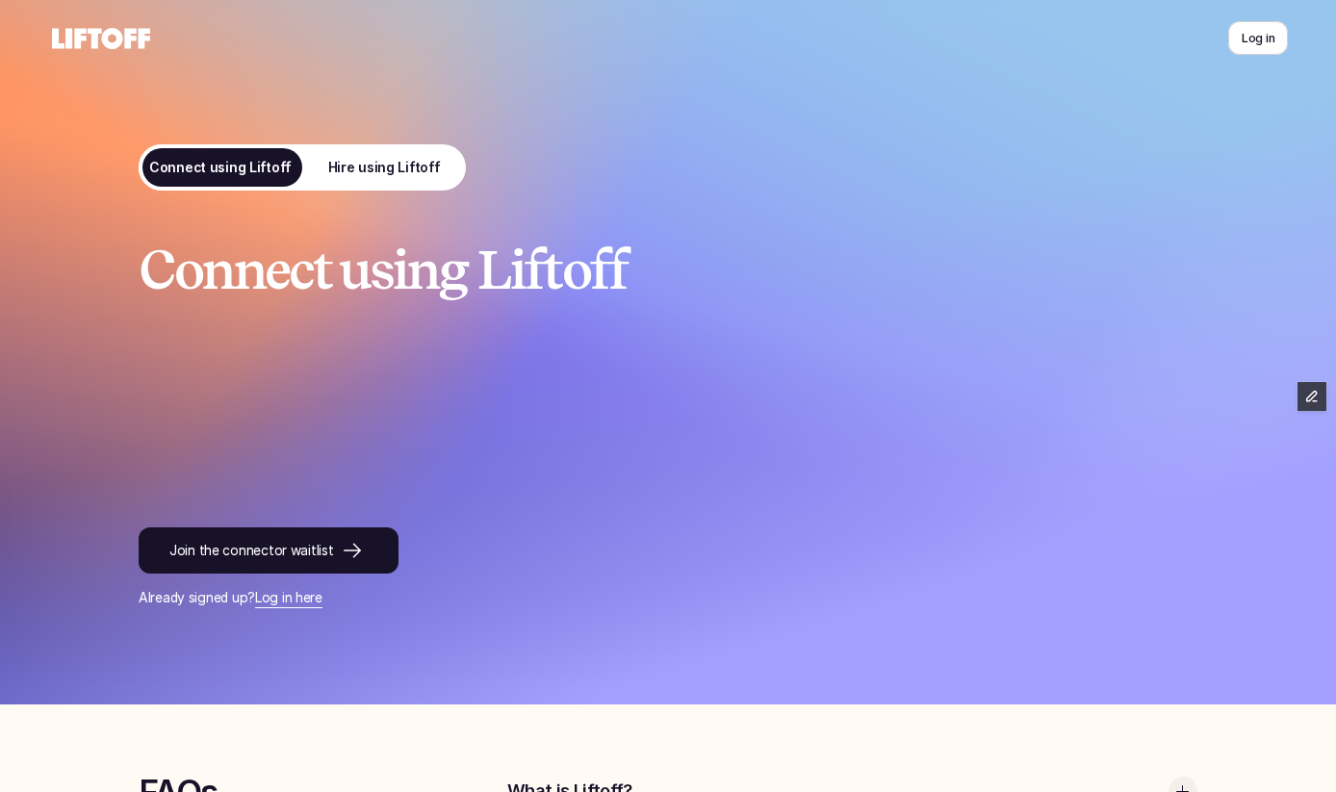
click at [420, 175] on p "Hire using Liftoff" at bounding box center [384, 168] width 113 height 20
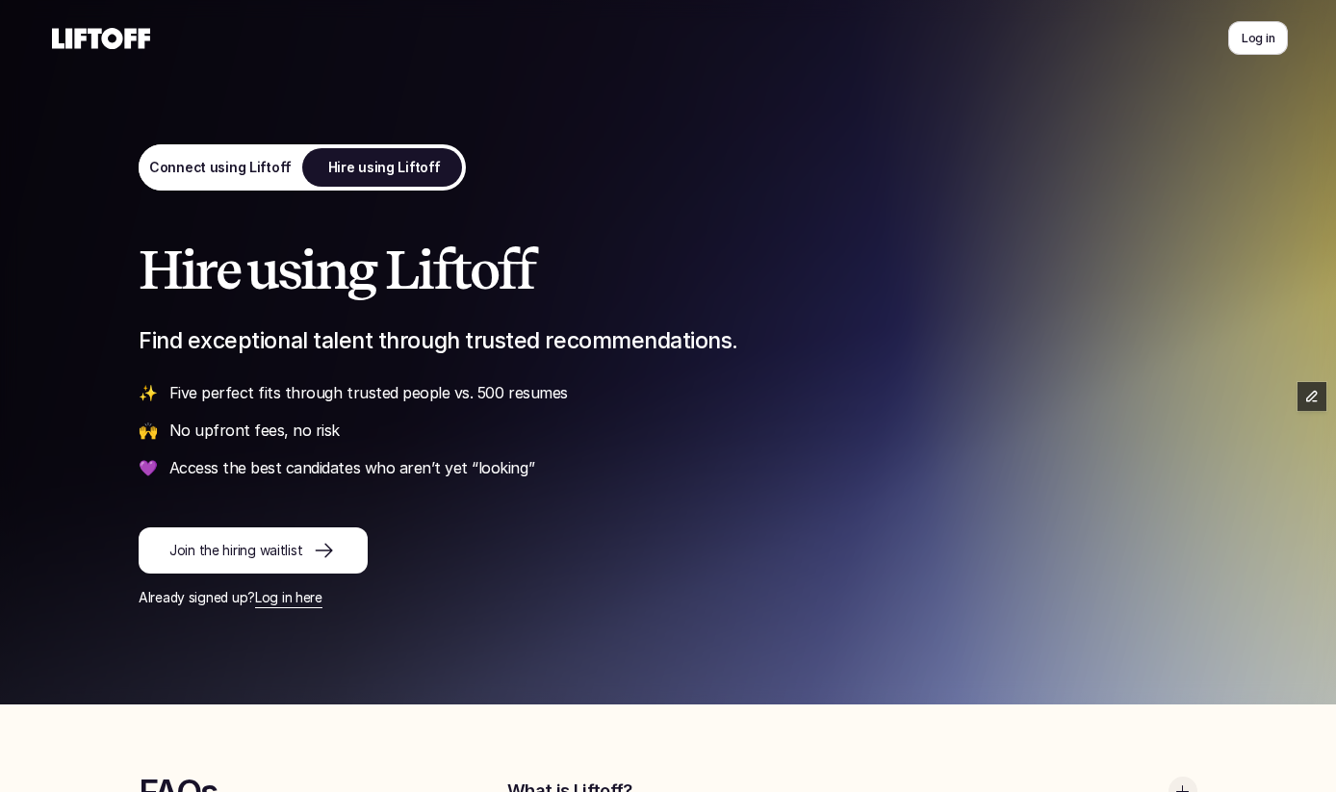
click at [314, 532] on link "Join the hiring waitlist" at bounding box center [253, 551] width 229 height 46
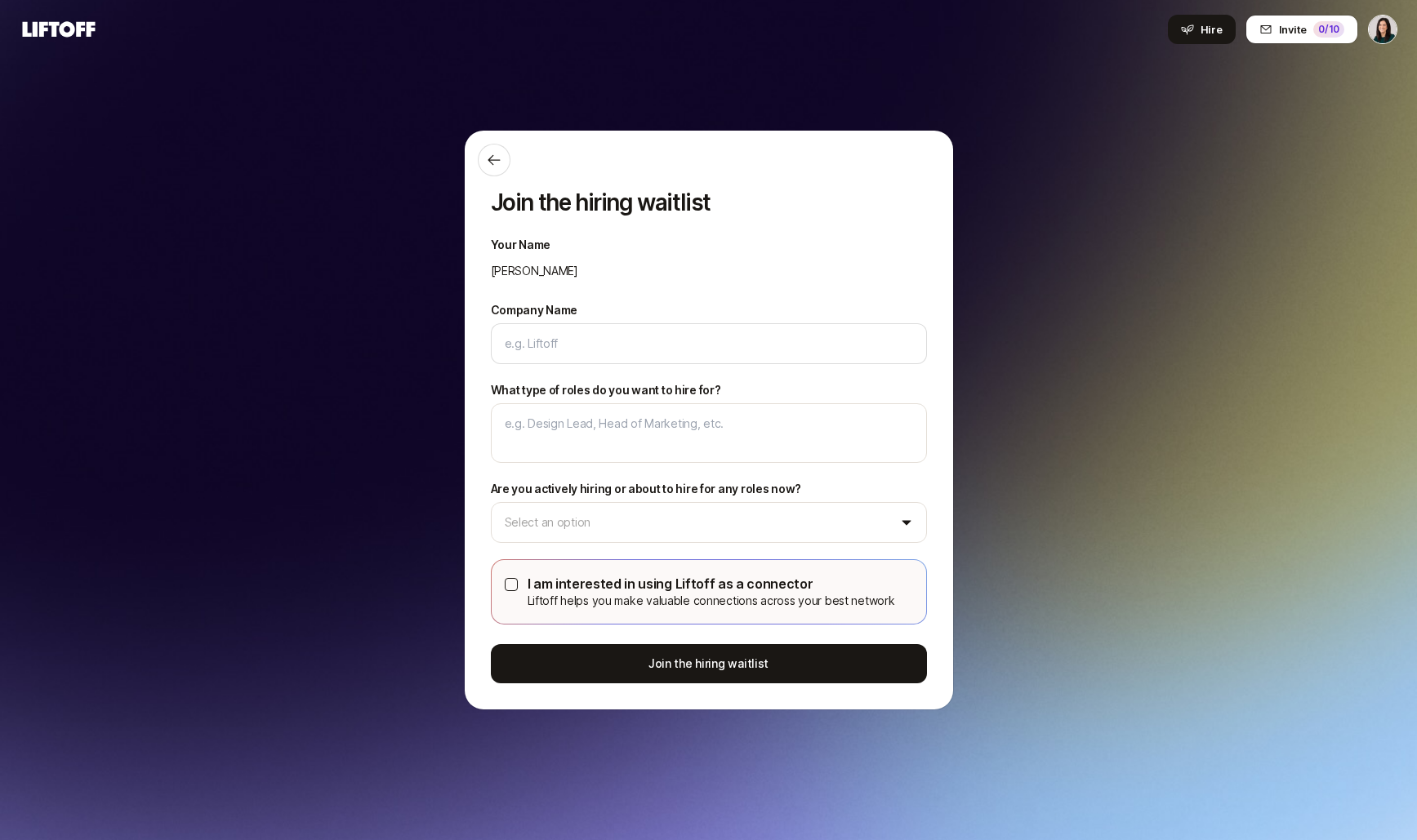
type textarea "x"
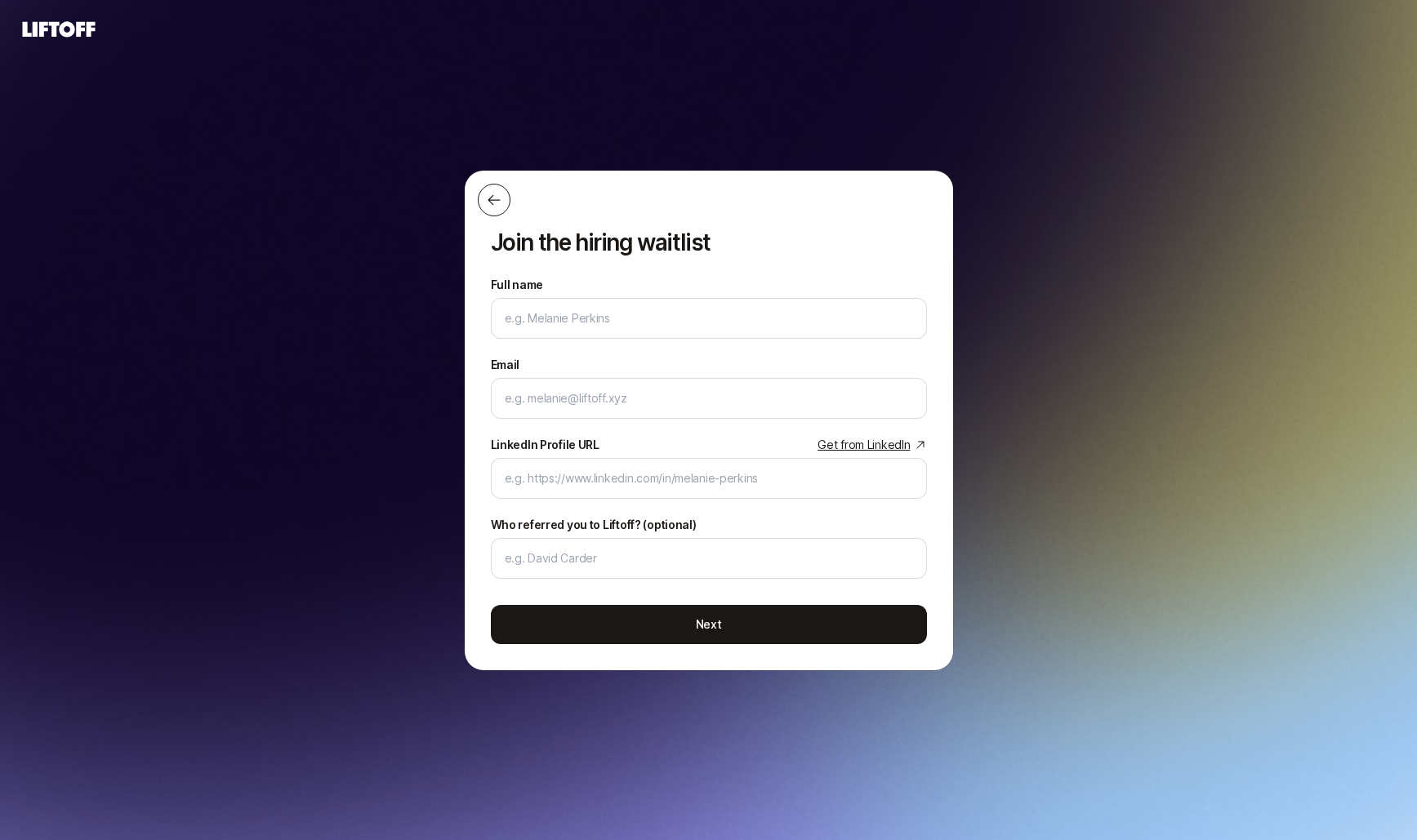
click at [490, 203] on icon at bounding box center [494, 199] width 16 height 16
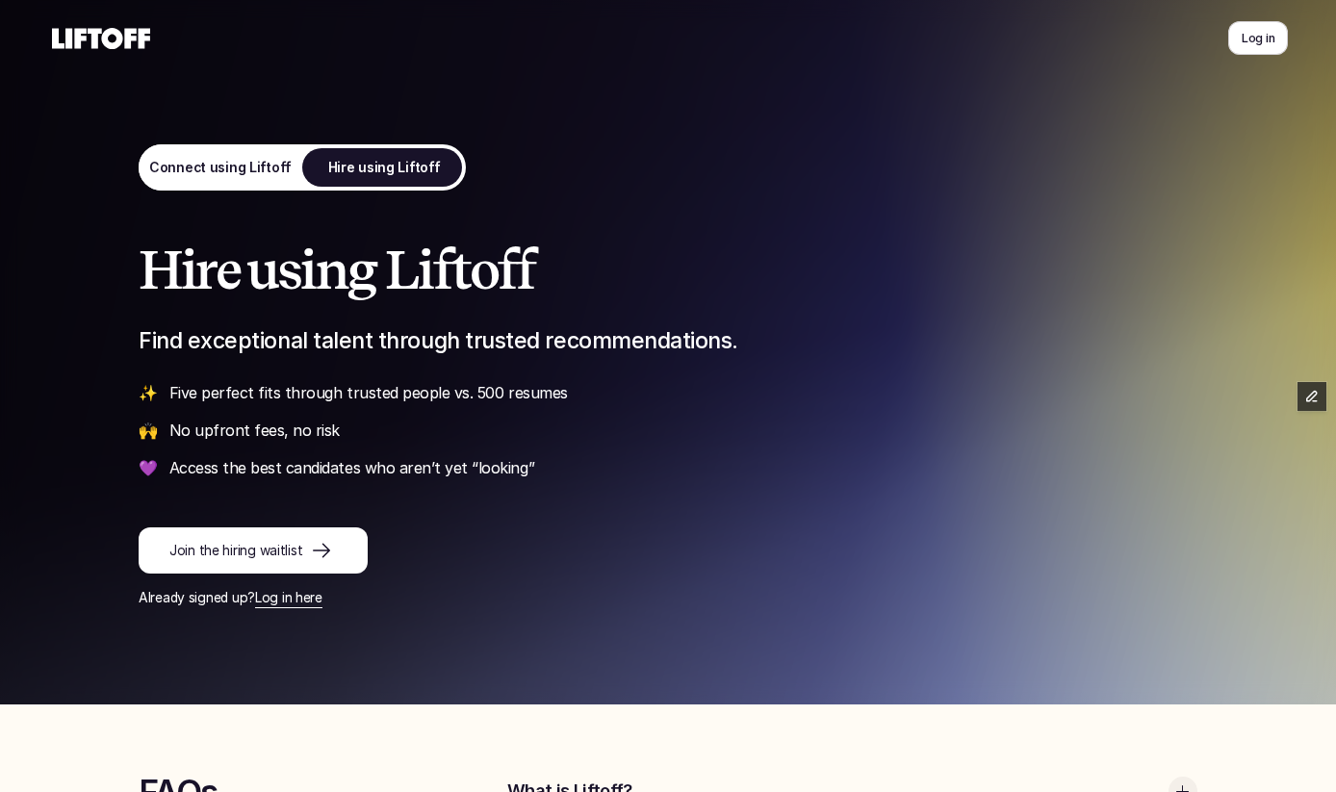
click at [268, 166] on p "Connect using Liftoff" at bounding box center [220, 168] width 143 height 20
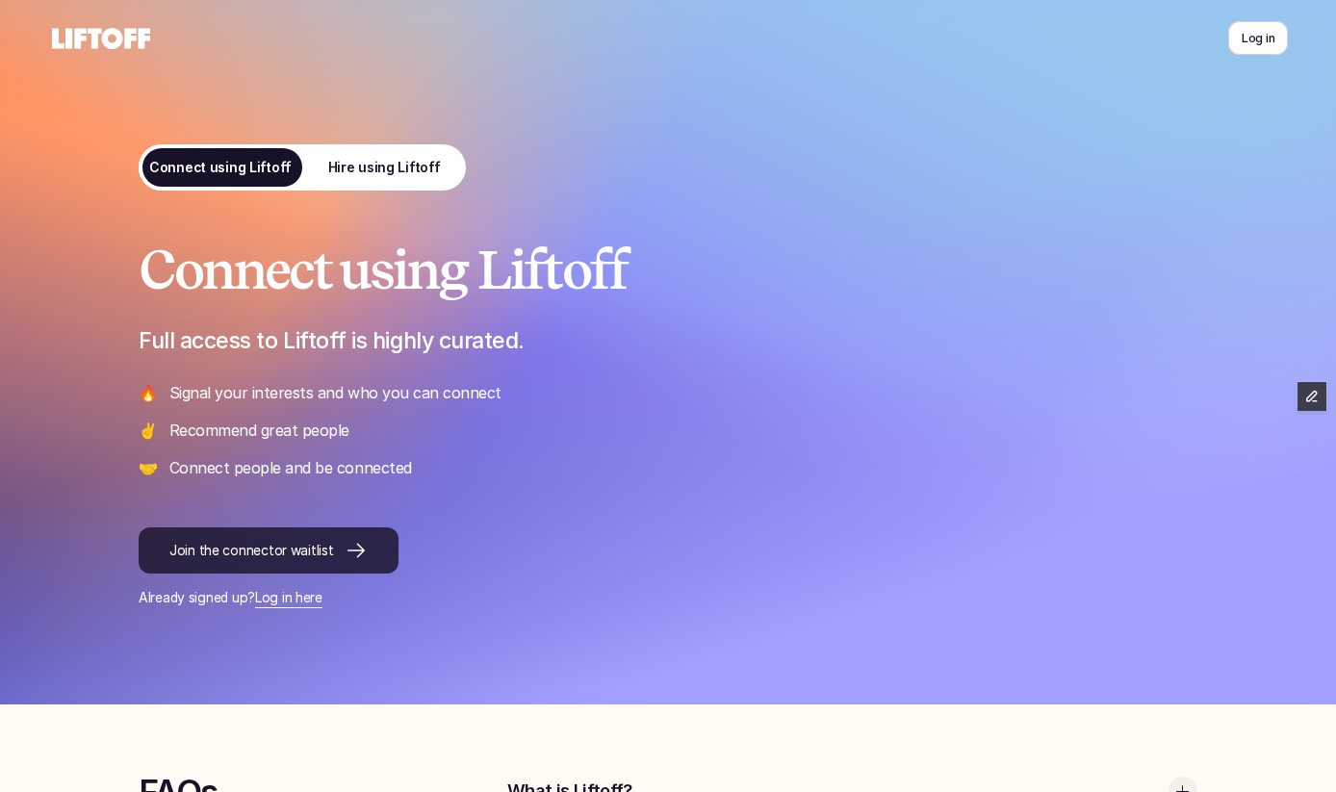
click at [263, 528] on link "Join the connector waitlist" at bounding box center [269, 551] width 260 height 46
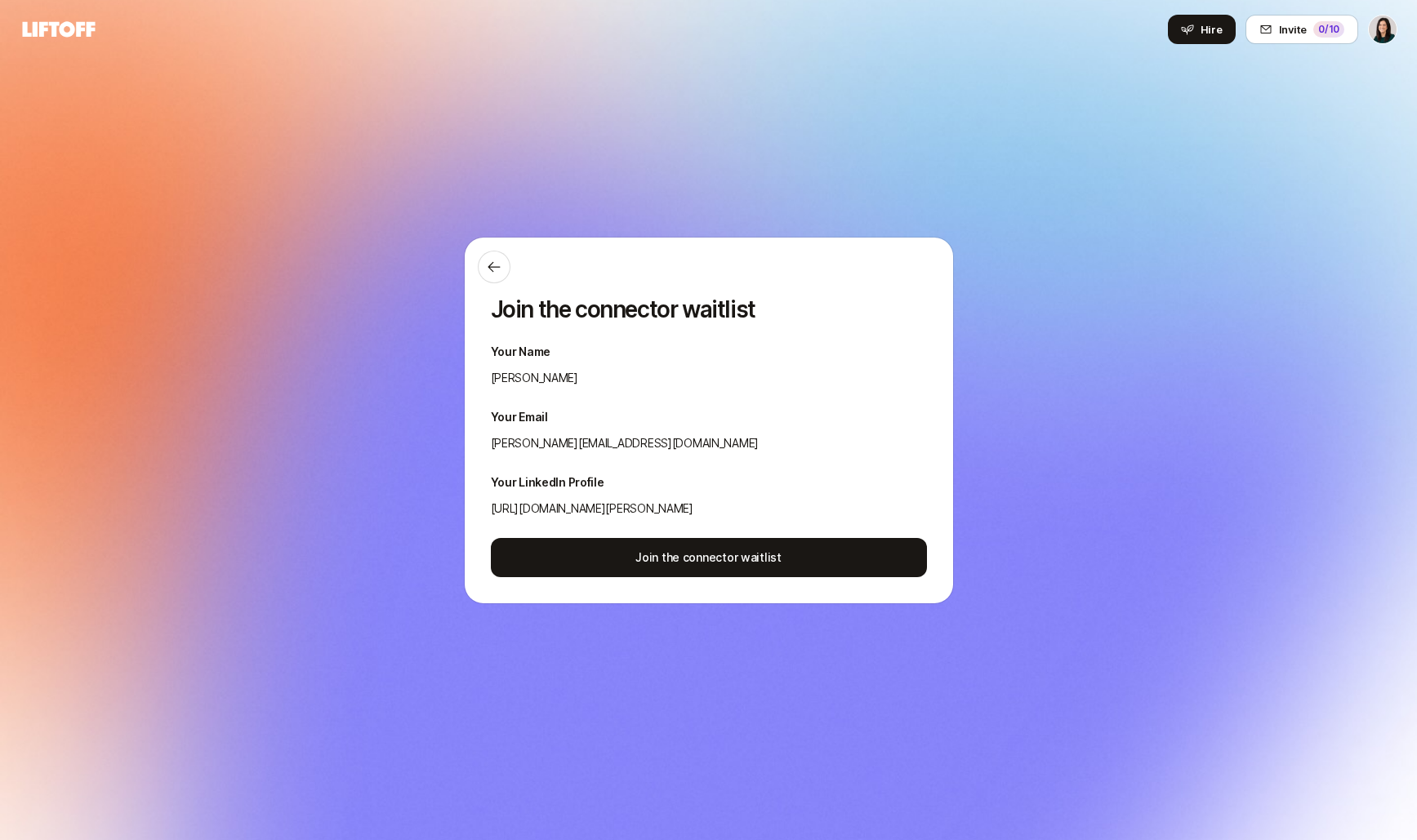
click at [218, 164] on div "Join the connector waitlist Your Name Eleanor Morgan Your Email eleanor+roster@…" at bounding box center [708, 420] width 1417 height 748
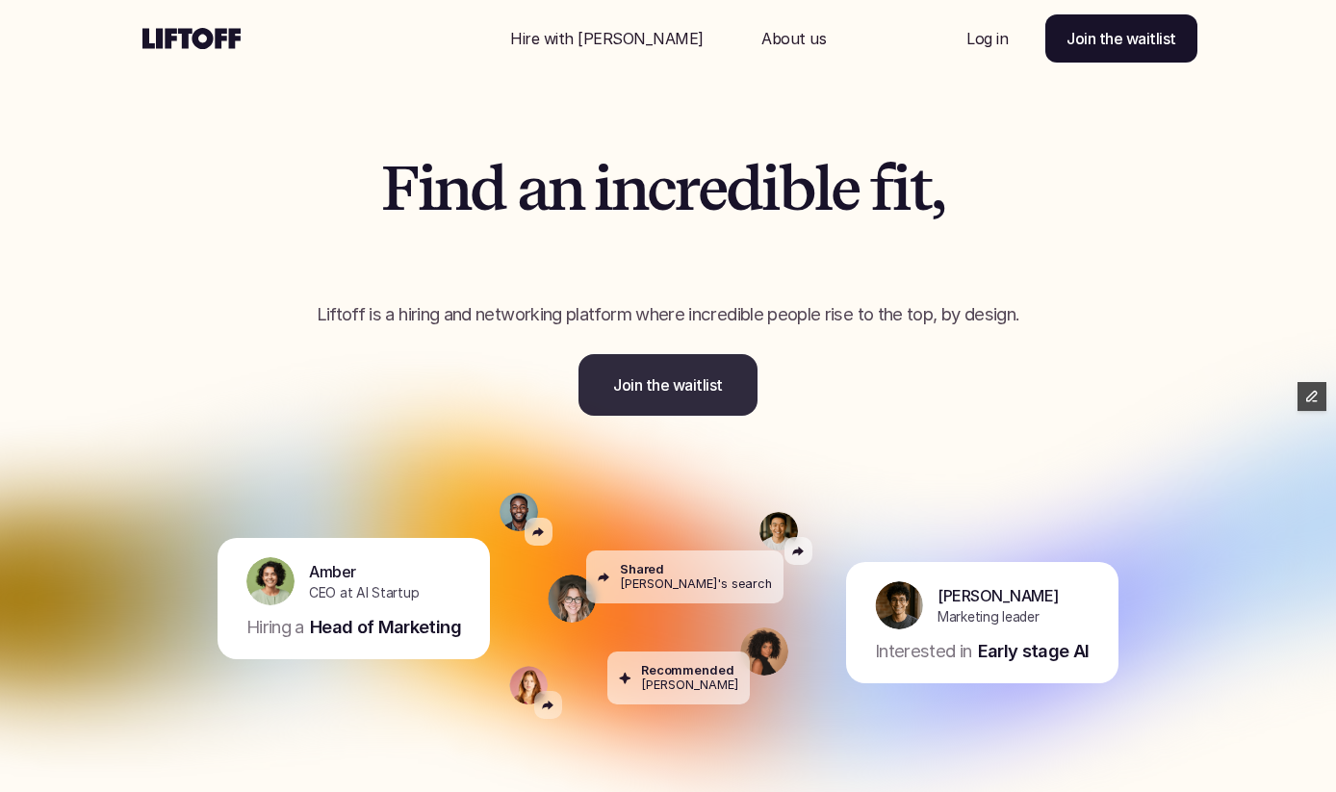
click at [598, 418] on div "F i n d a n i n c r e d i b l e f i t , t h r o u g h p e o p l e y o u t r u s…" at bounding box center [668, 238] width 1155 height 454
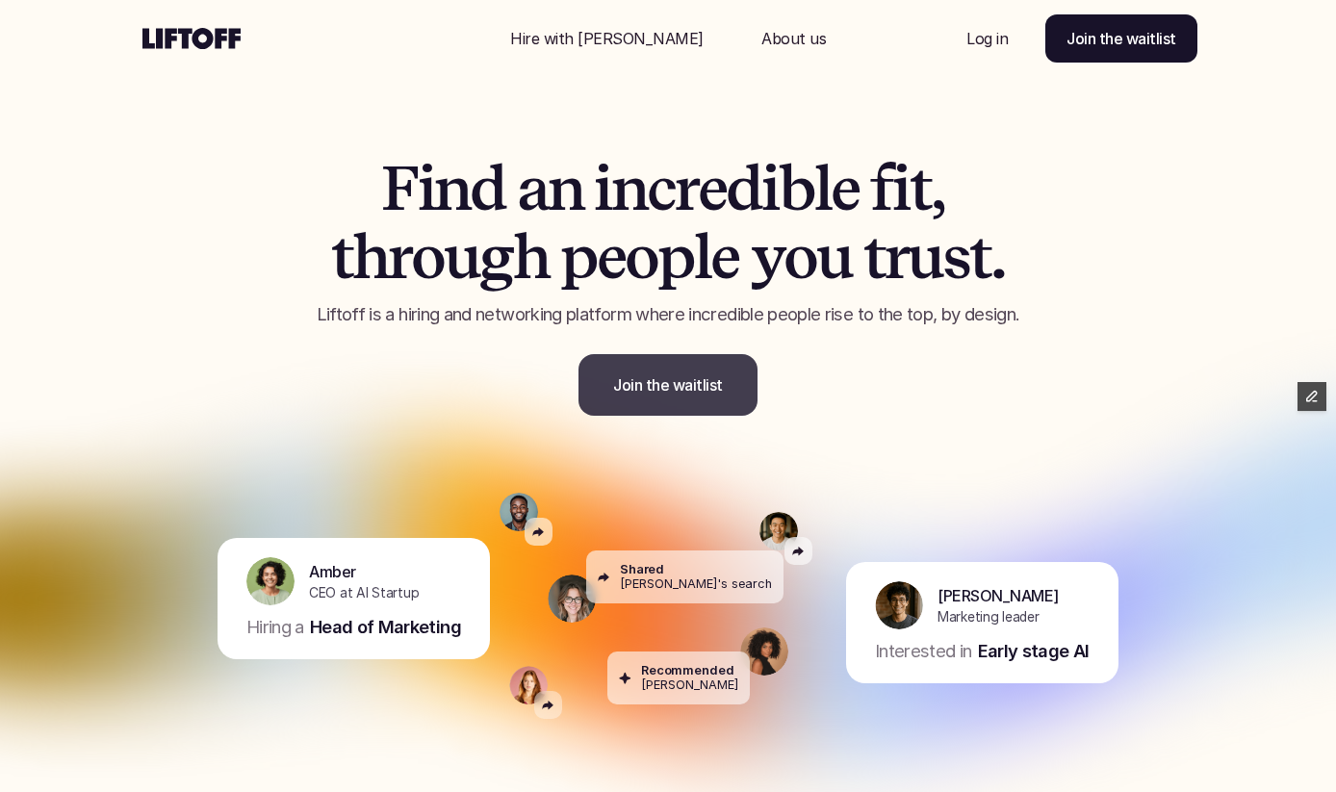
click at [605, 397] on link "Join the waitlist" at bounding box center [668, 385] width 179 height 62
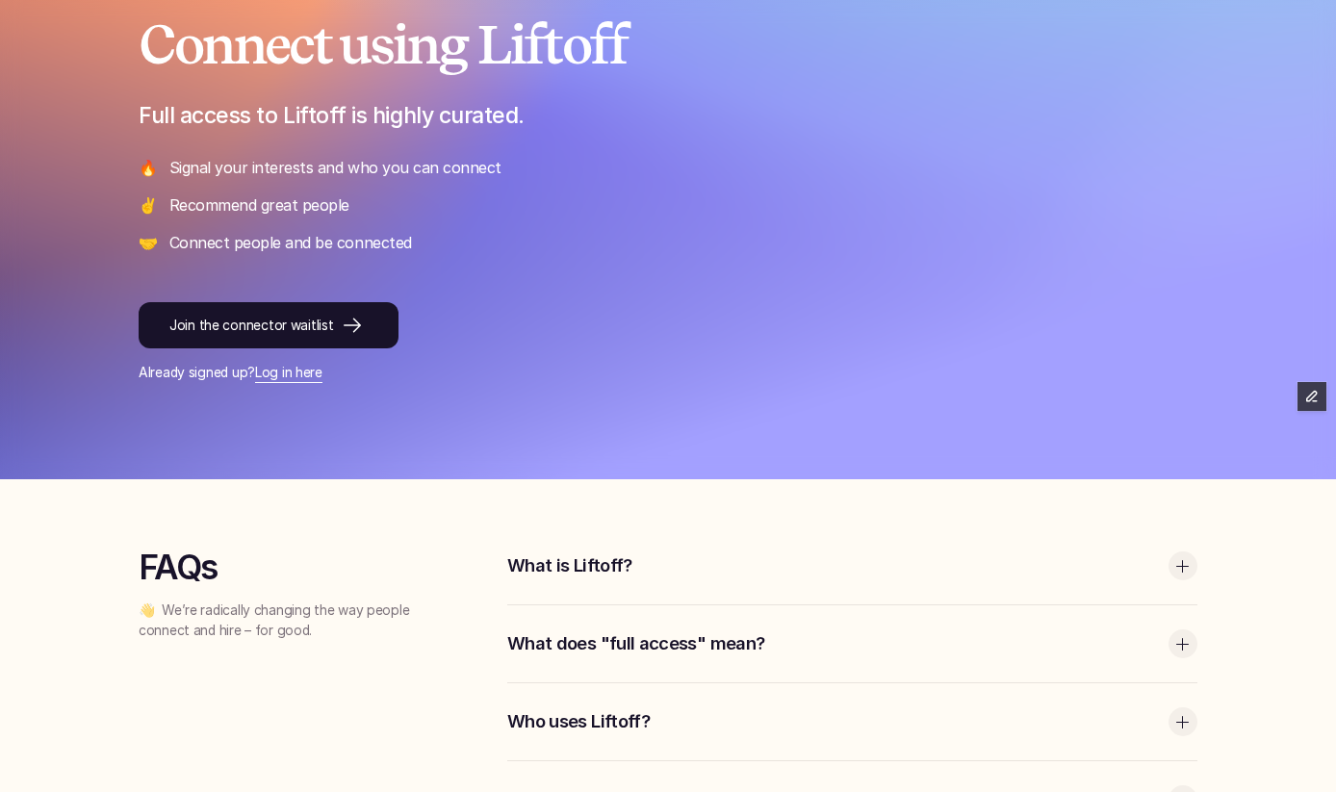
scroll to position [283, 0]
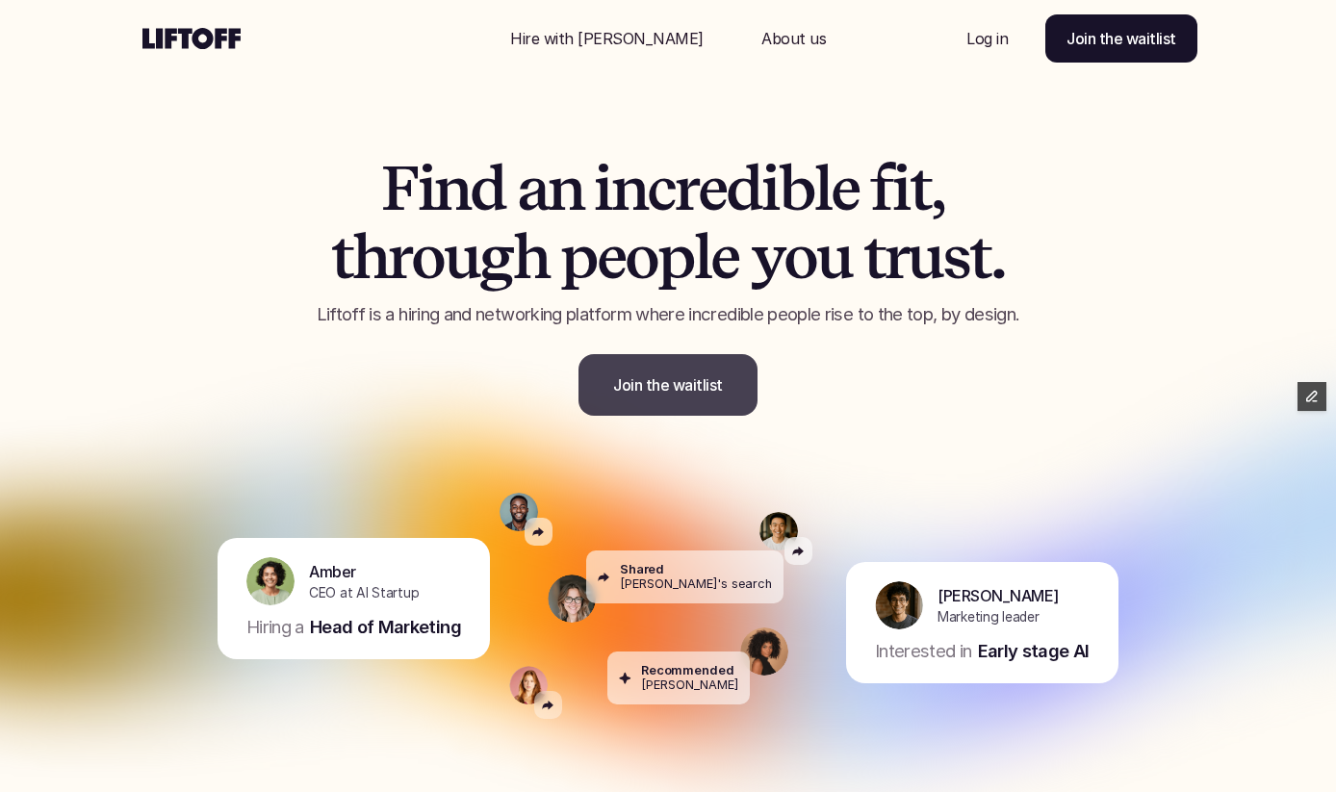
click at [640, 401] on link "Join the waitlist" at bounding box center [668, 385] width 179 height 62
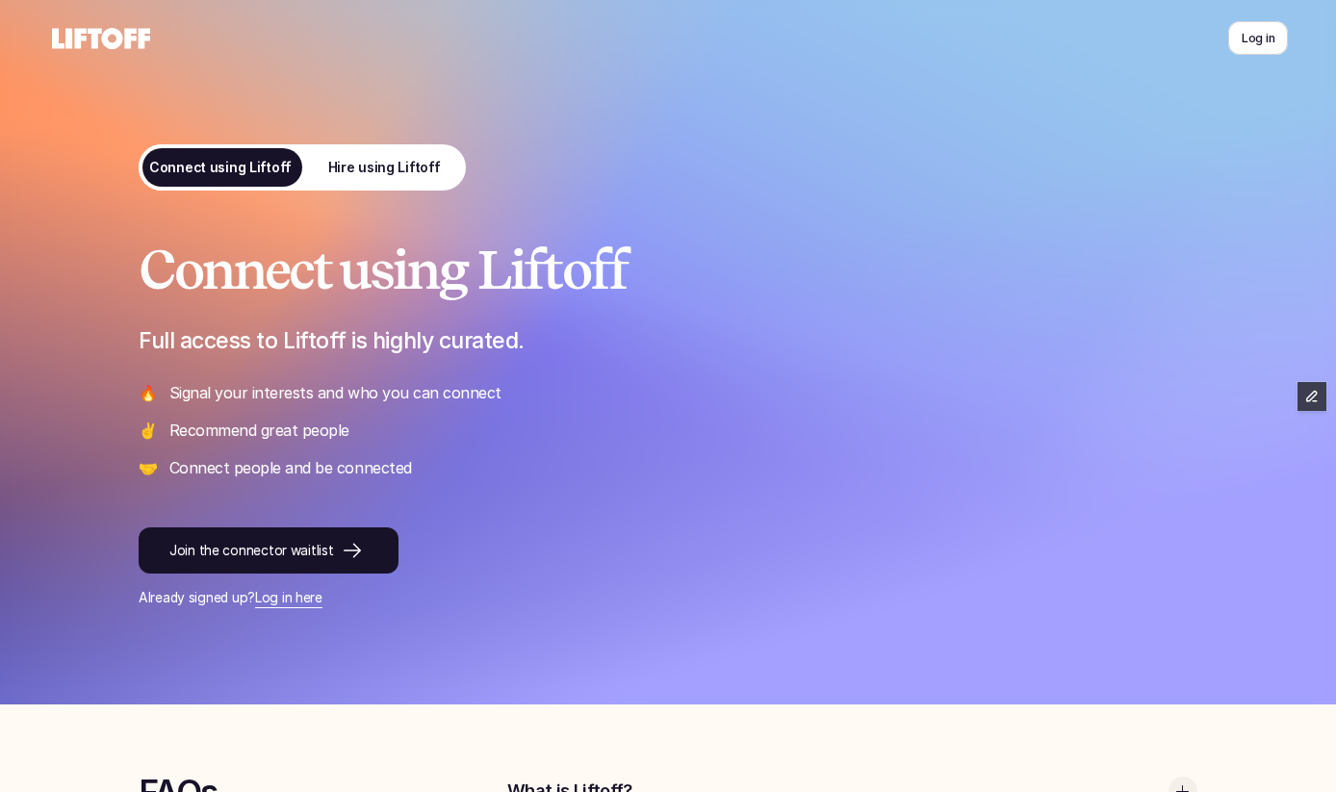
click at [304, 498] on div "Connect using Liftoff Full access to Liftoff is highly curated. 🔥 Signal your i…" at bounding box center [668, 425] width 1059 height 368
click at [294, 551] on p "Join the connector waitlist" at bounding box center [251, 551] width 164 height 20
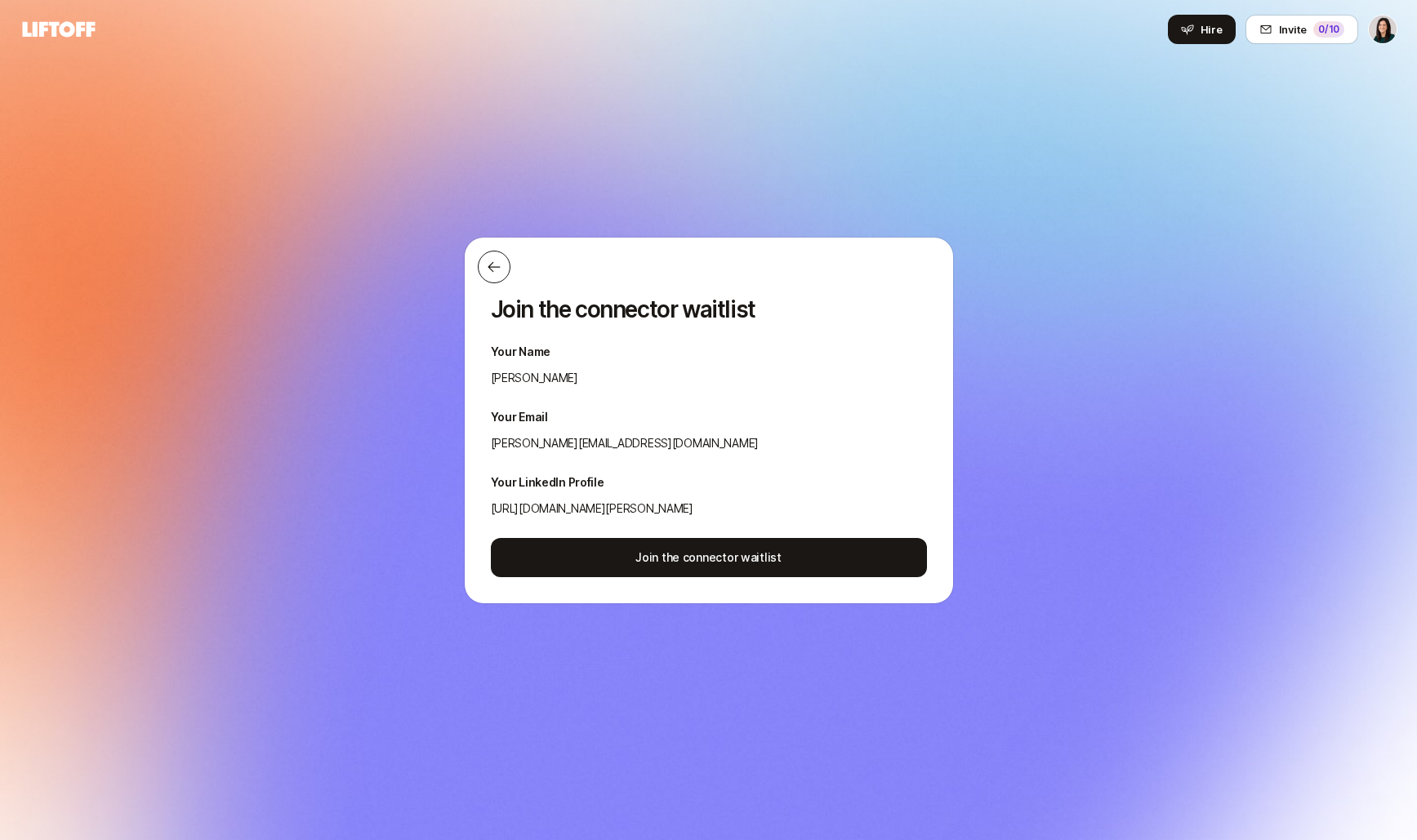
click at [498, 276] on button at bounding box center [494, 267] width 33 height 33
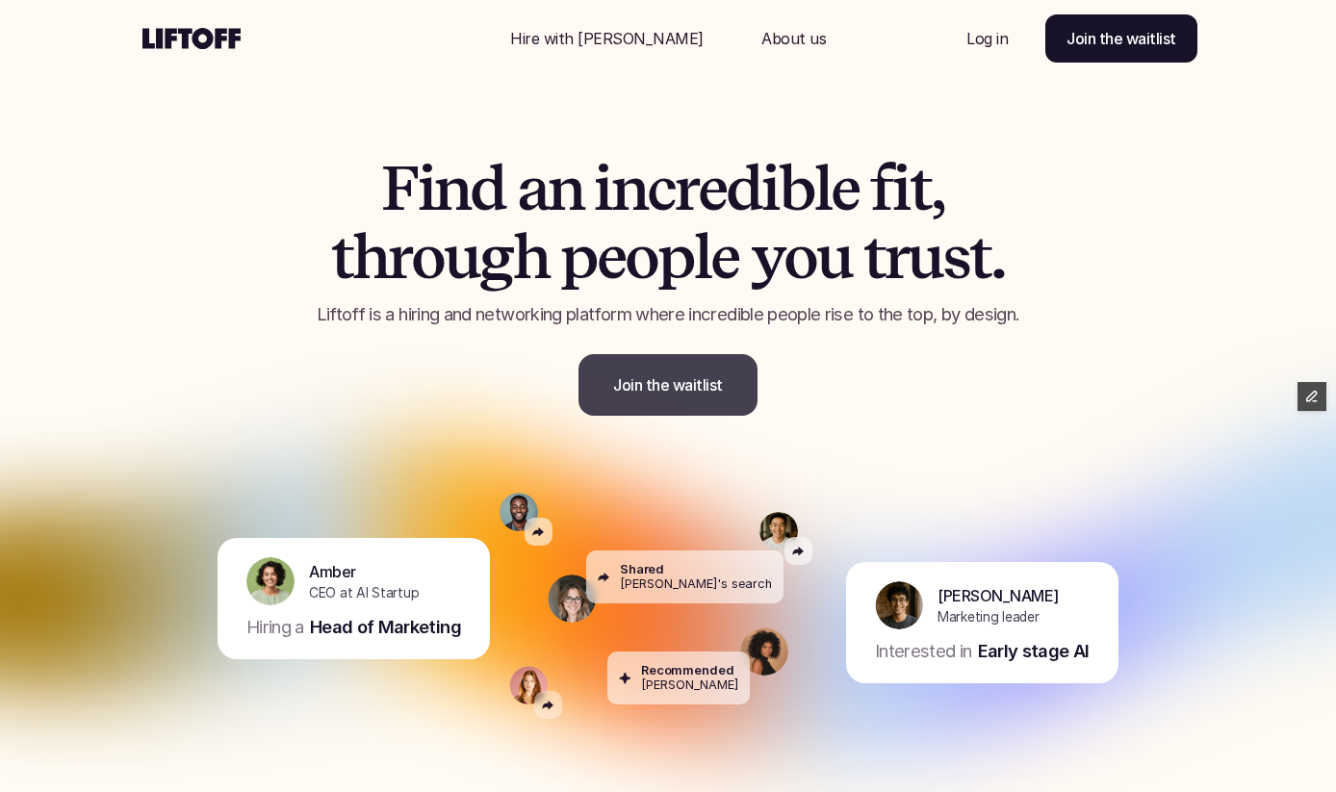
click at [649, 377] on p "Join the waitlist" at bounding box center [668, 385] width 110 height 23
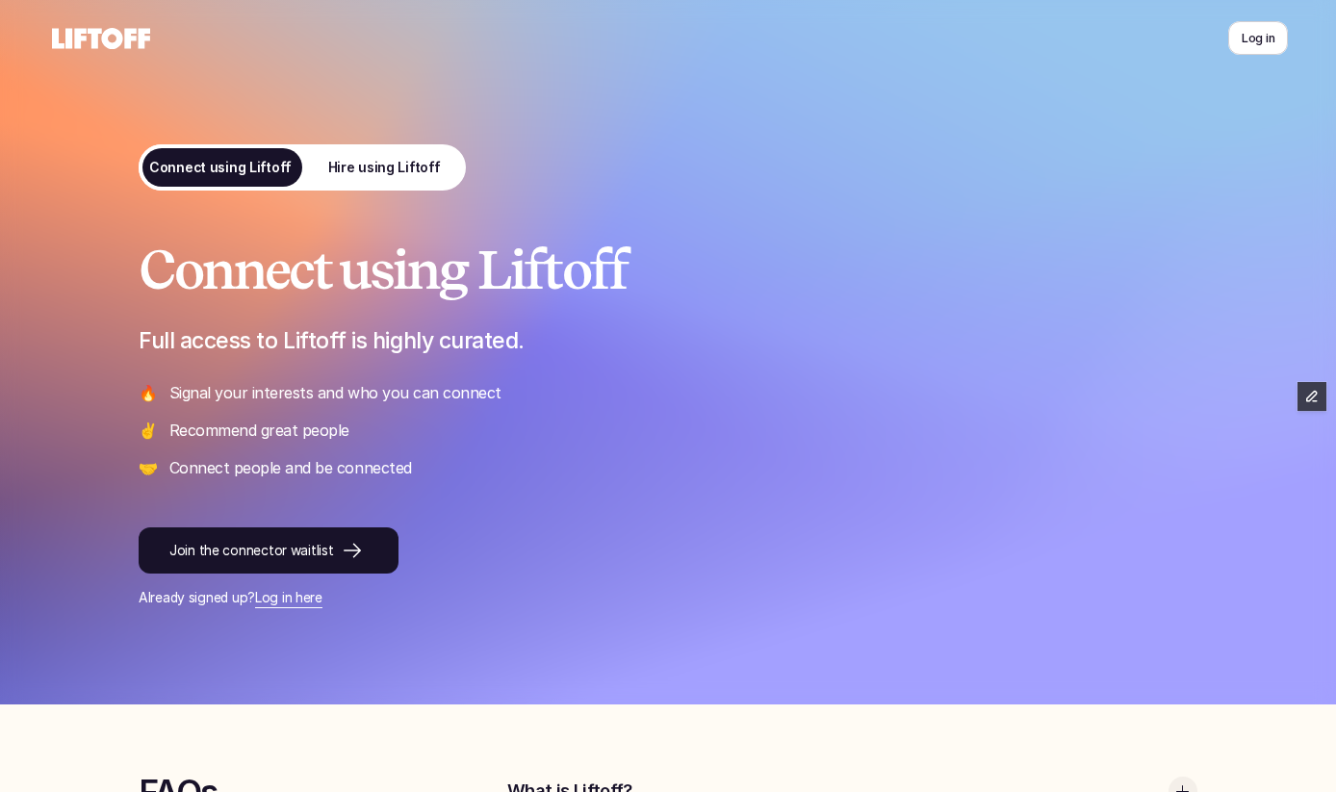
click at [374, 163] on p "Hire using Liftoff" at bounding box center [384, 168] width 113 height 20
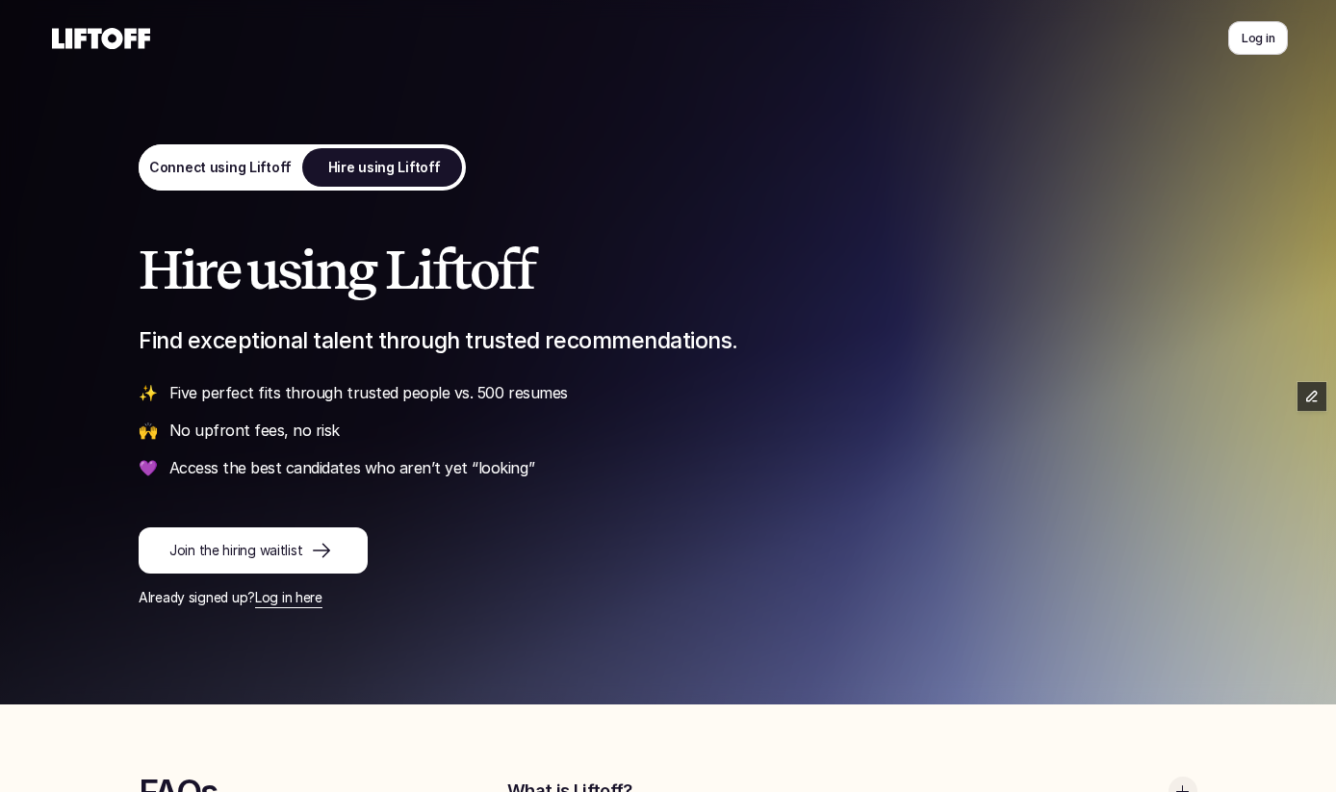
click at [248, 164] on p "Connect using Liftoff" at bounding box center [220, 168] width 143 height 20
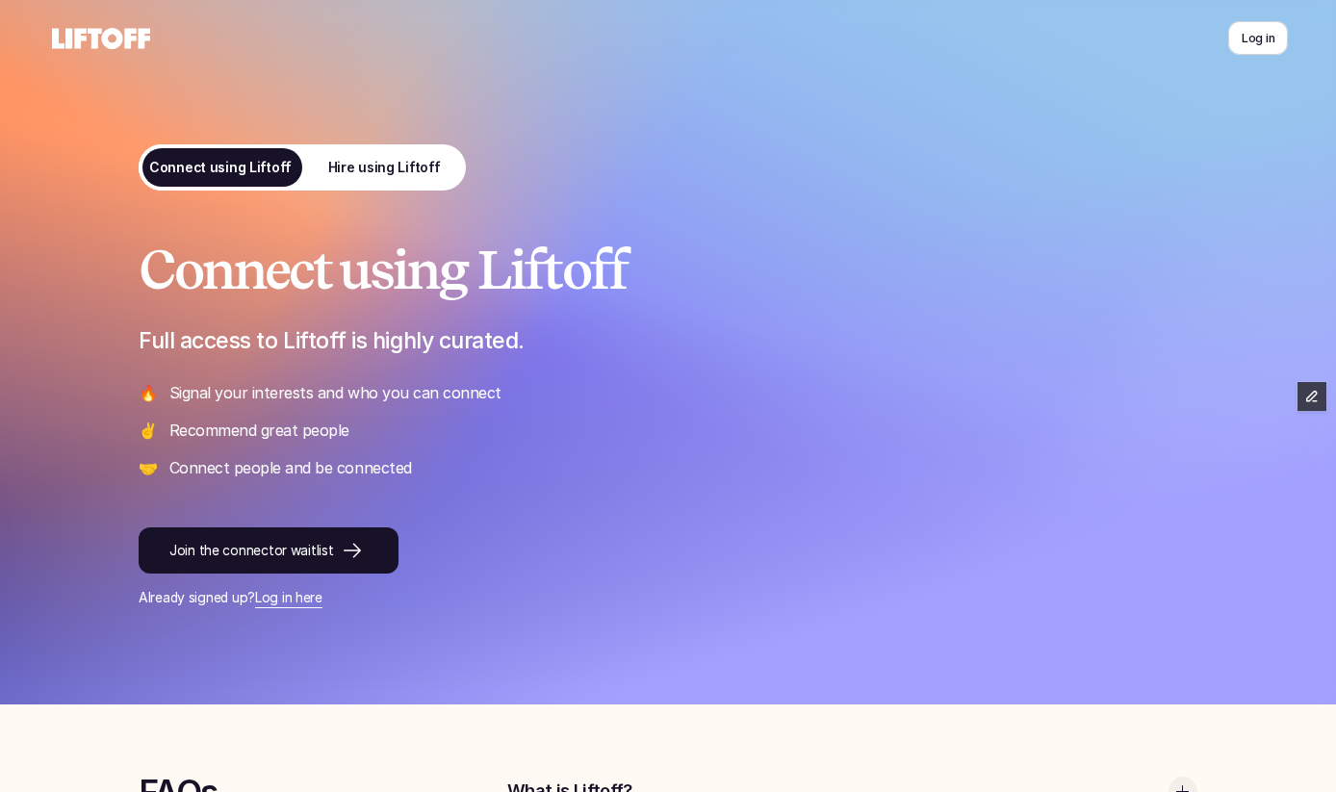
click at [363, 187] on link "Hire using Liftoff" at bounding box center [384, 167] width 164 height 46
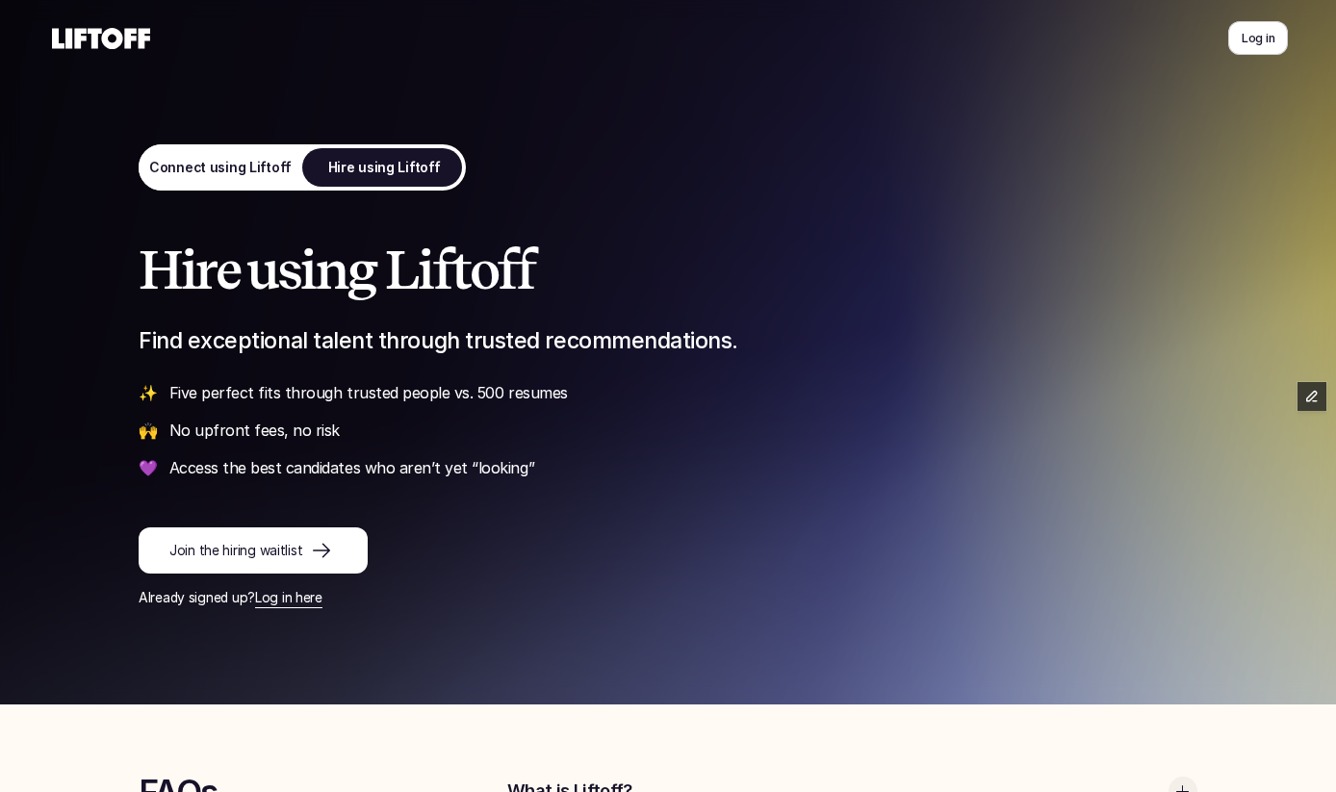
click at [254, 171] on p "Connect using Liftoff" at bounding box center [220, 168] width 143 height 20
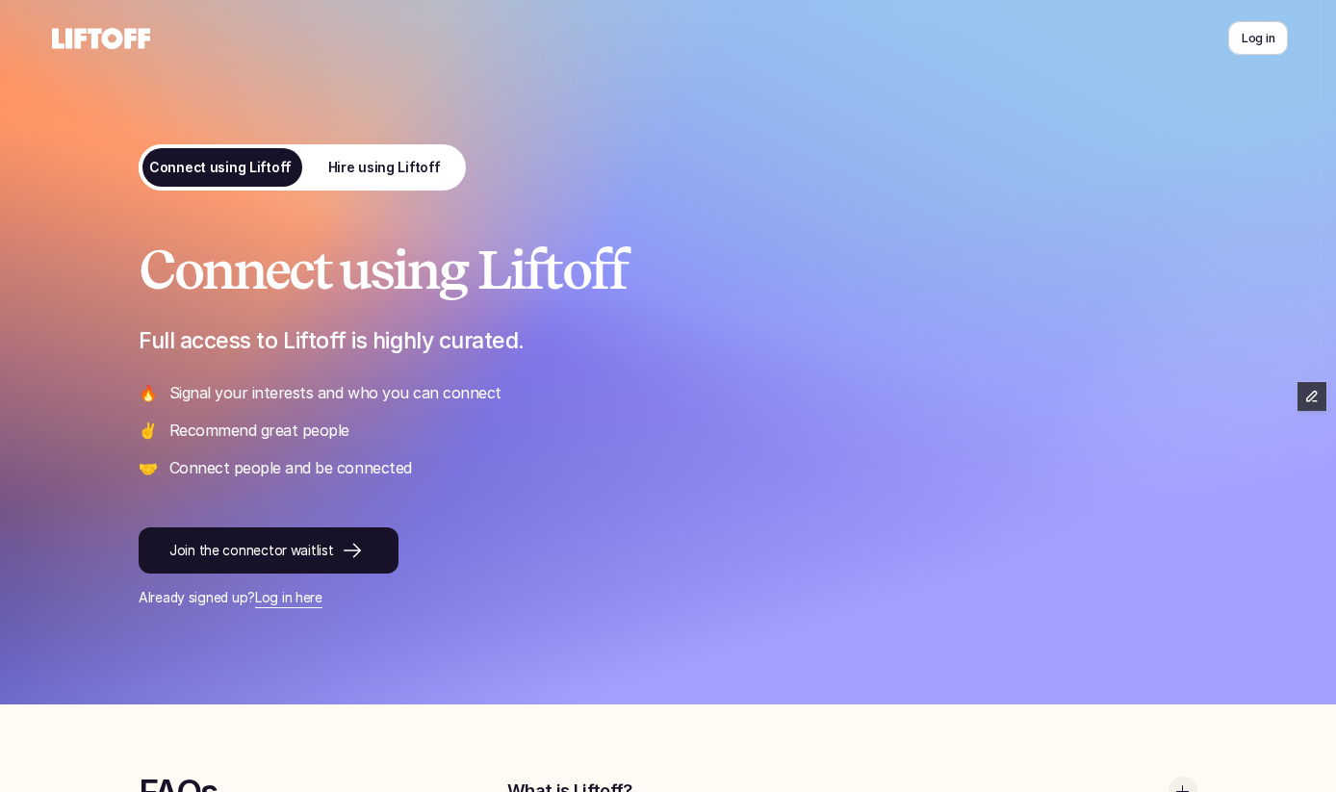
click at [361, 170] on p "Hire using Liftoff" at bounding box center [384, 168] width 113 height 20
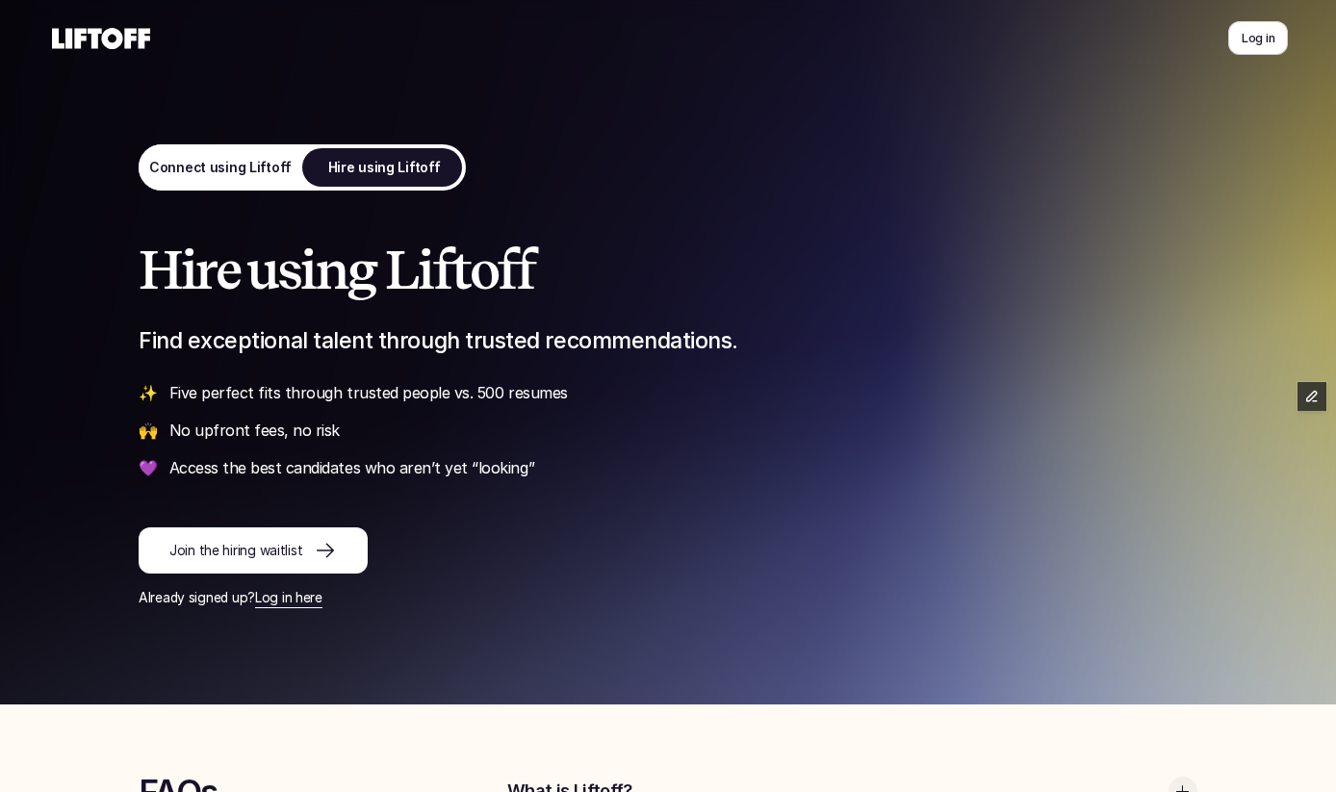
click at [217, 539] on link "Join the hiring waitlist" at bounding box center [253, 551] width 229 height 46
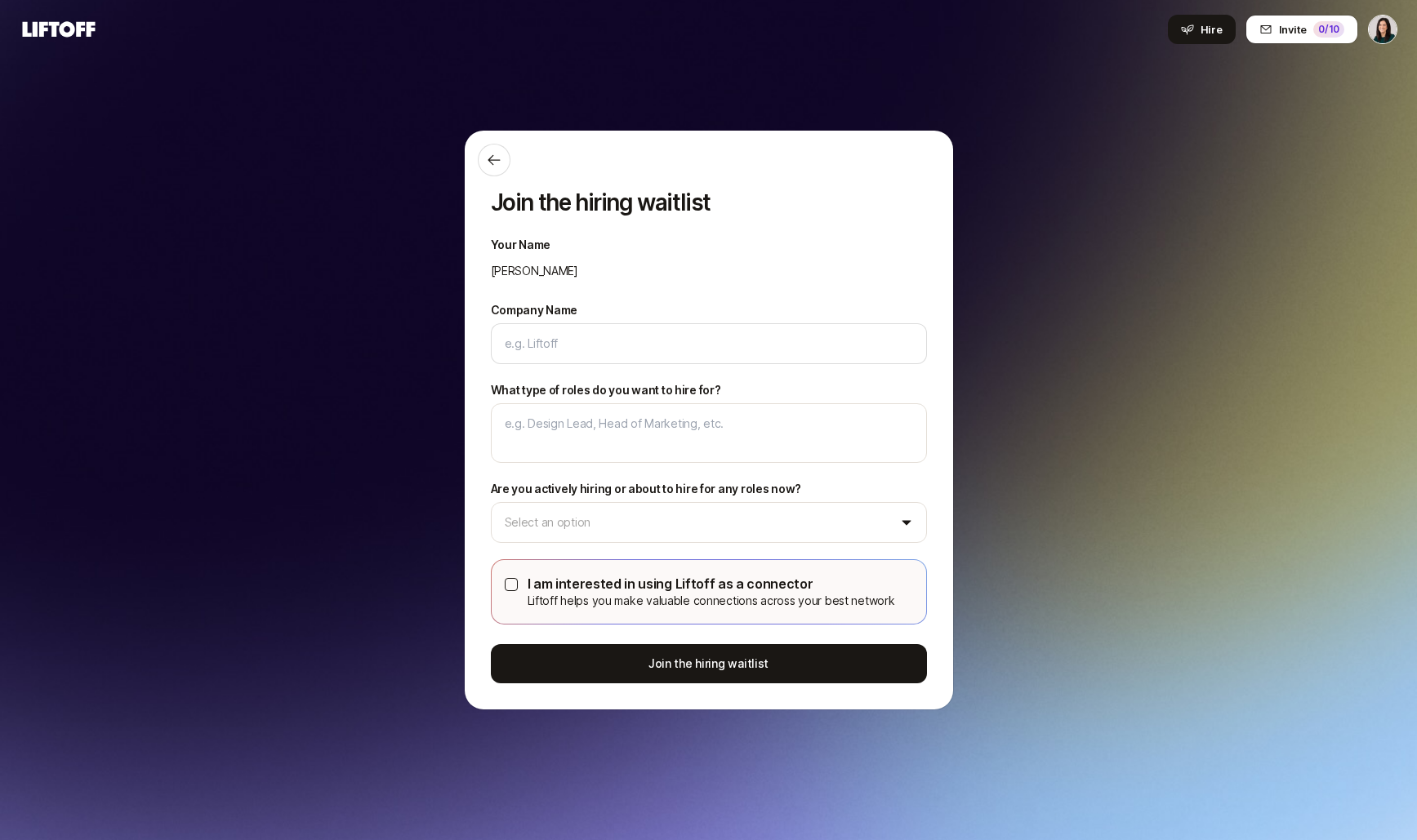
type textarea "x"
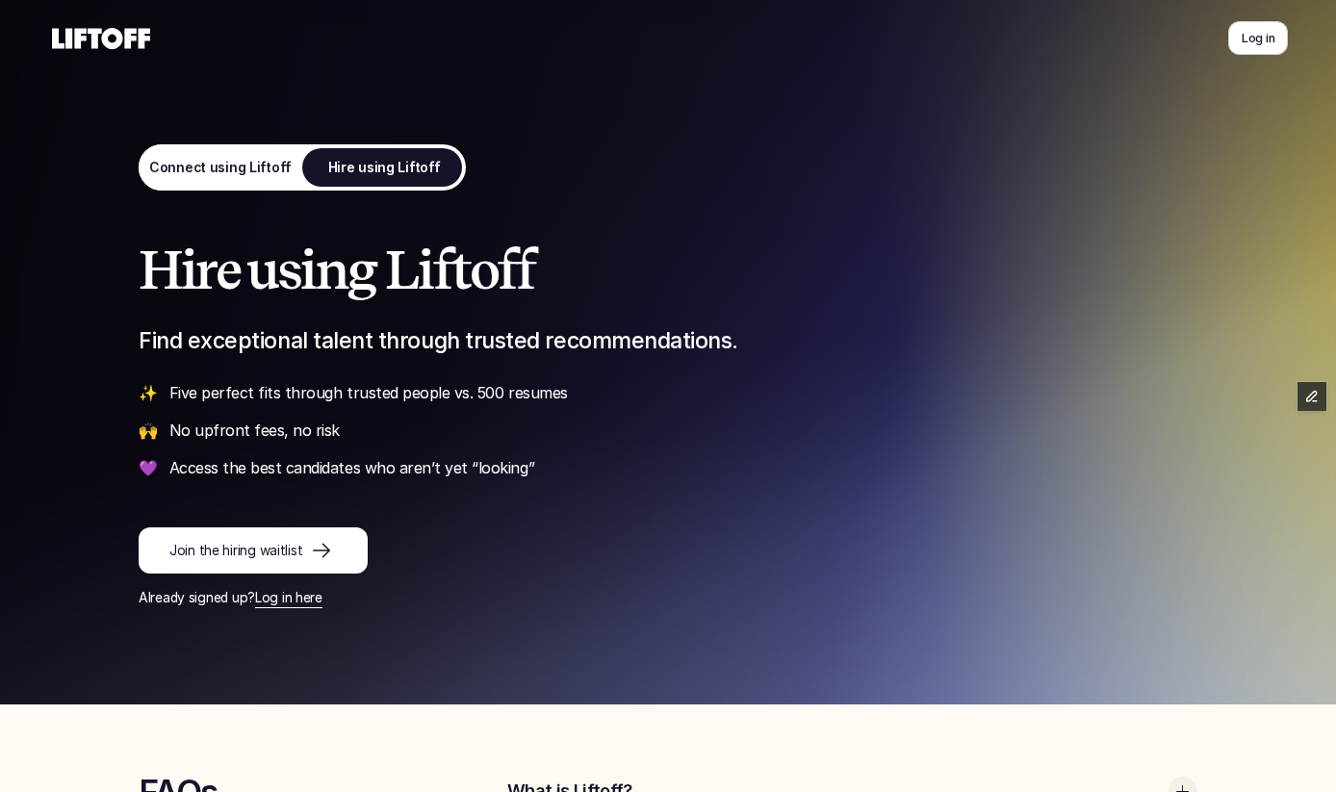
click at [115, 35] on icon at bounding box center [101, 38] width 106 height 31
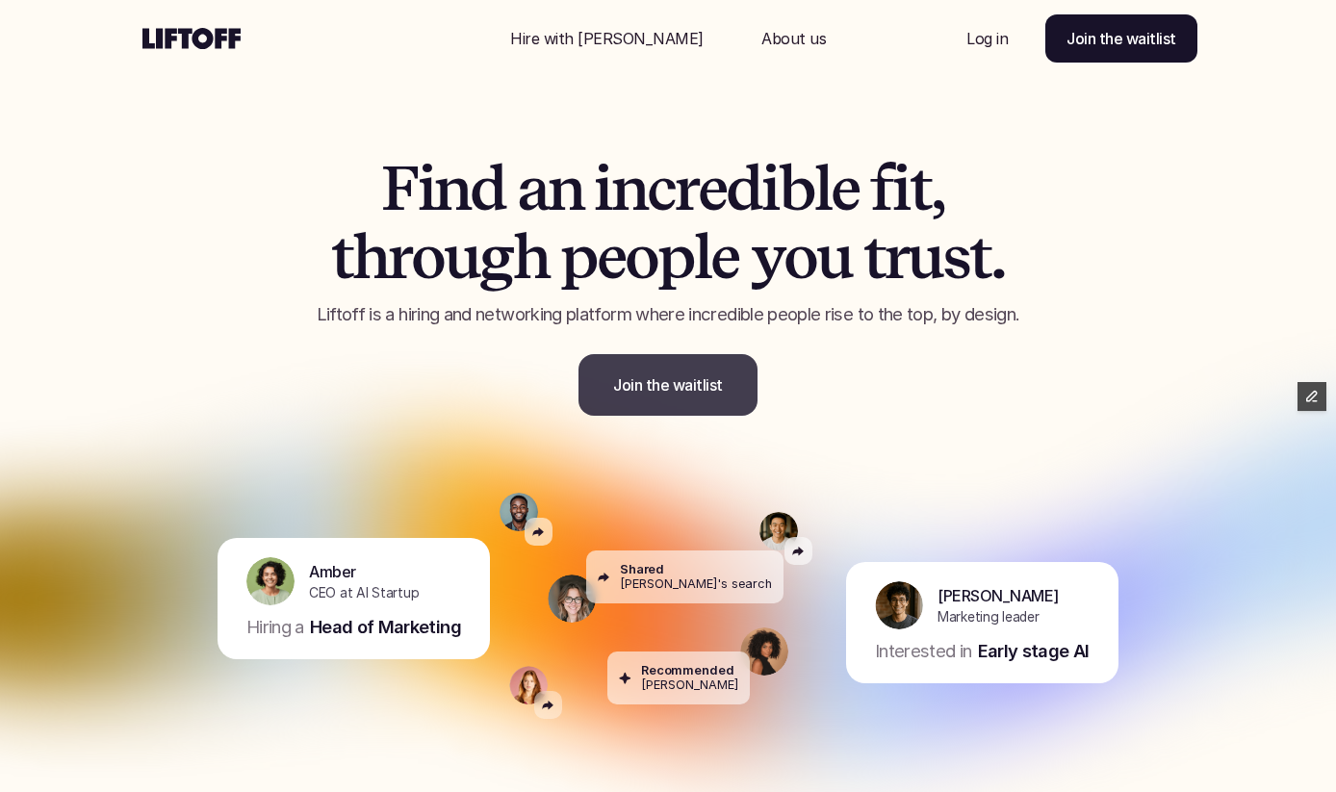
click at [609, 368] on link "Join the waitlist" at bounding box center [668, 385] width 179 height 62
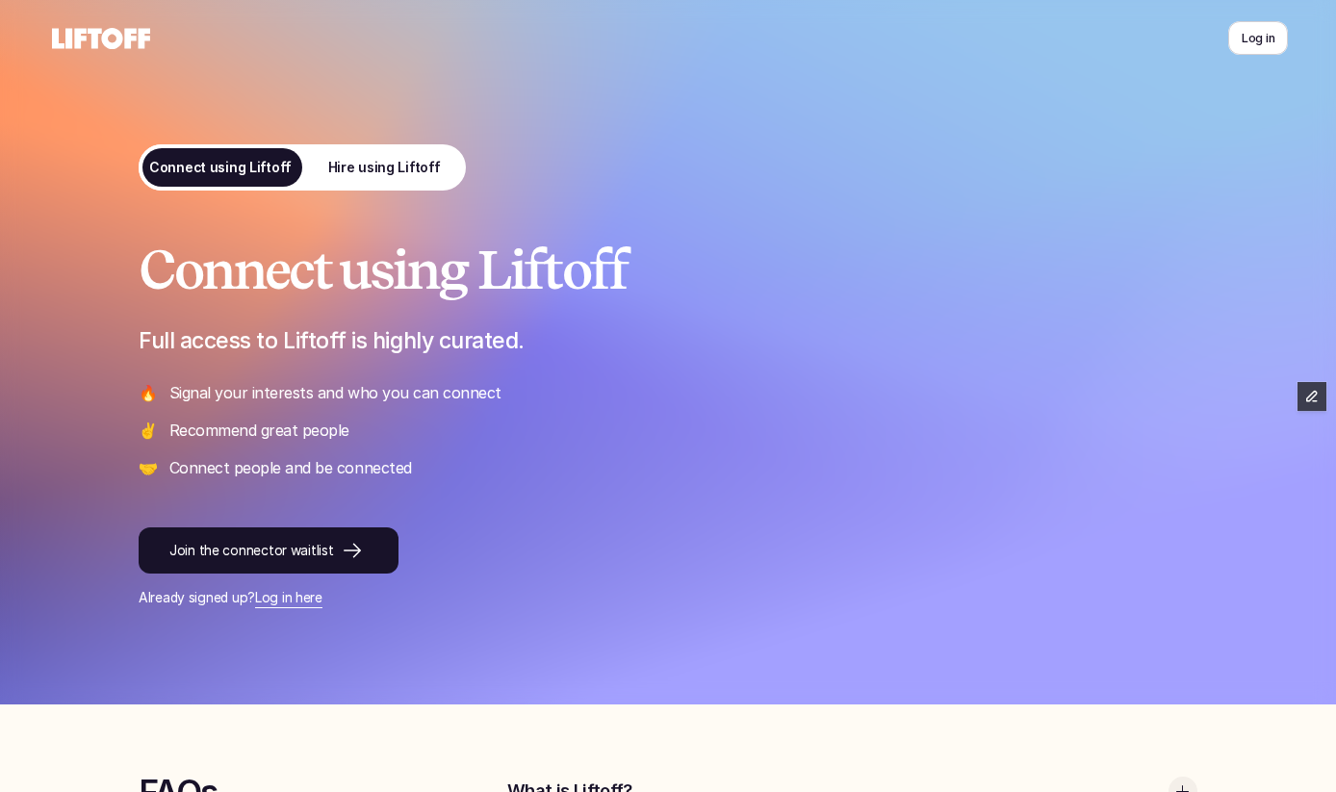
click at [374, 163] on p "Hire using Liftoff" at bounding box center [384, 168] width 113 height 20
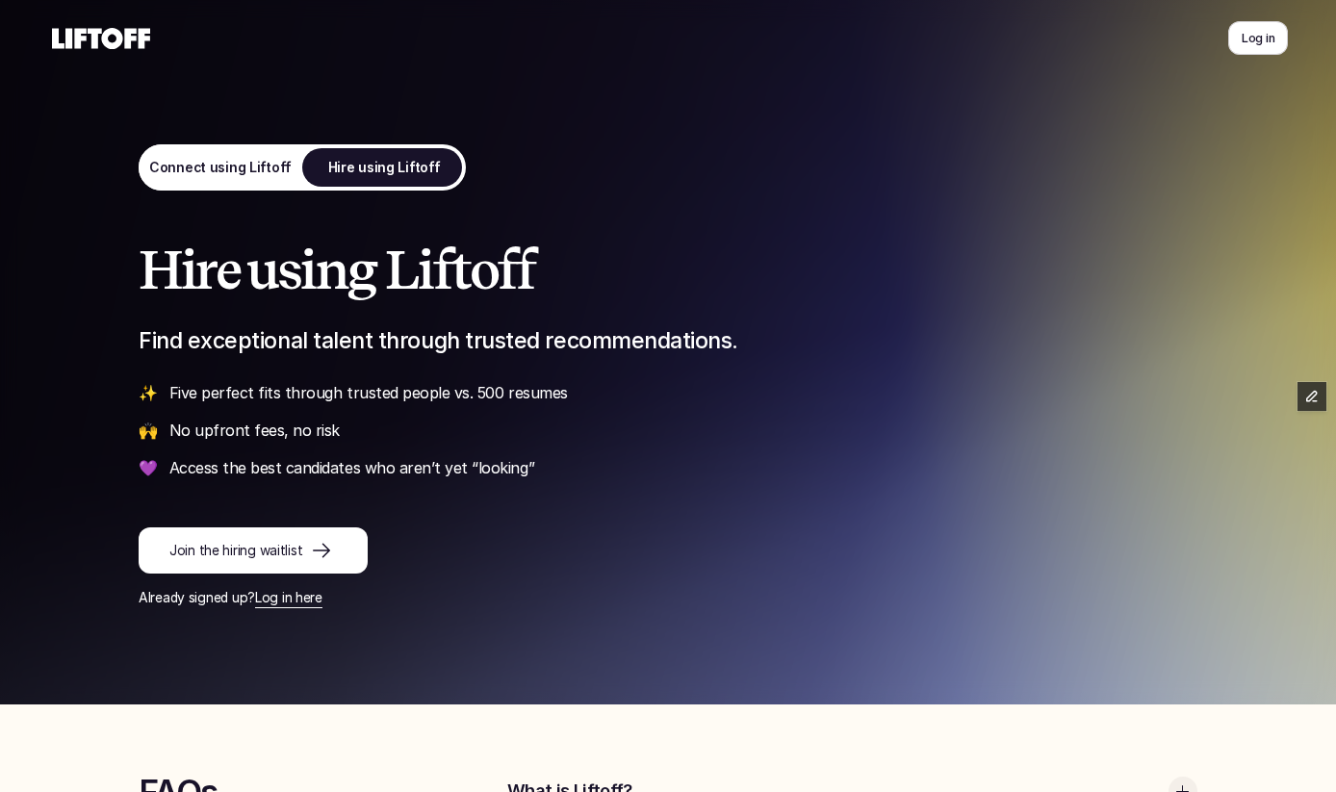
click at [257, 158] on p "Connect using Liftoff" at bounding box center [220, 168] width 143 height 20
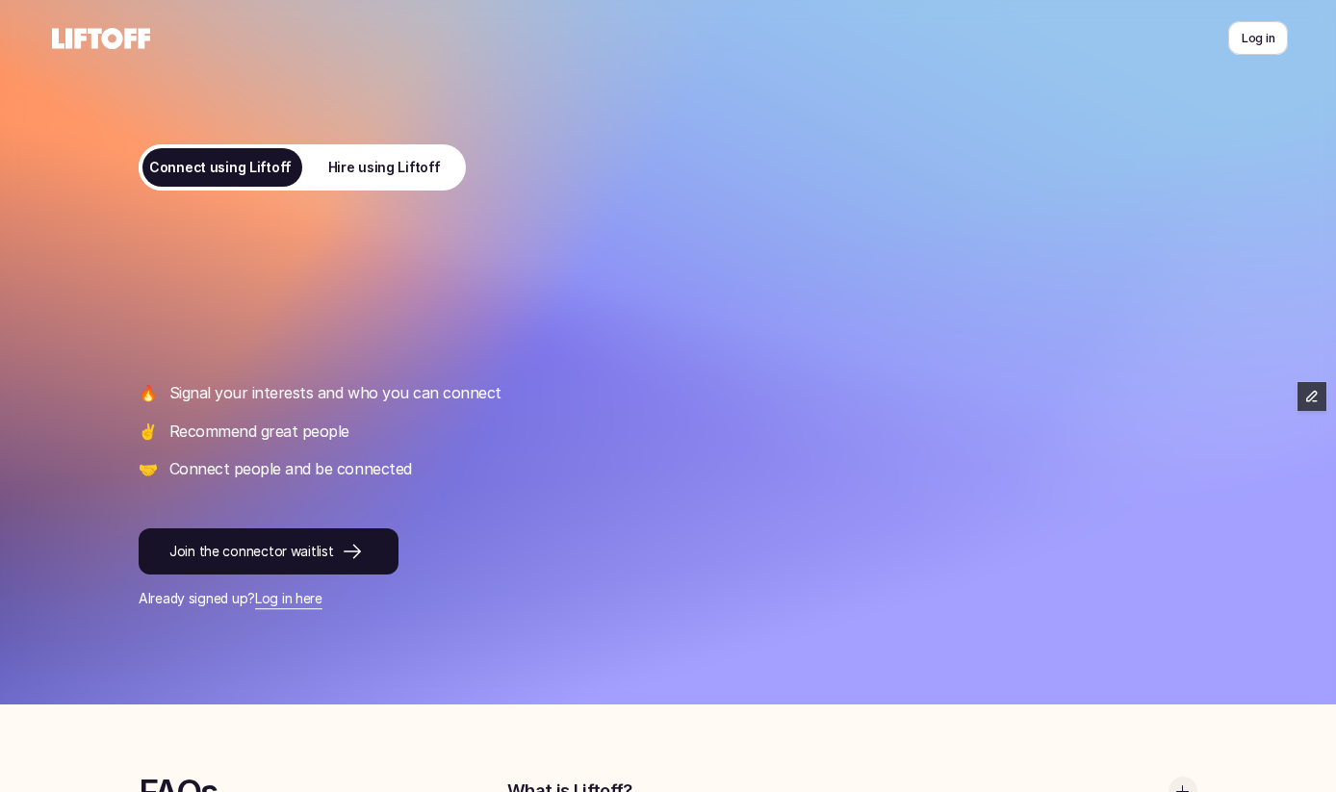
click at [94, 36] on use at bounding box center [101, 38] width 98 height 21
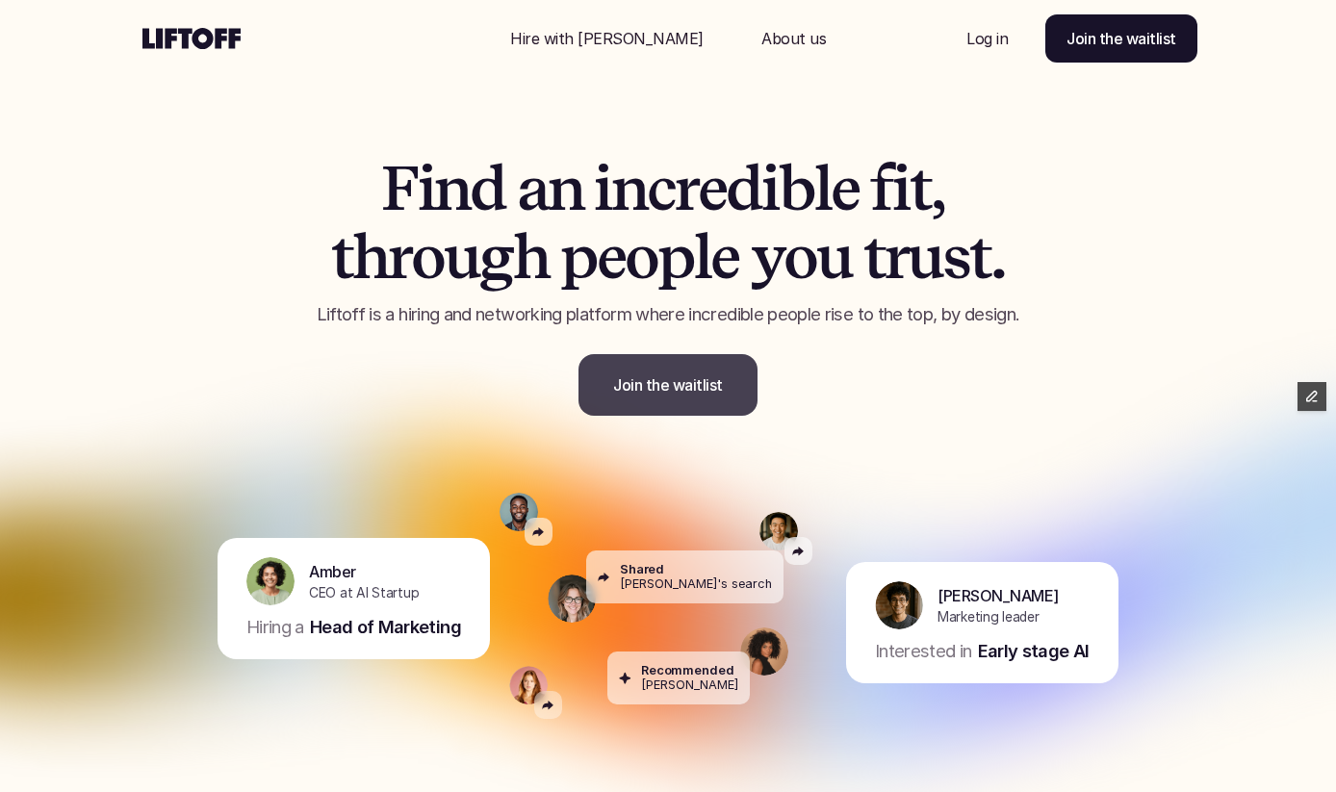
click at [678, 394] on p "Join the waitlist" at bounding box center [668, 385] width 110 height 23
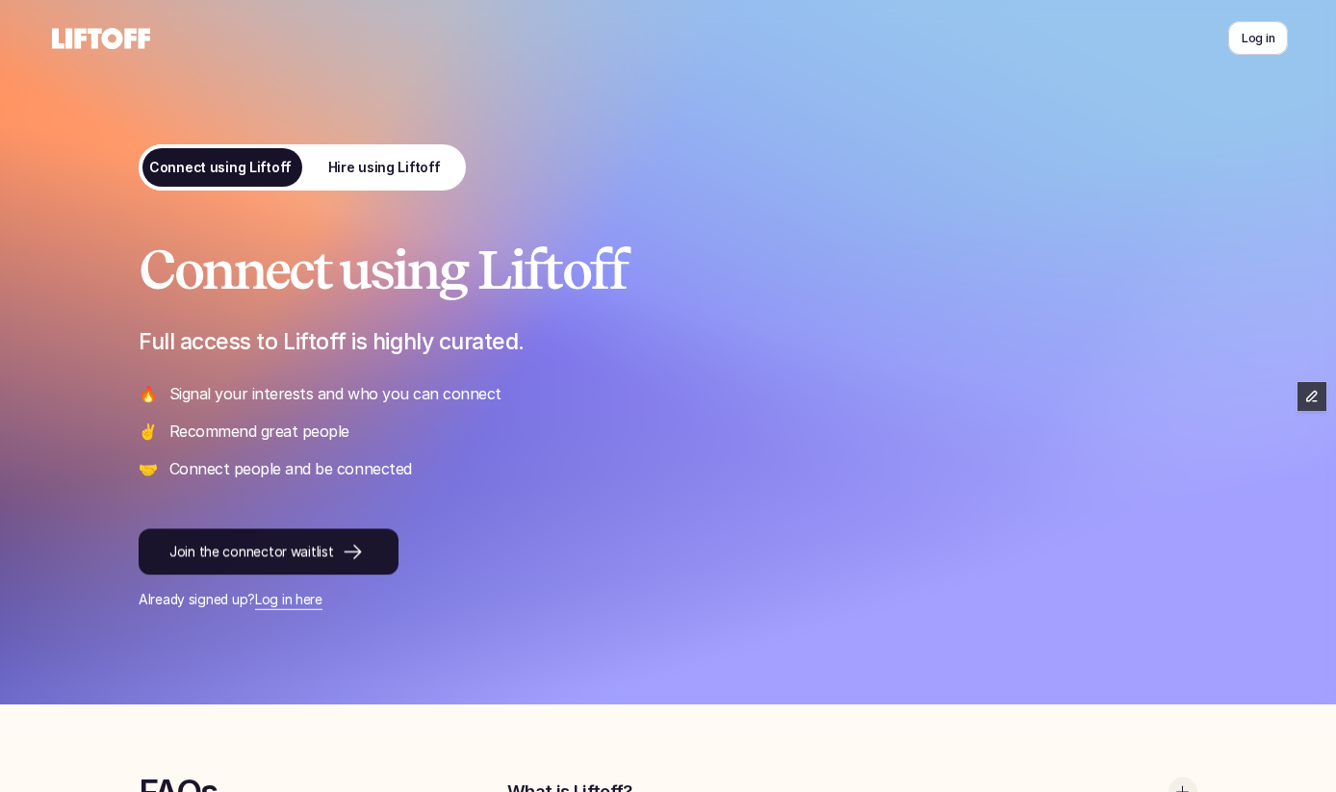
click at [268, 547] on p "Join the connector waitlist" at bounding box center [251, 552] width 164 height 20
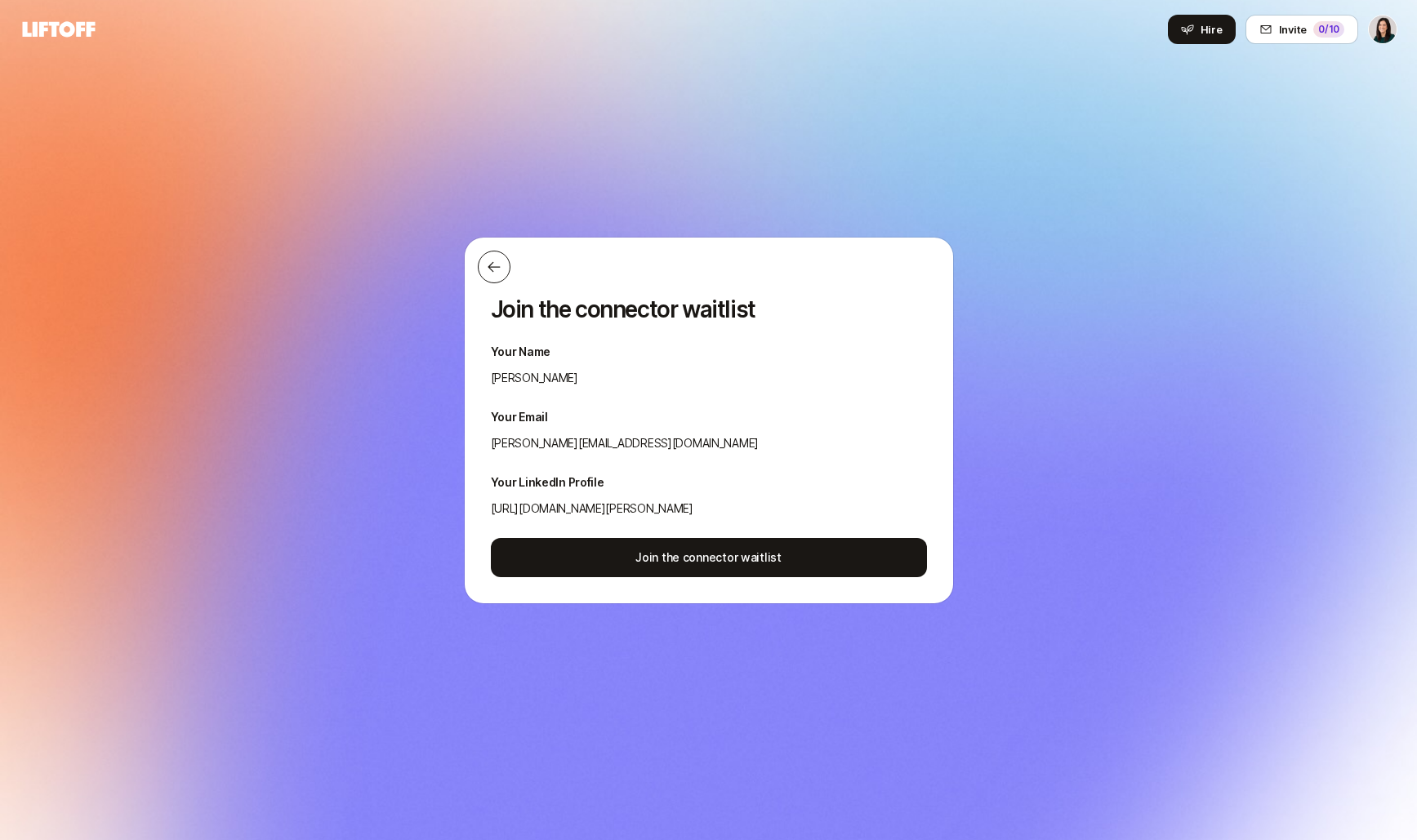
click at [493, 275] on button at bounding box center [494, 267] width 33 height 33
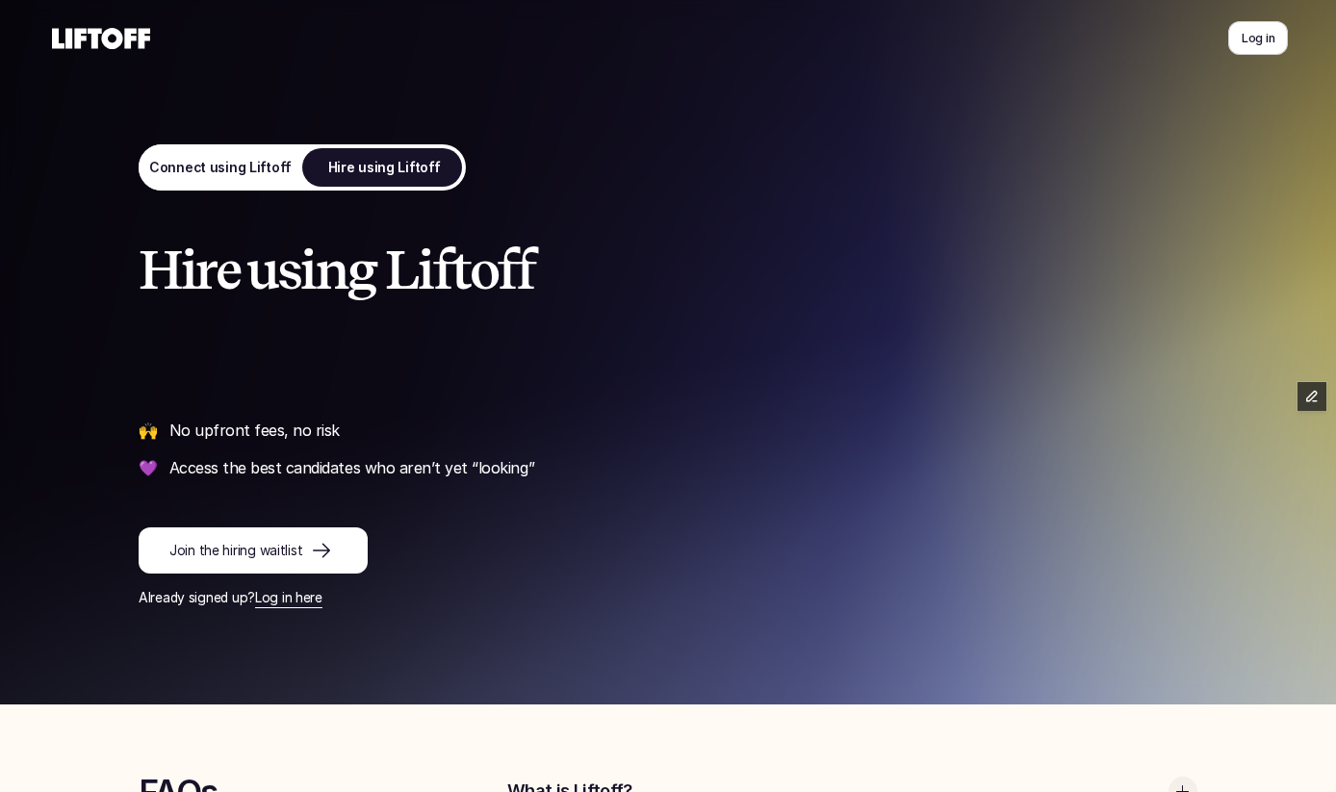
click at [224, 590] on p "Already signed up? Log in here" at bounding box center [668, 598] width 1059 height 20
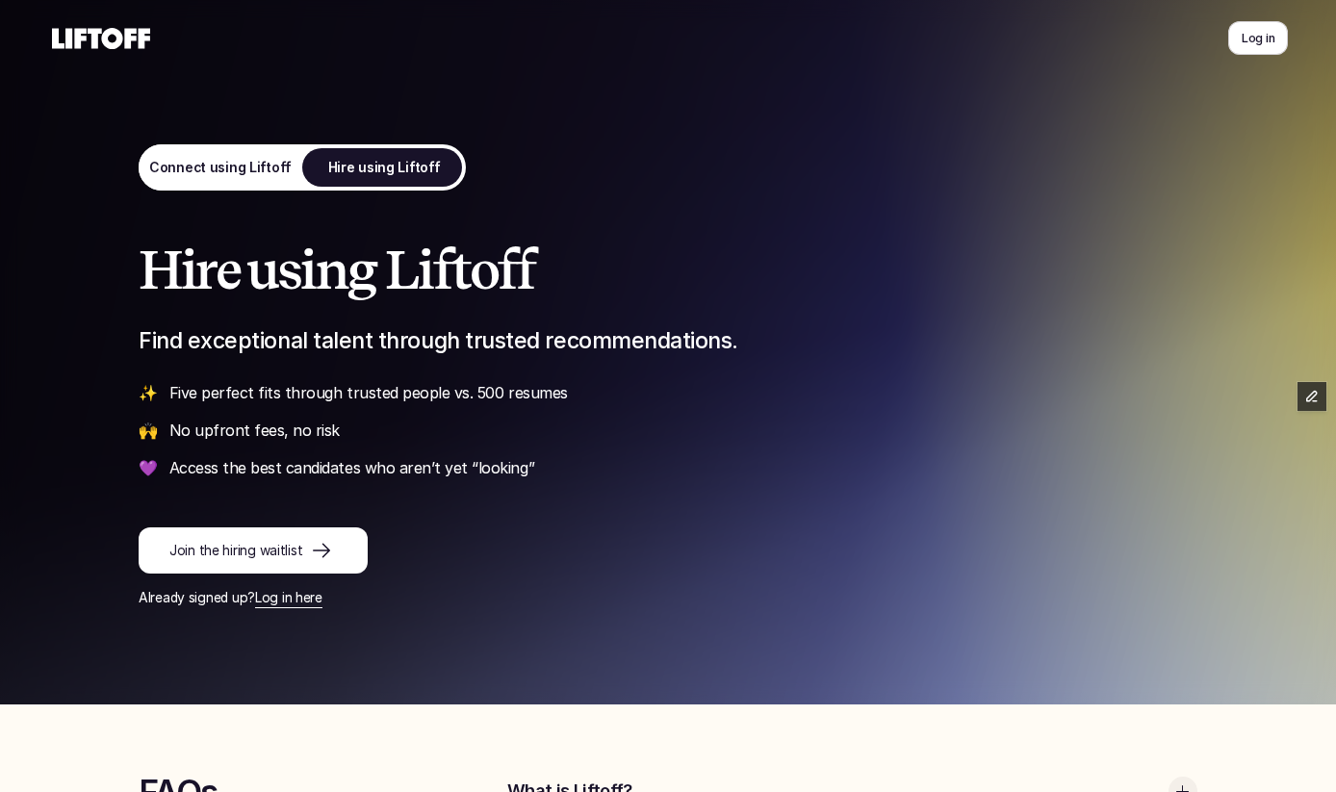
click at [223, 560] on p "Join the hiring waitlist" at bounding box center [235, 551] width 133 height 20
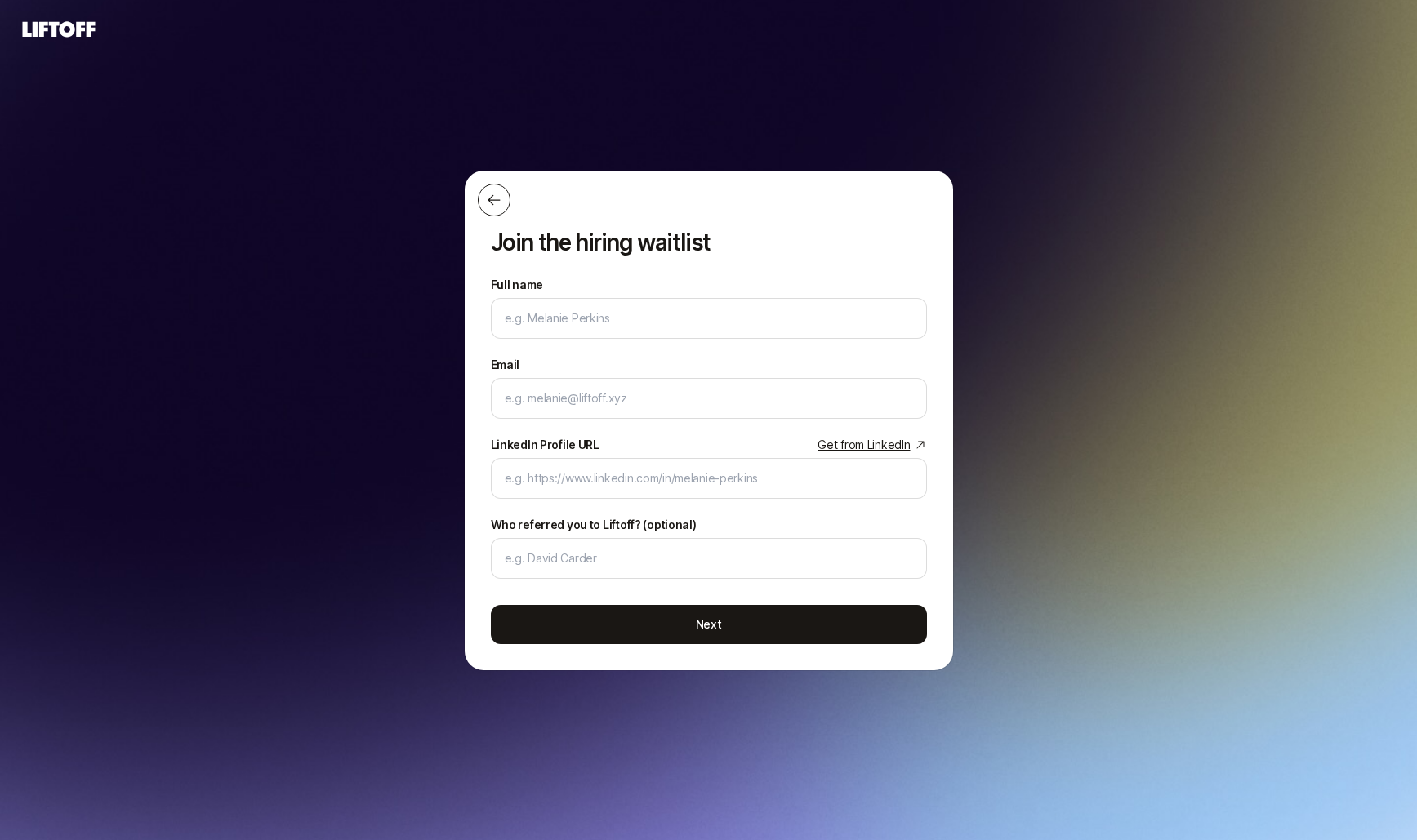
click at [487, 195] on icon at bounding box center [494, 199] width 16 height 16
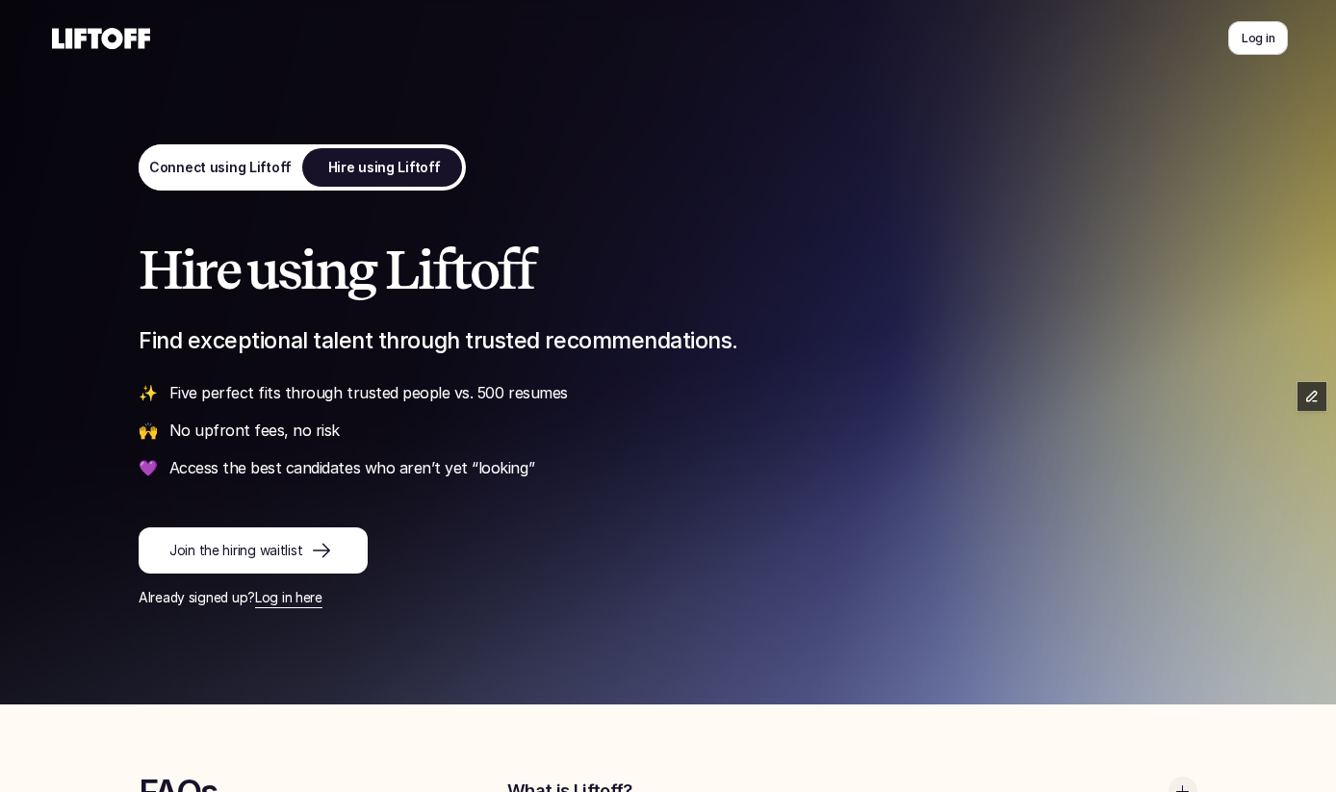
click at [253, 164] on p "Connect using Liftoff" at bounding box center [220, 168] width 143 height 20
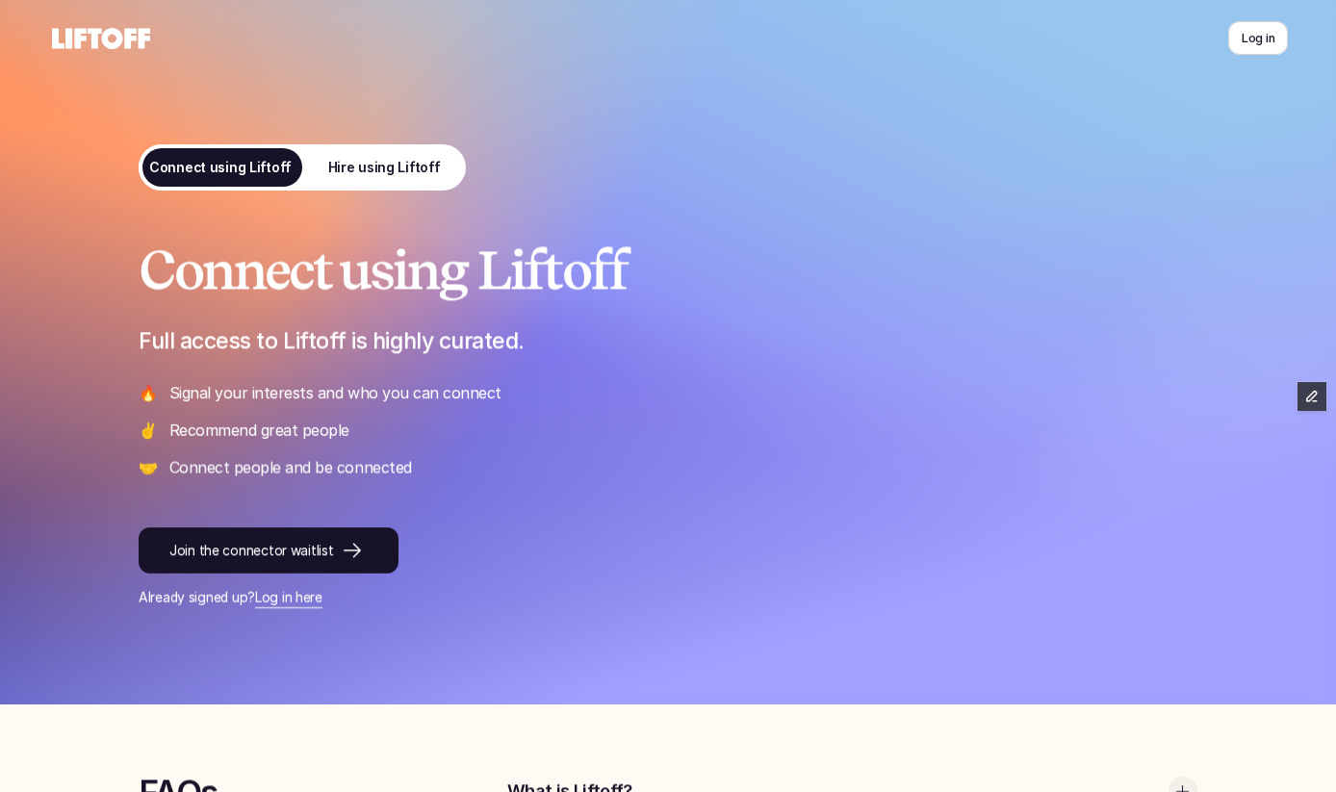
click at [290, 509] on div "Connect using Liftoff Full access to Liftoff is highly curated. 🔥 Signal your i…" at bounding box center [668, 425] width 1059 height 368
click at [289, 532] on link "Join the connector waitlist" at bounding box center [269, 551] width 260 height 46
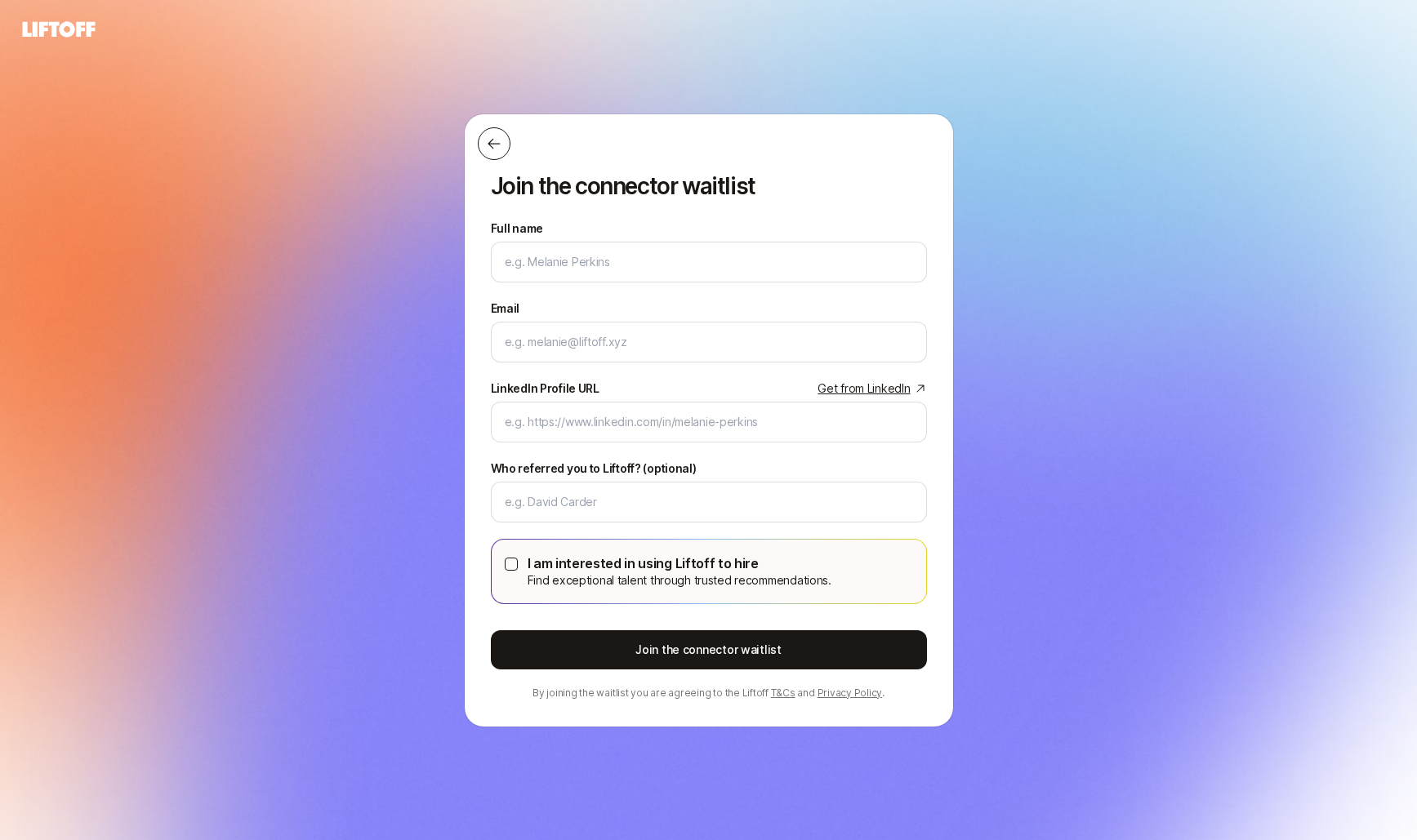
click at [491, 147] on icon at bounding box center [494, 143] width 16 height 16
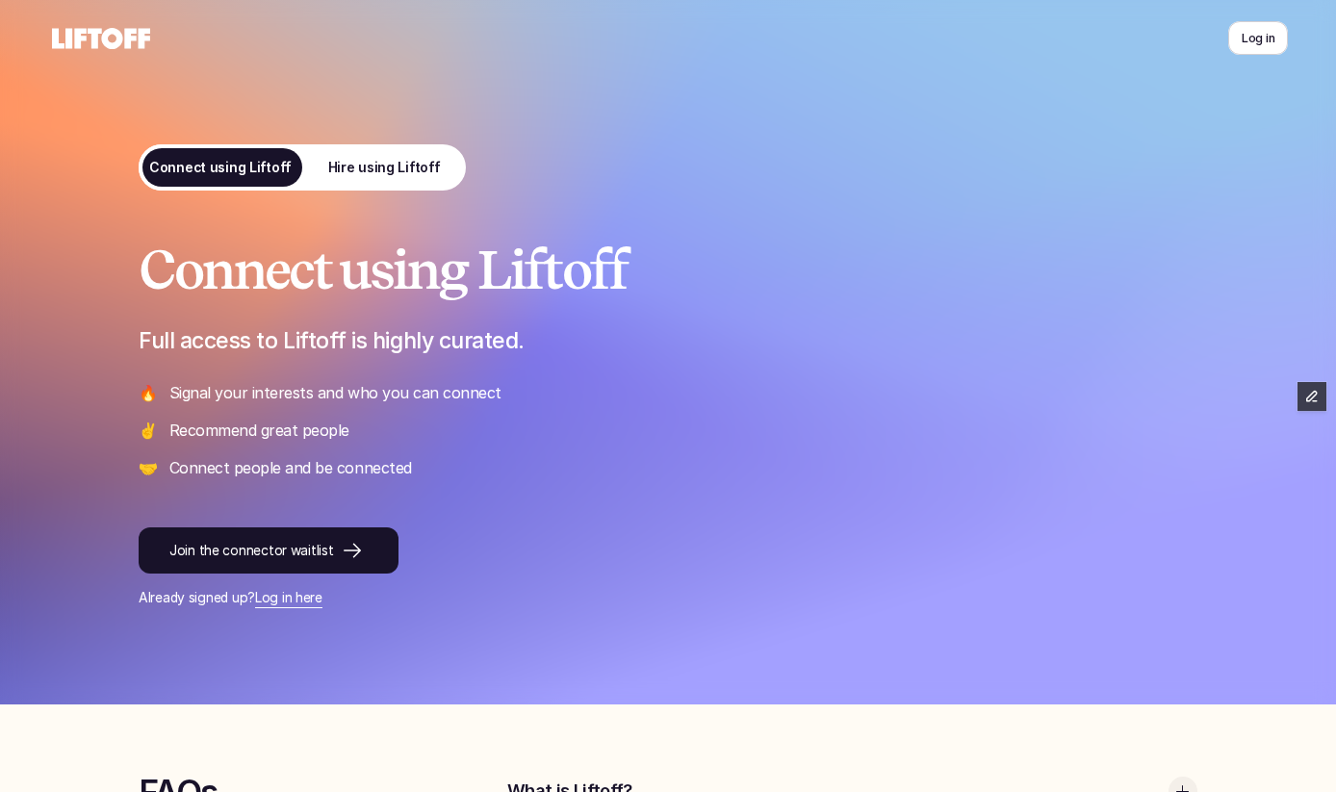
click at [362, 169] on p "Hire using Liftoff" at bounding box center [384, 168] width 113 height 20
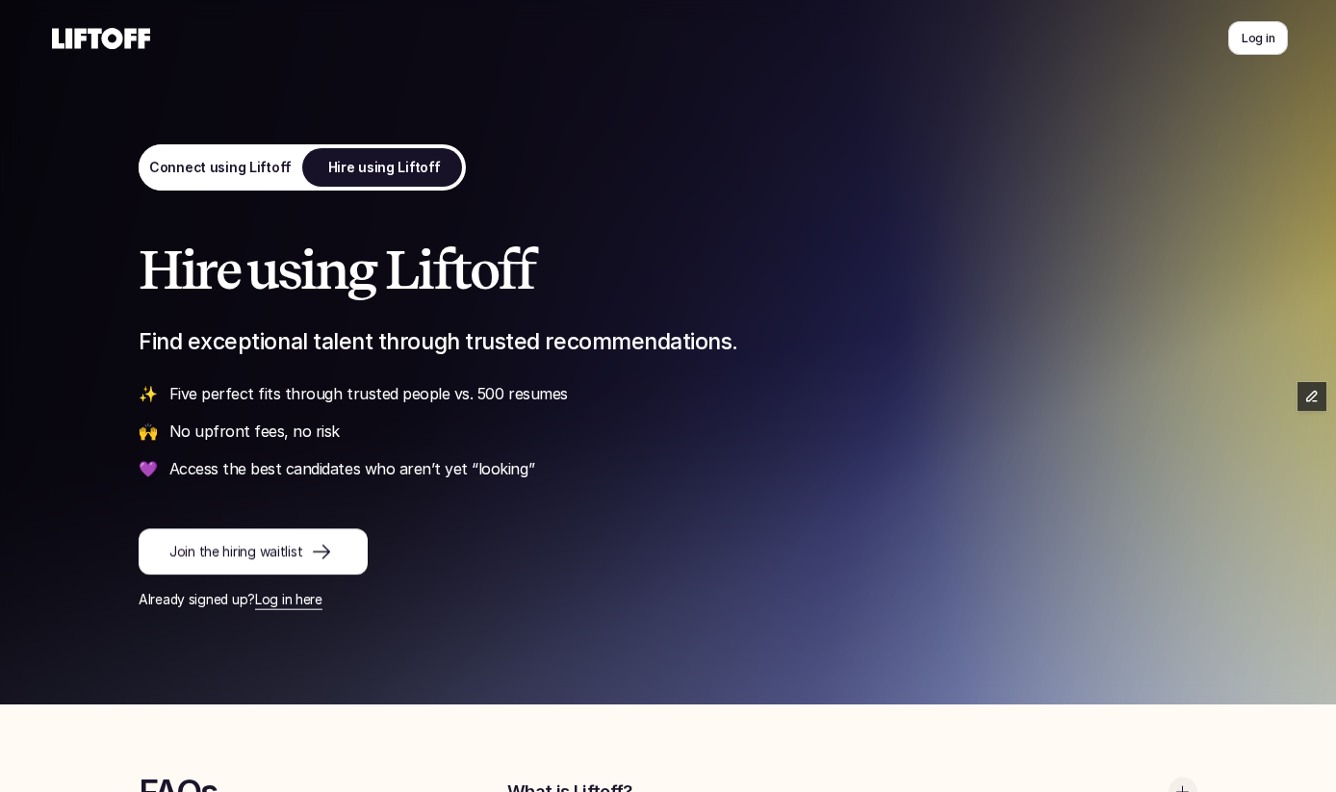
click at [302, 542] on div at bounding box center [319, 552] width 35 height 23
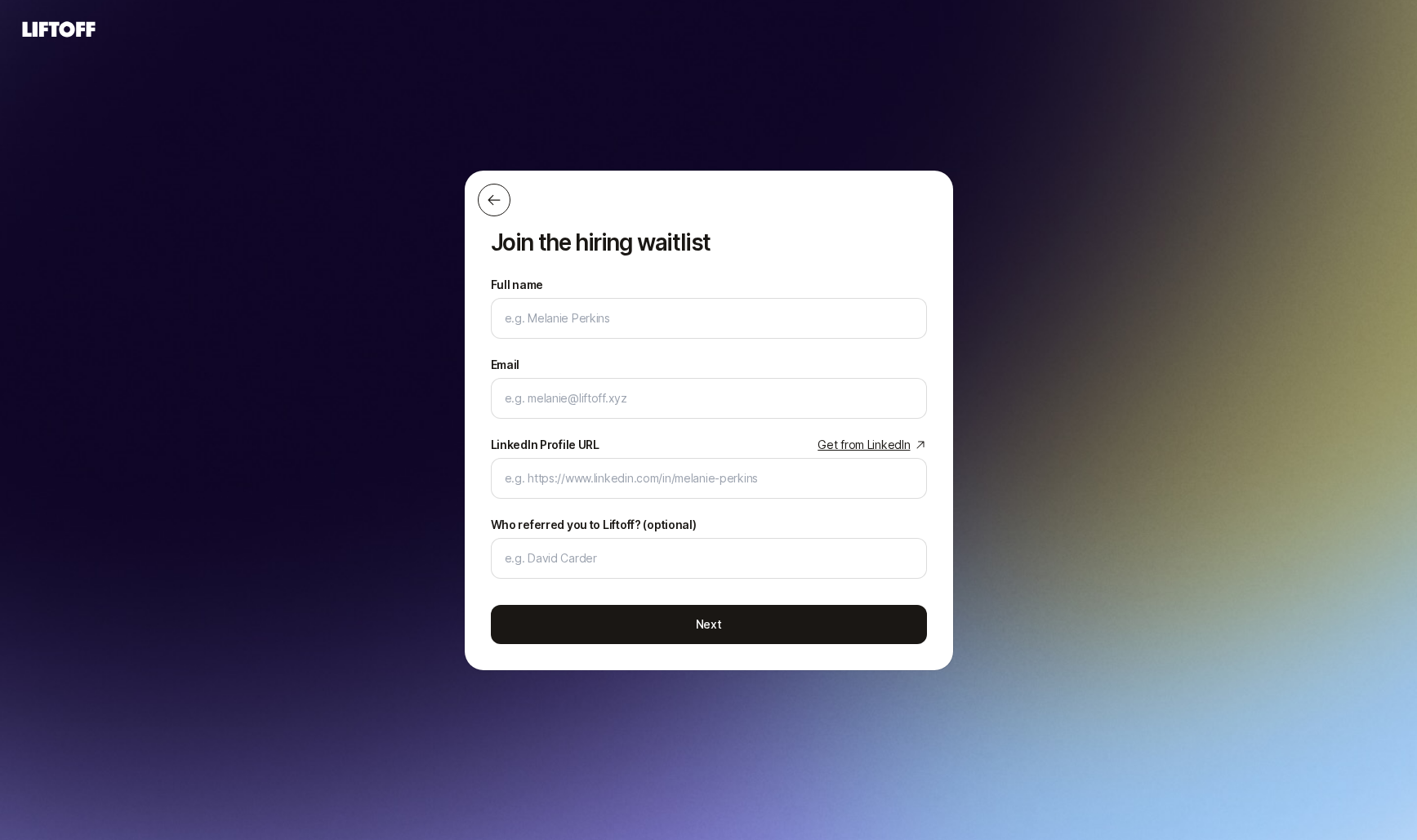
click at [493, 209] on button at bounding box center [494, 200] width 33 height 33
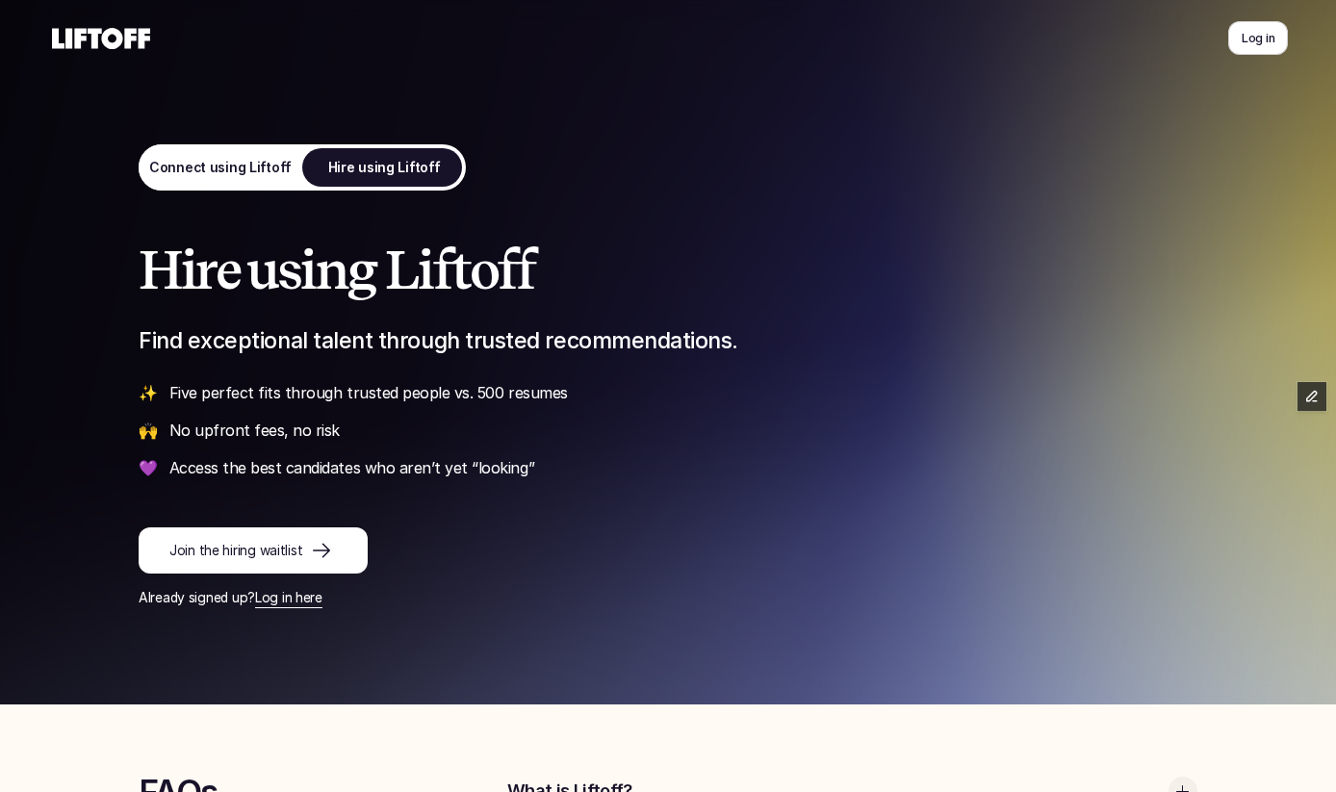
click at [235, 172] on p "Connect using Liftoff" at bounding box center [220, 168] width 143 height 20
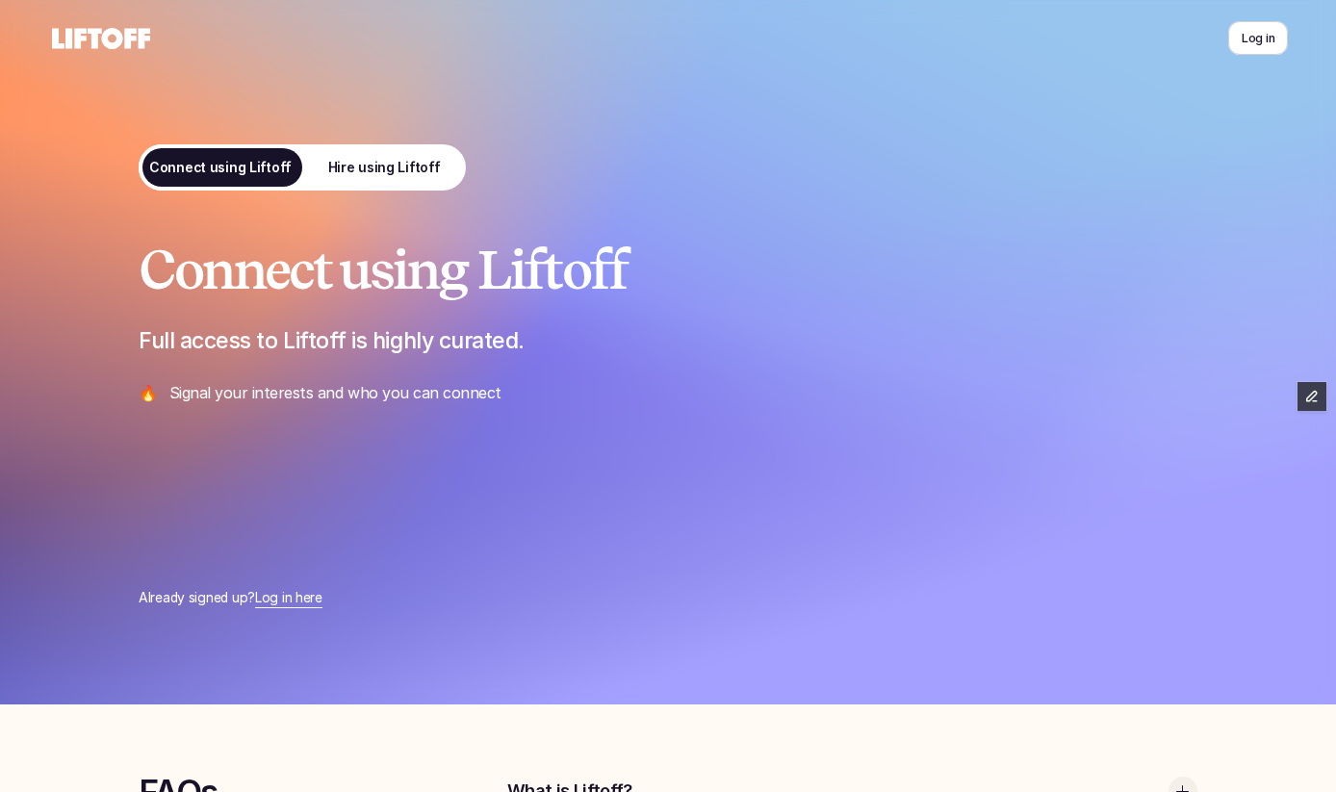
click at [258, 550] on p "Join the connector waitlist" at bounding box center [251, 551] width 164 height 20
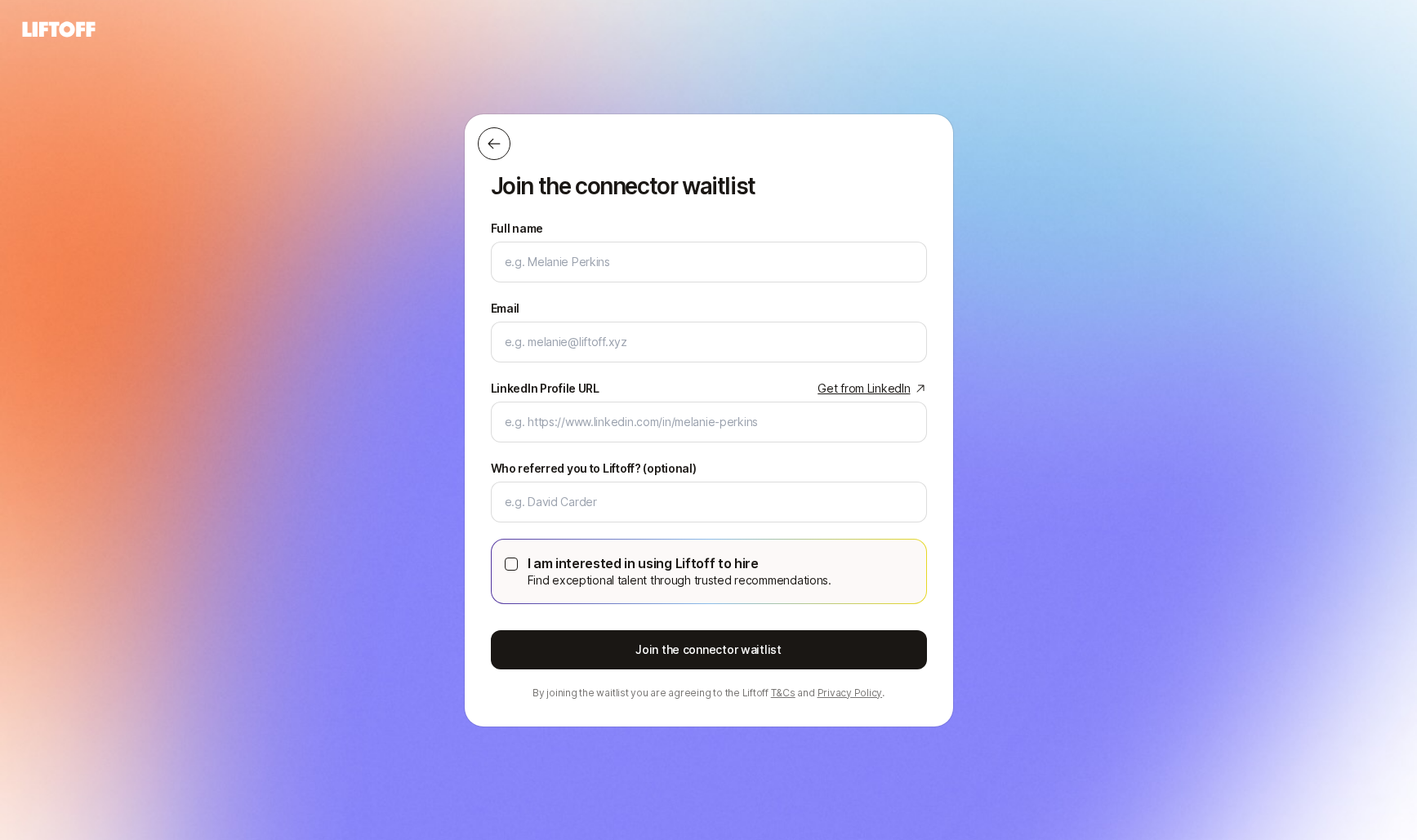
click at [500, 140] on icon at bounding box center [494, 143] width 16 height 16
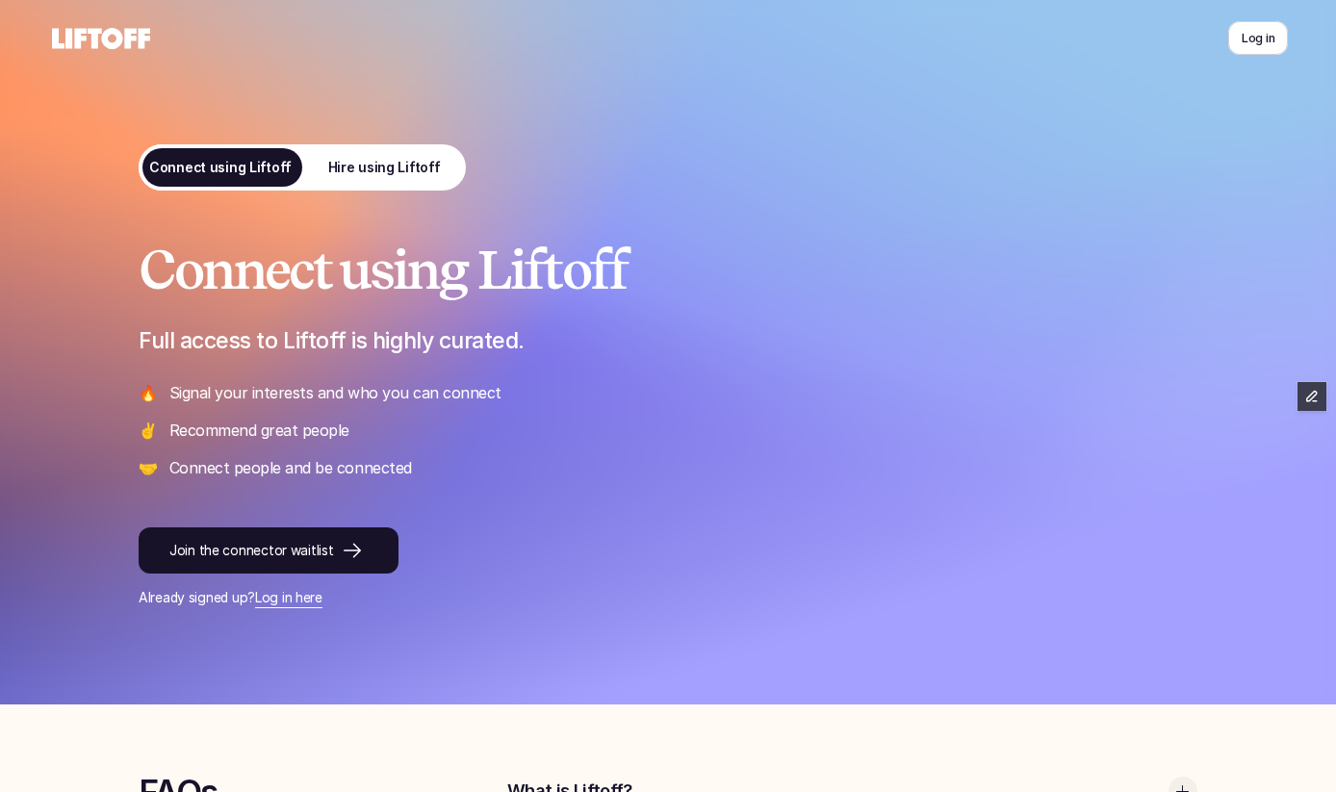
click at [378, 172] on p "Hire using Liftoff" at bounding box center [384, 168] width 113 height 20
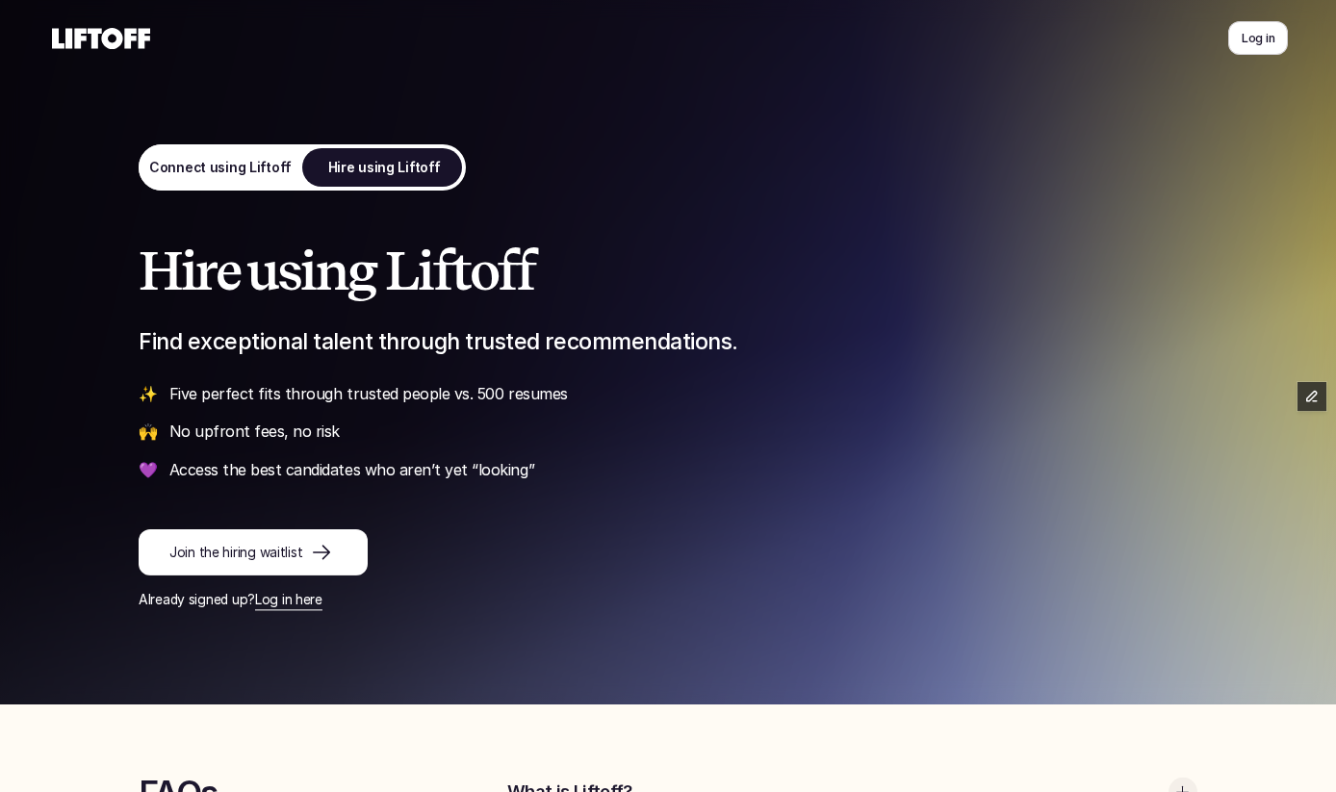
click at [311, 564] on link "Join the hiring waitlist" at bounding box center [253, 553] width 229 height 46
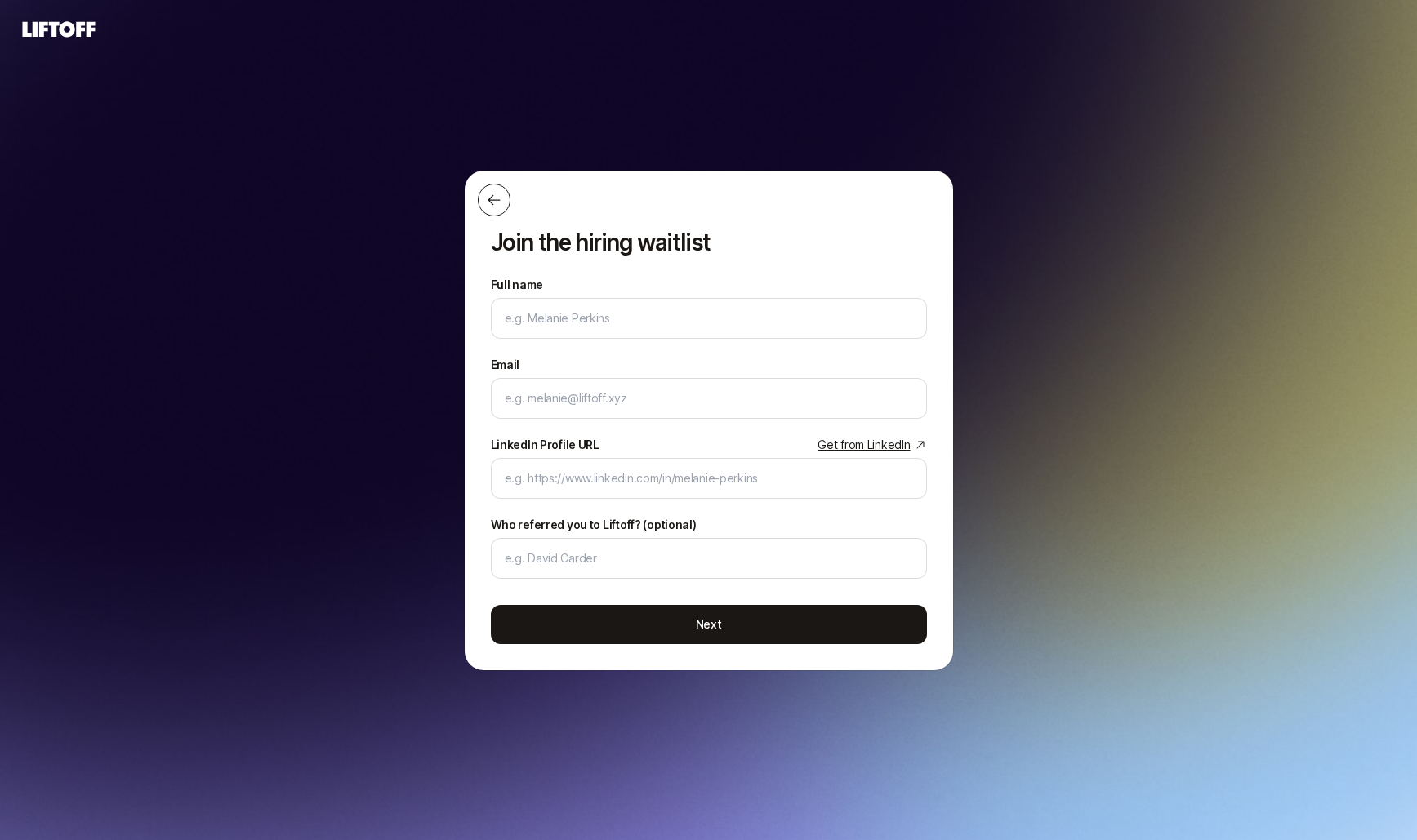
click at [498, 203] on icon at bounding box center [494, 199] width 16 height 16
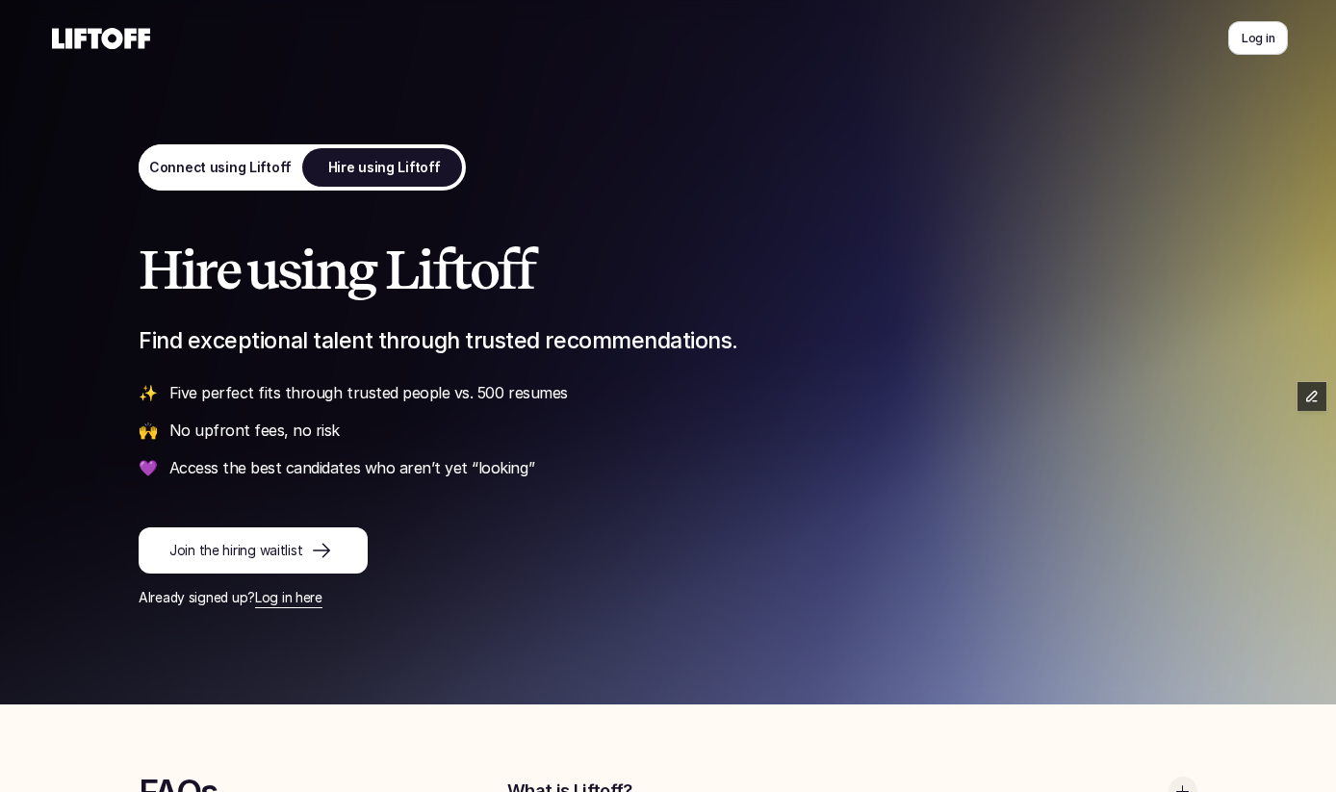
click at [240, 163] on p "Connect using Liftoff" at bounding box center [220, 168] width 143 height 20
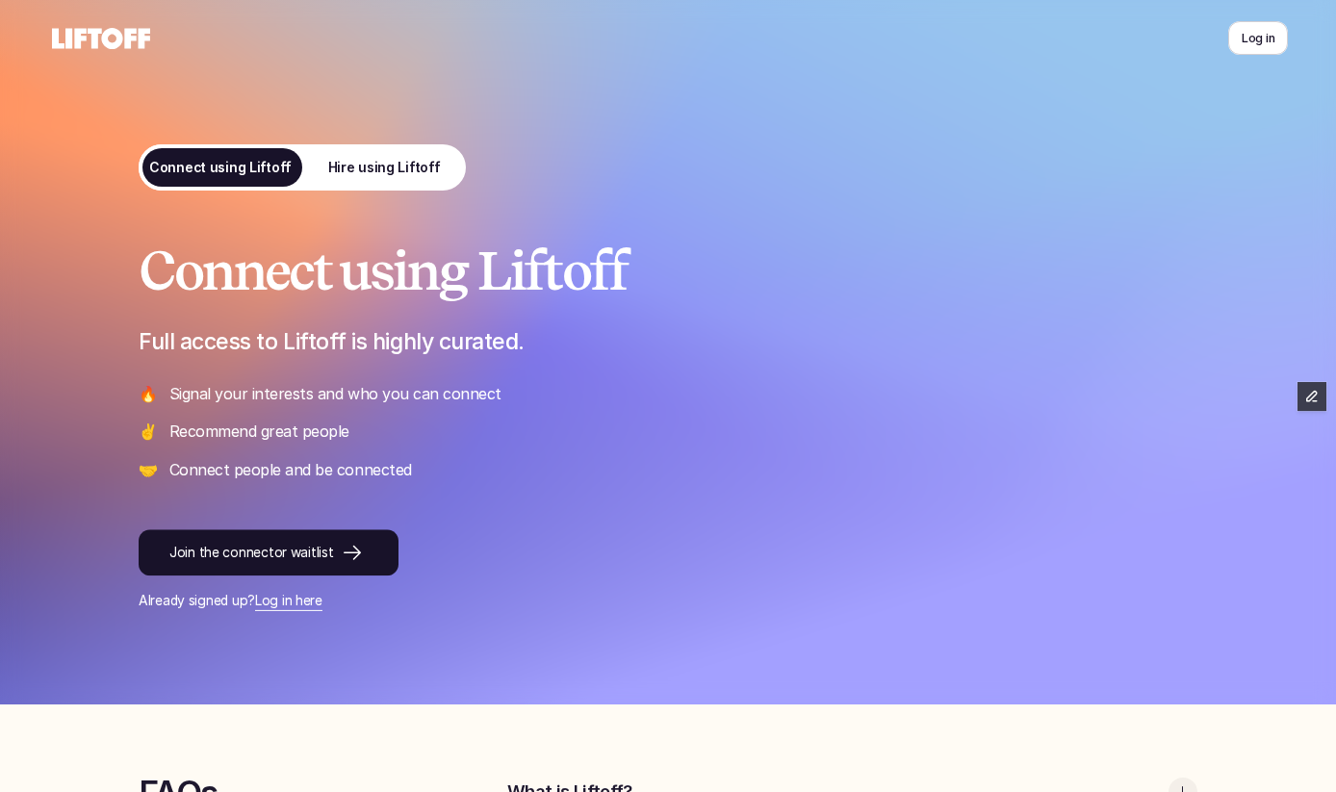
click at [290, 534] on link "Join the connector waitlist" at bounding box center [269, 554] width 260 height 46
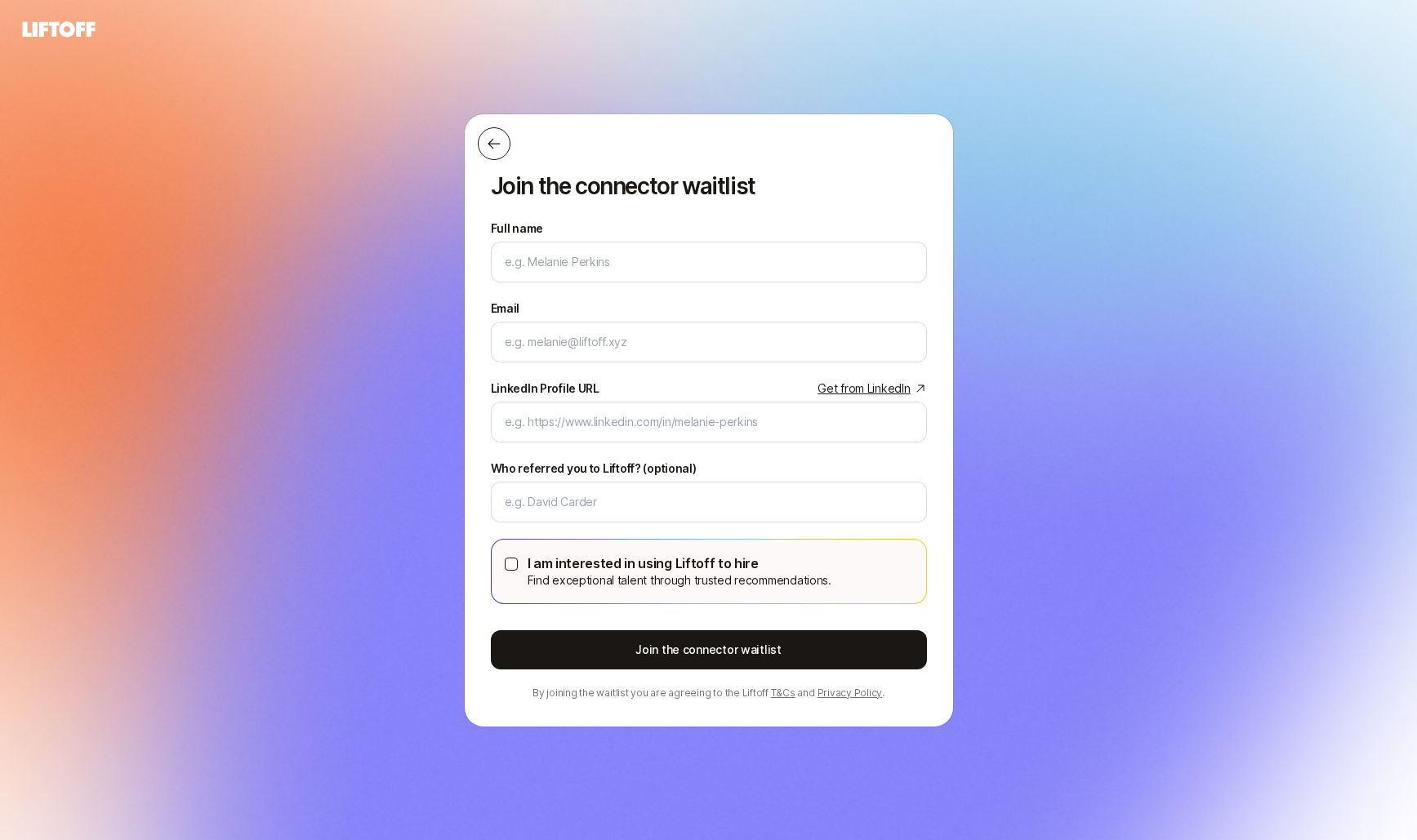
click at [497, 153] on button at bounding box center [494, 143] width 33 height 33
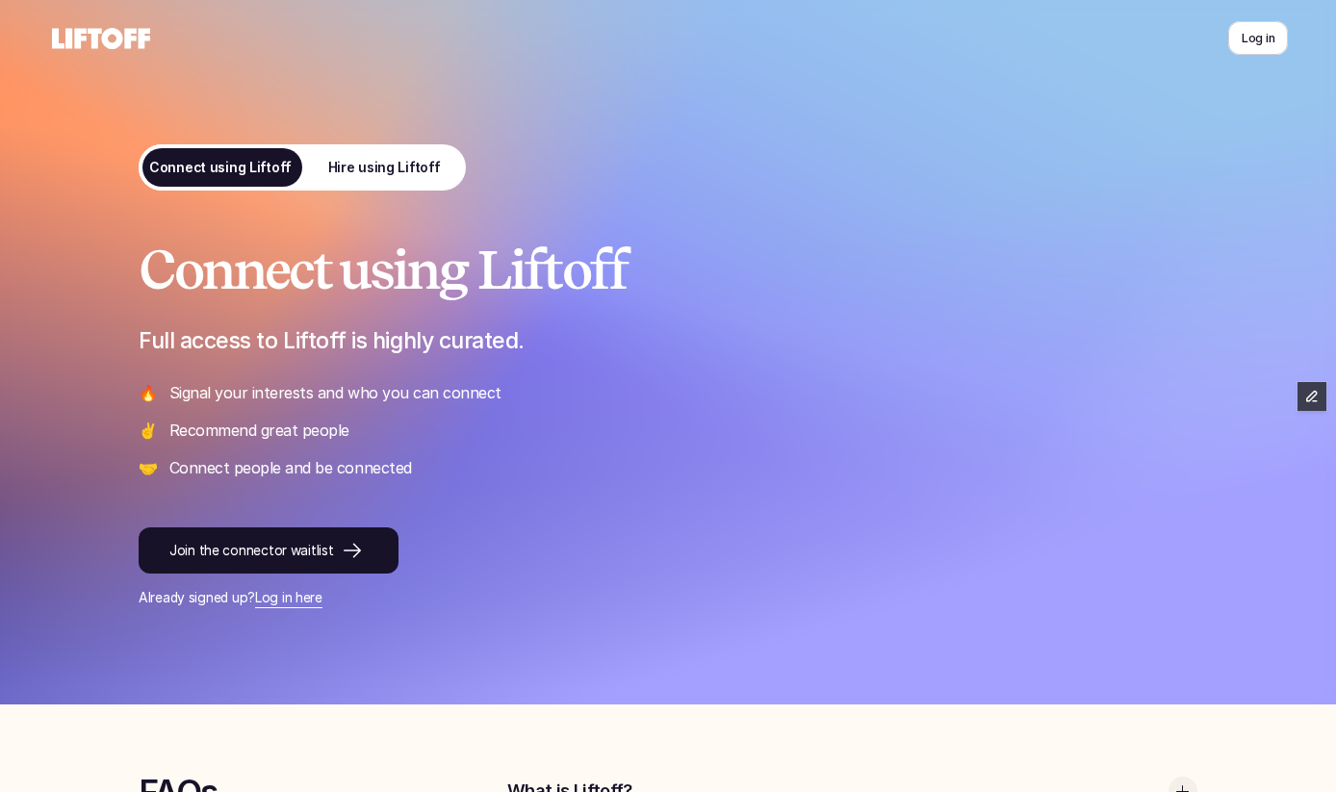
click at [350, 142] on div "Connect using Liftoff Full access to Liftoff is highly curated. 🔥 Signal your i…" at bounding box center [668, 352] width 1155 height 705
click at [350, 152] on link "Hire using Liftoff" at bounding box center [384, 167] width 164 height 46
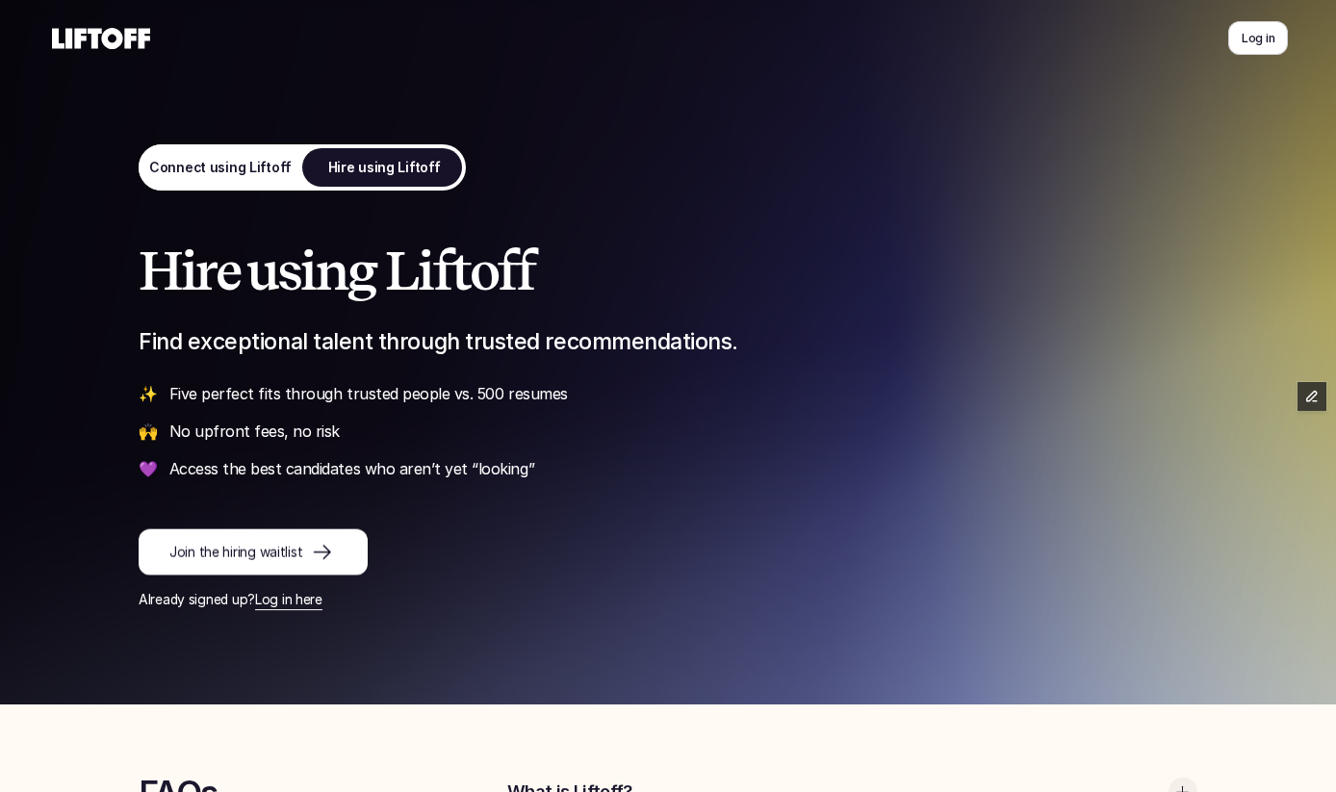
click at [317, 553] on icon at bounding box center [322, 552] width 23 height 23
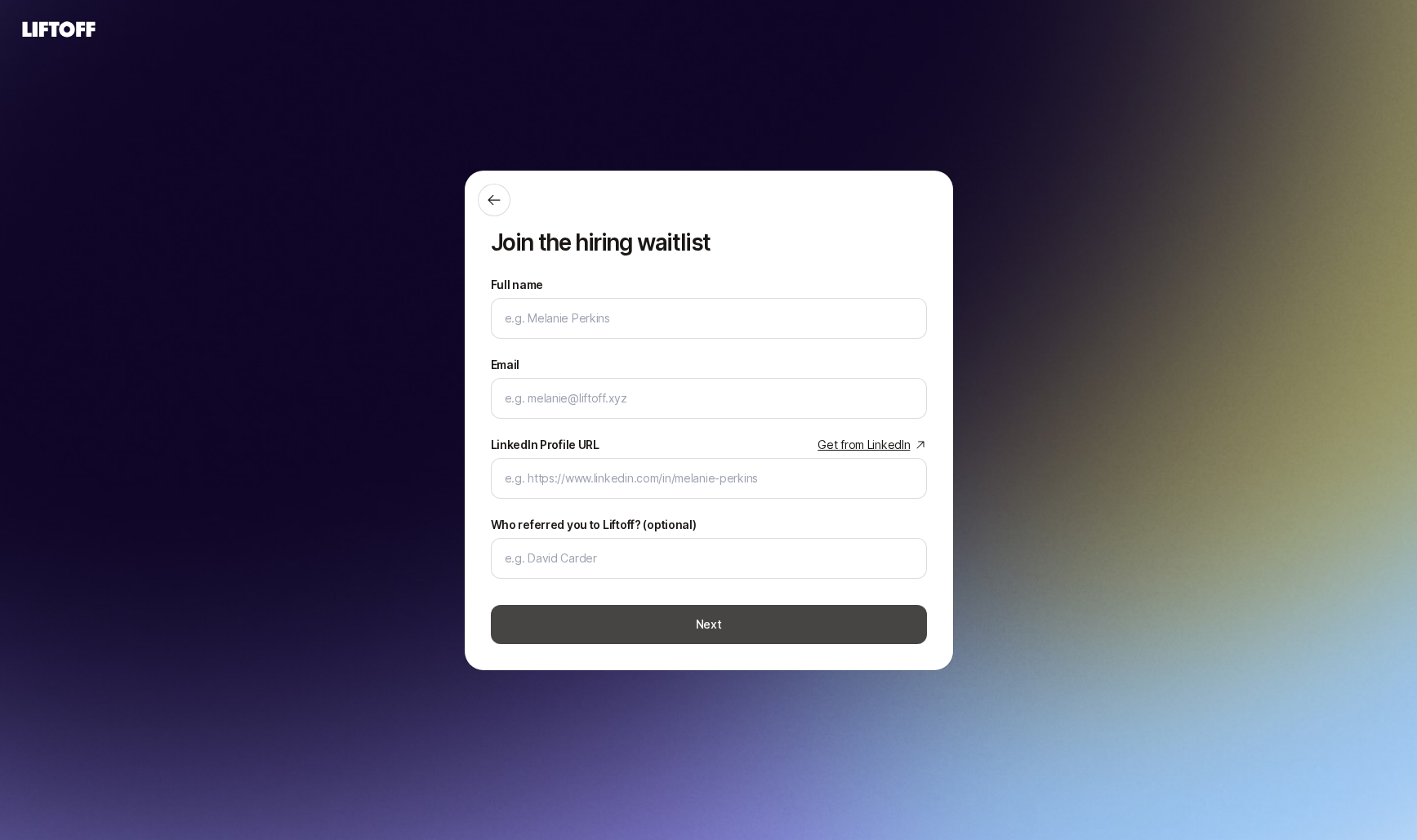
click at [561, 605] on button "Next" at bounding box center [709, 624] width 436 height 39
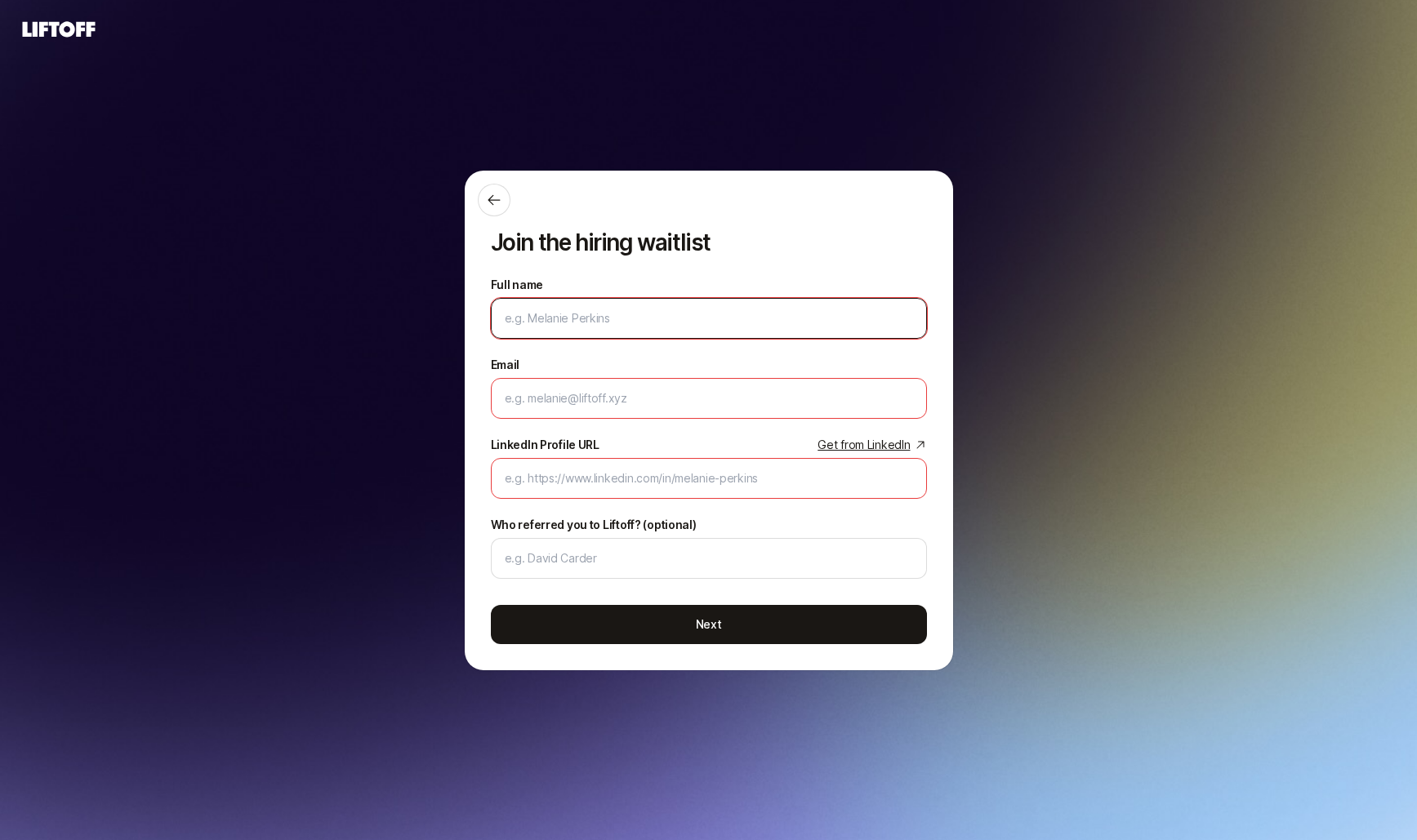
click at [581, 320] on input "Full name" at bounding box center [708, 318] width 408 height 19
type input "Eleanor Morgan"
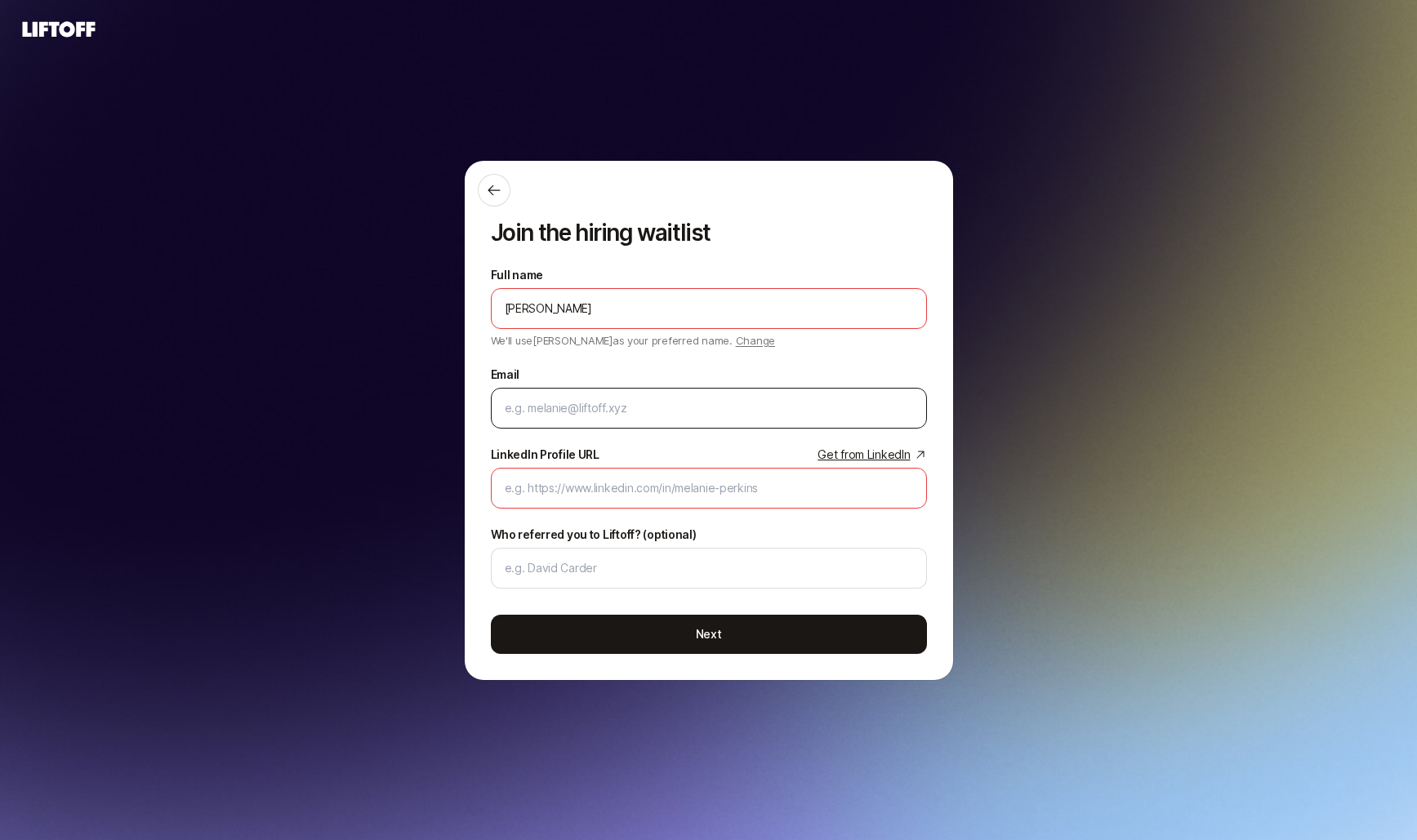
drag, startPoint x: 621, startPoint y: 392, endPoint x: 621, endPoint y: 408, distance: 16.0
click at [621, 391] on div at bounding box center [709, 408] width 436 height 41
click at [621, 412] on input "Email" at bounding box center [708, 408] width 408 height 19
type input "eleanor.morgan@gmail.com"
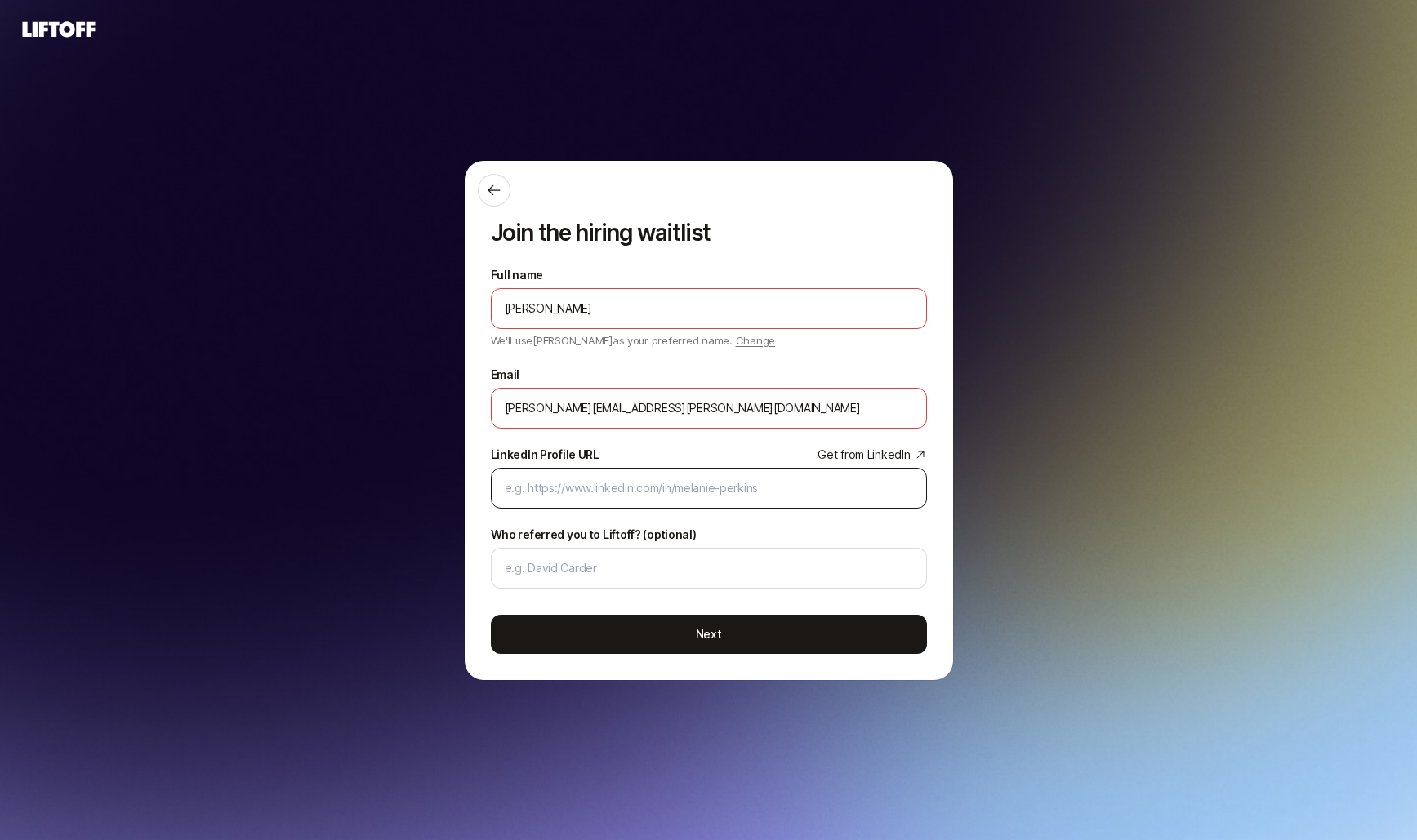
click at [626, 473] on div at bounding box center [709, 488] width 436 height 41
click at [625, 482] on input "LinkedIn Profile URL Get from LinkedIn" at bounding box center [708, 487] width 408 height 19
type input "linkedin.com"
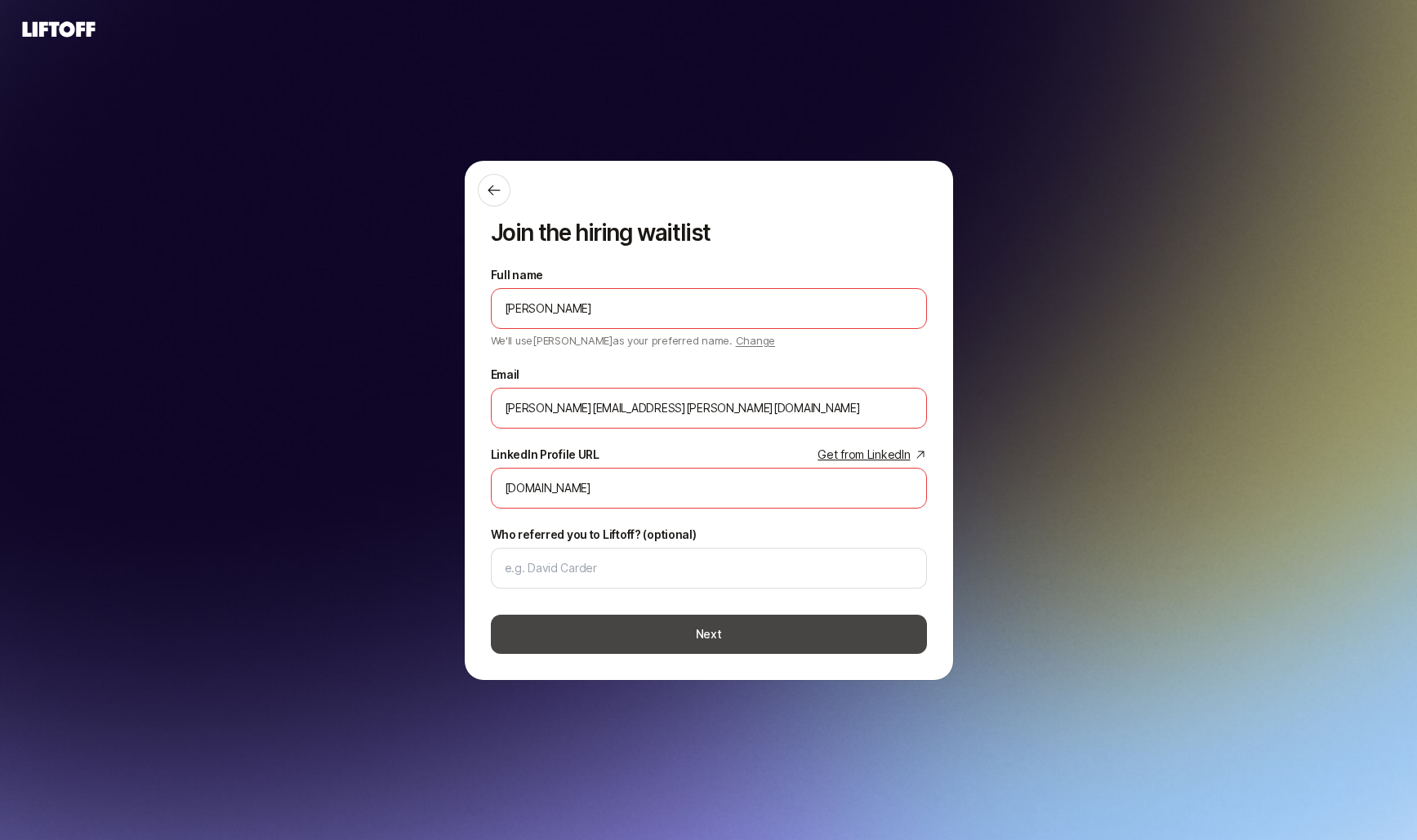
click at [623, 640] on button "Next" at bounding box center [709, 634] width 436 height 39
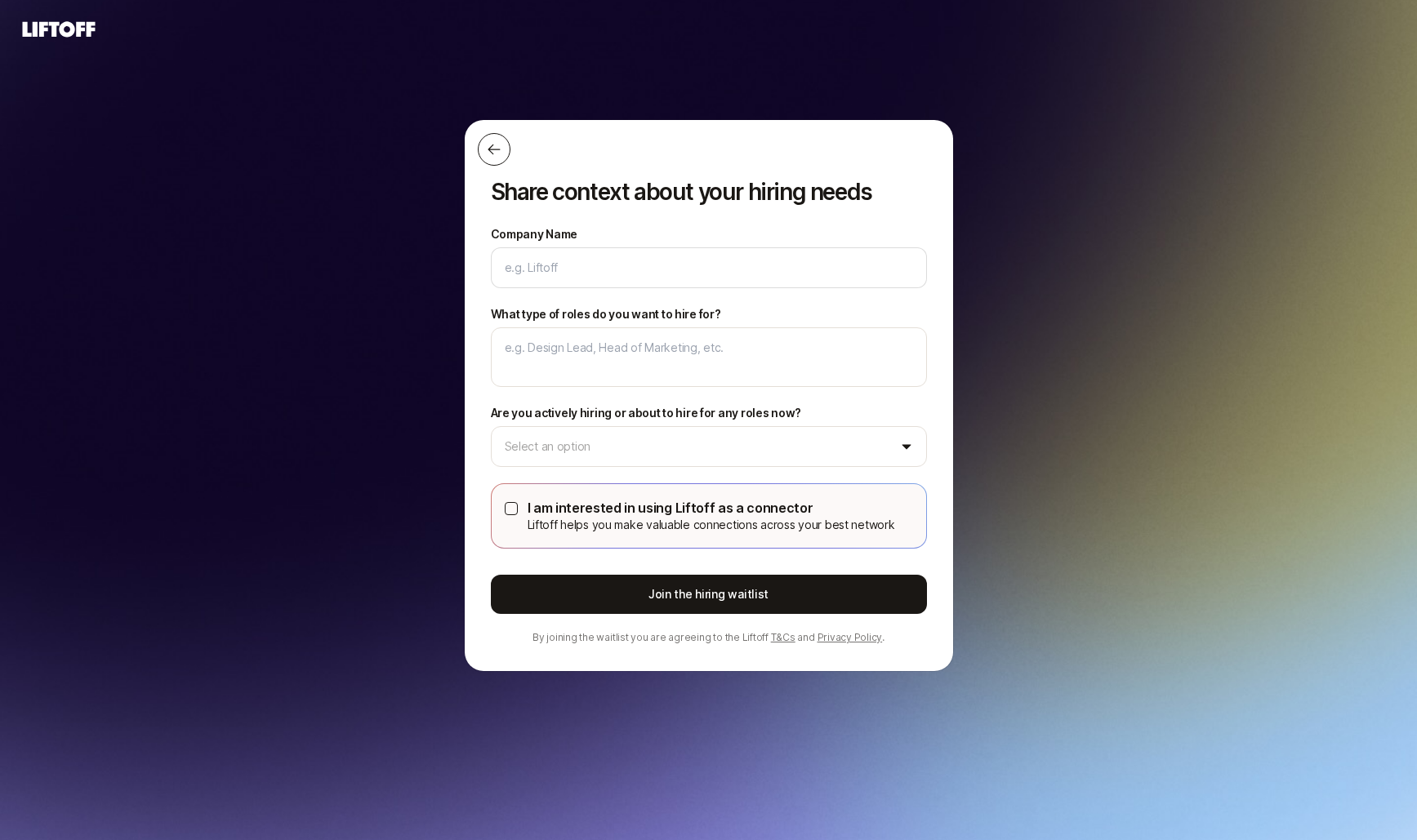
click at [495, 158] on button at bounding box center [494, 149] width 33 height 33
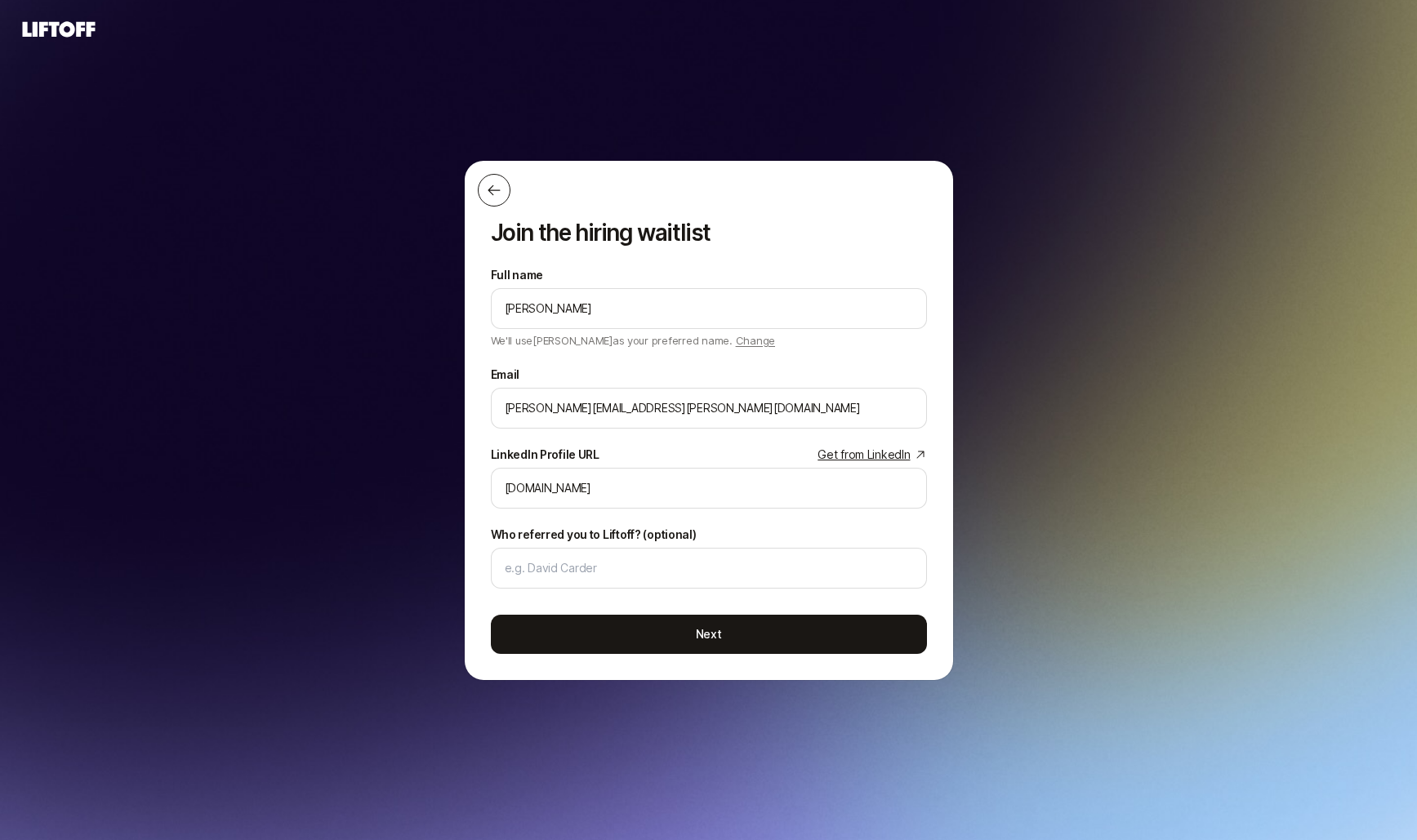
click at [496, 187] on icon at bounding box center [494, 190] width 16 height 16
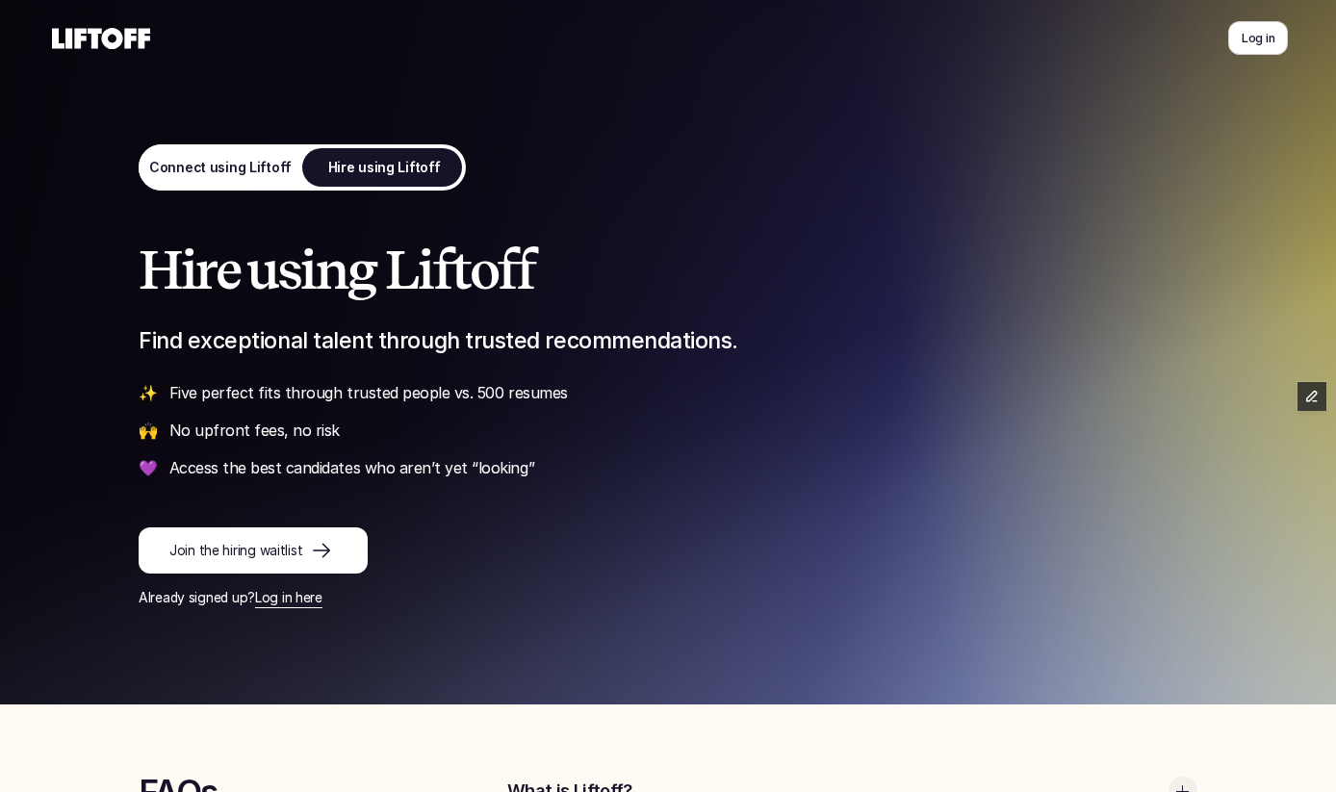
click at [244, 168] on p "Connect using Liftoff" at bounding box center [220, 168] width 143 height 20
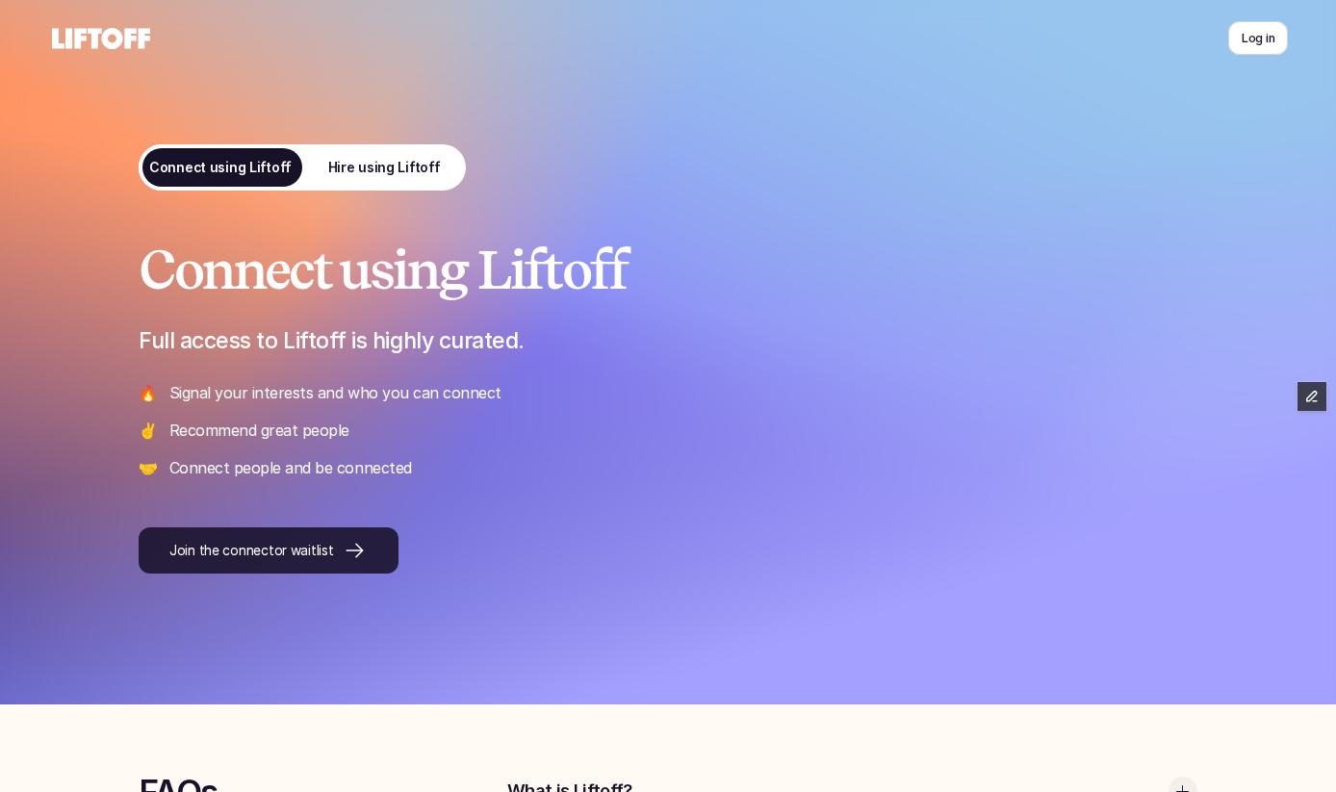
click at [218, 553] on p "Join the connector waitlist" at bounding box center [251, 551] width 164 height 20
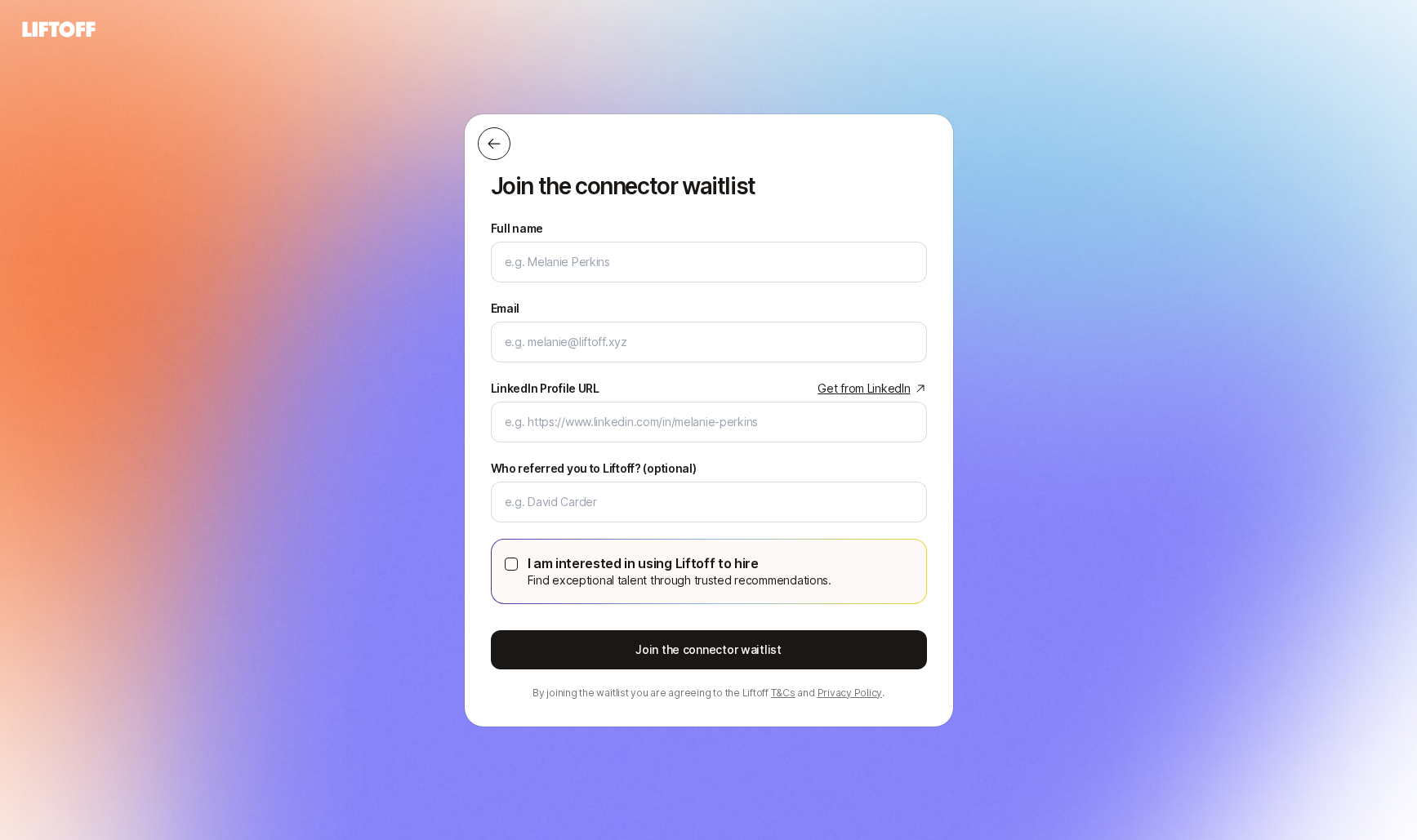
click at [486, 144] on icon at bounding box center [494, 143] width 16 height 16
